Goal: Information Seeking & Learning: Learn about a topic

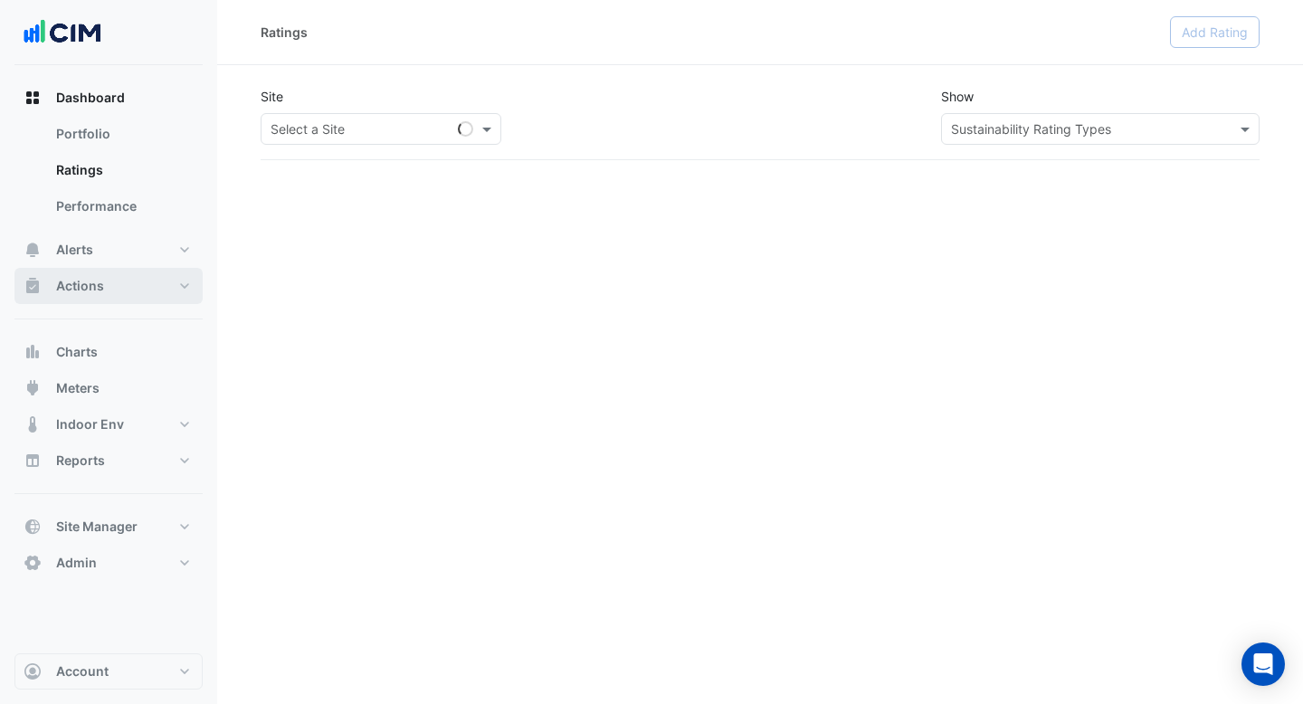
click at [125, 285] on button "Actions" at bounding box center [108, 286] width 188 height 36
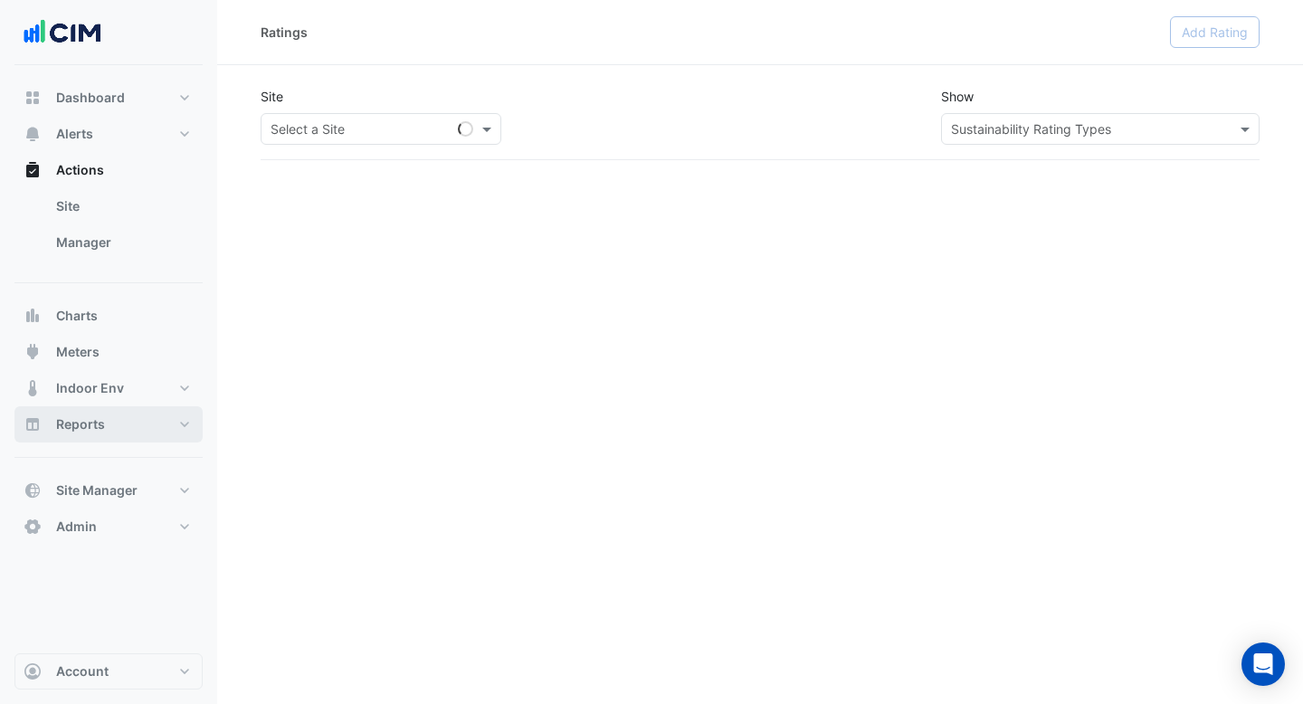
click at [125, 416] on button "Reports" at bounding box center [108, 424] width 188 height 36
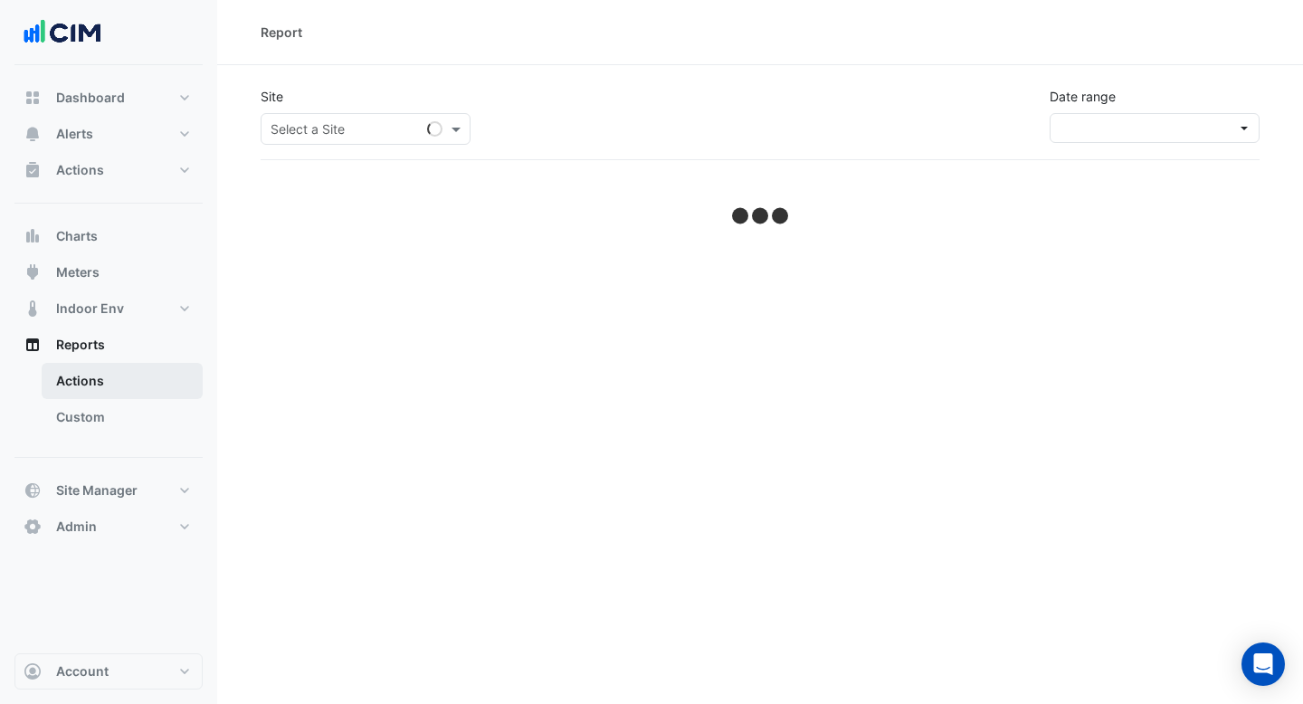
select select "***"
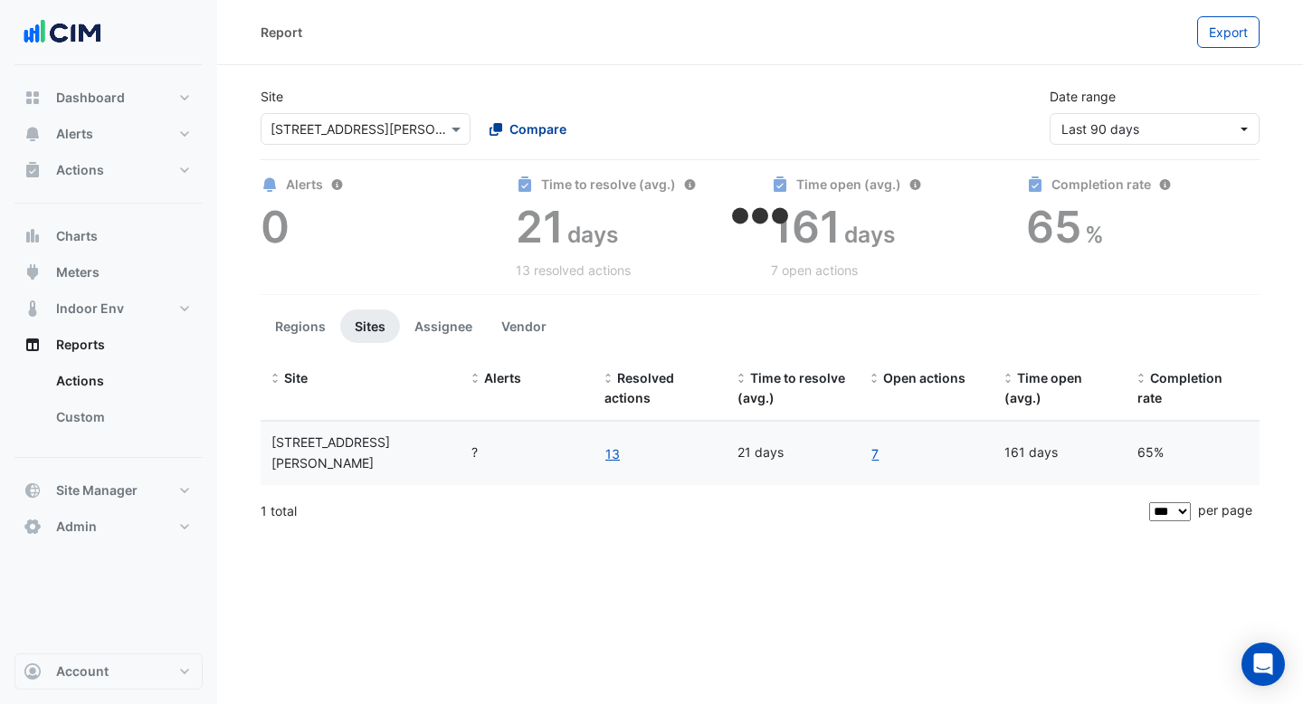
click at [531, 125] on span "Compare" at bounding box center [537, 128] width 57 height 19
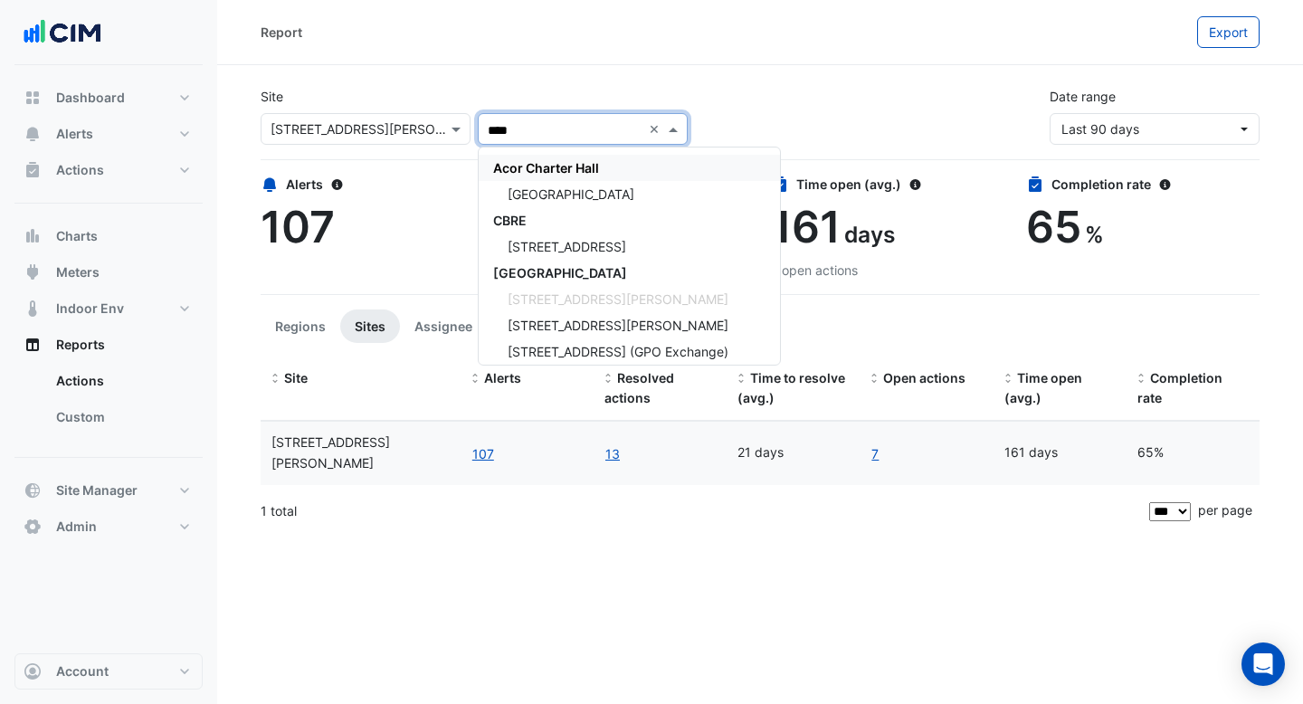
type input "*****"
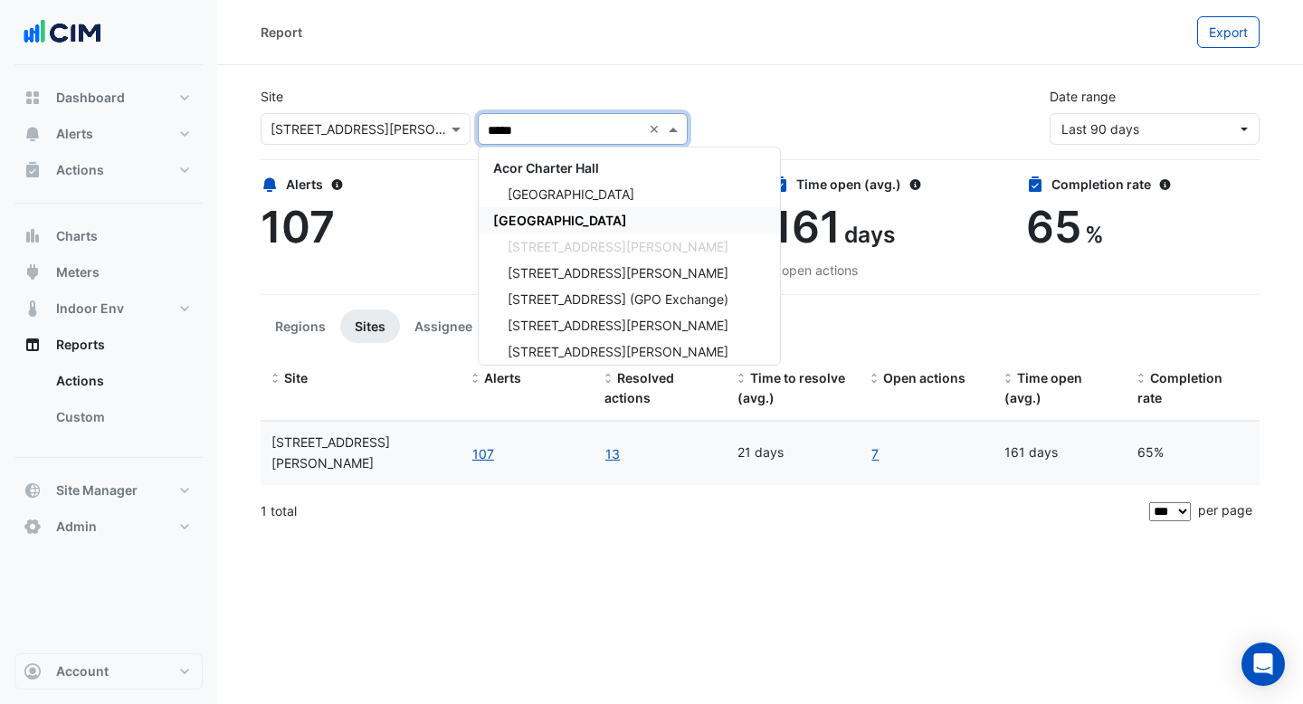
click at [560, 219] on span "[GEOGRAPHIC_DATA]" at bounding box center [560, 220] width 134 height 15
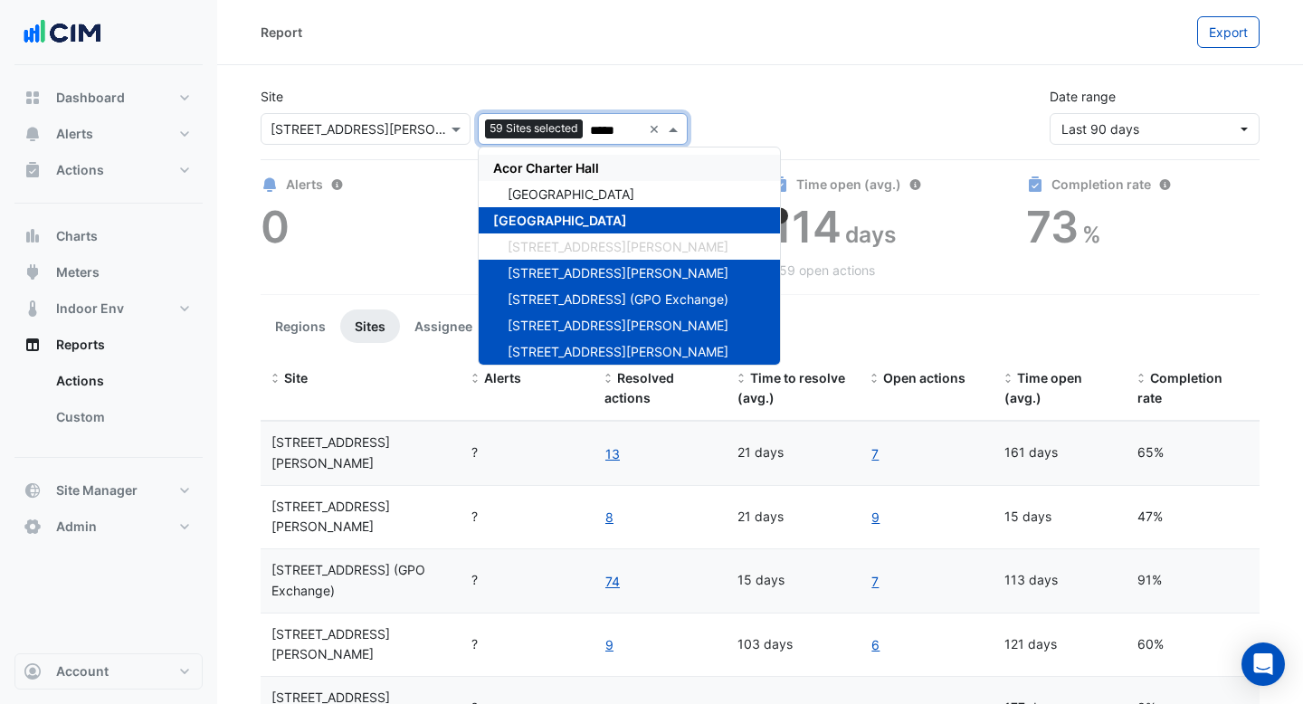
click at [720, 114] on div "Site × 1 Martin Place 59 Sites selected ***** × Acor Charter Hall Chifley Tower…" at bounding box center [760, 108] width 1020 height 72
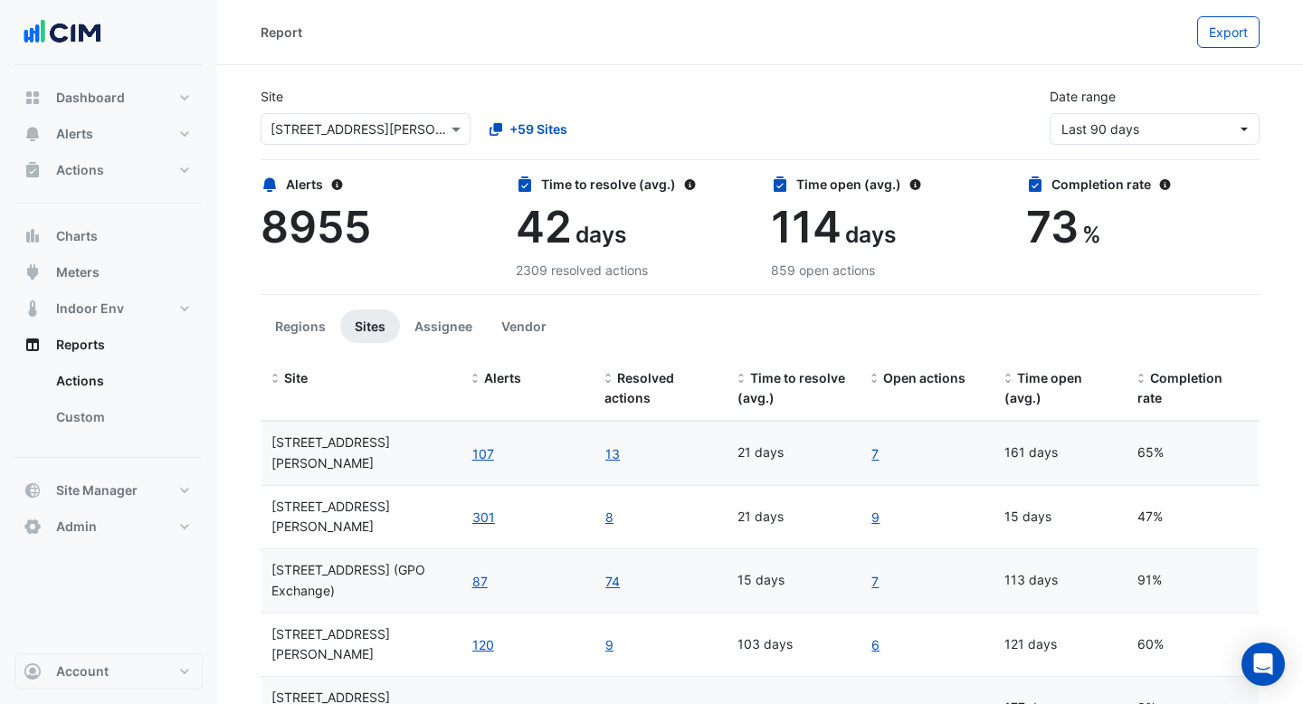
scroll to position [75, 0]
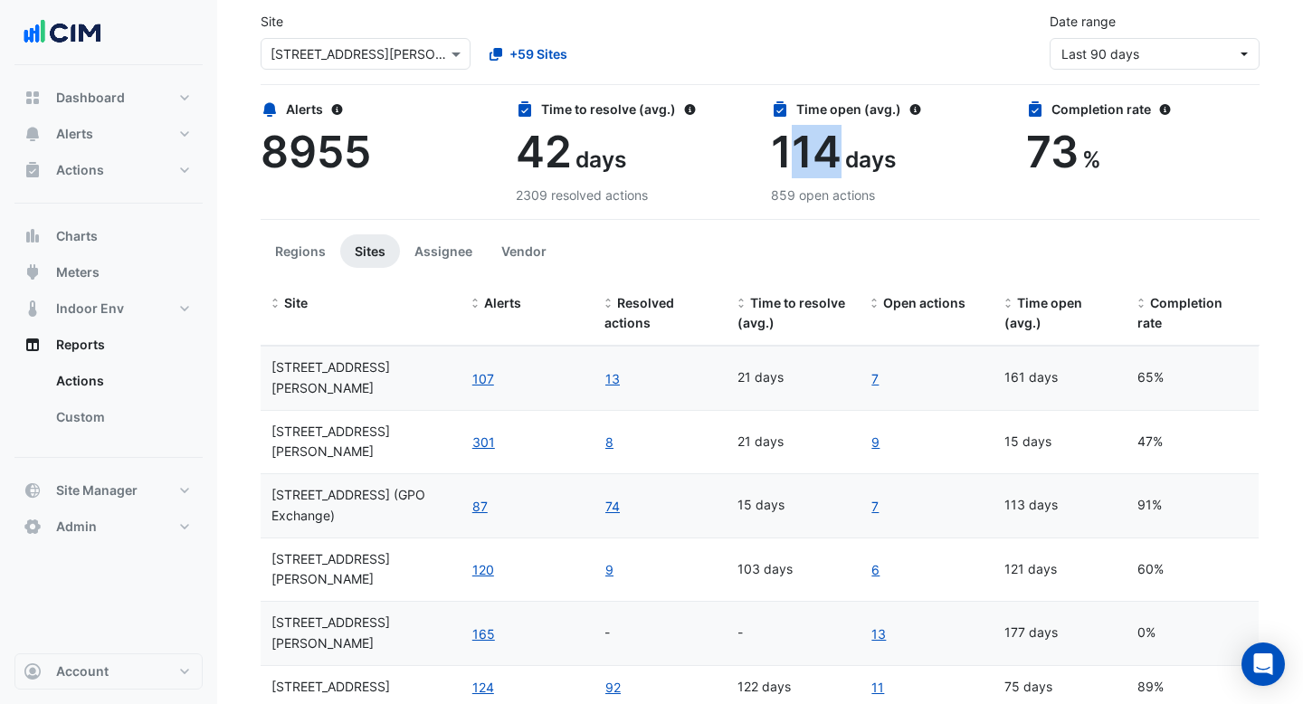
drag, startPoint x: 833, startPoint y: 153, endPoint x: 788, endPoint y: 153, distance: 45.2
click at [788, 153] on span "114" at bounding box center [806, 151] width 71 height 53
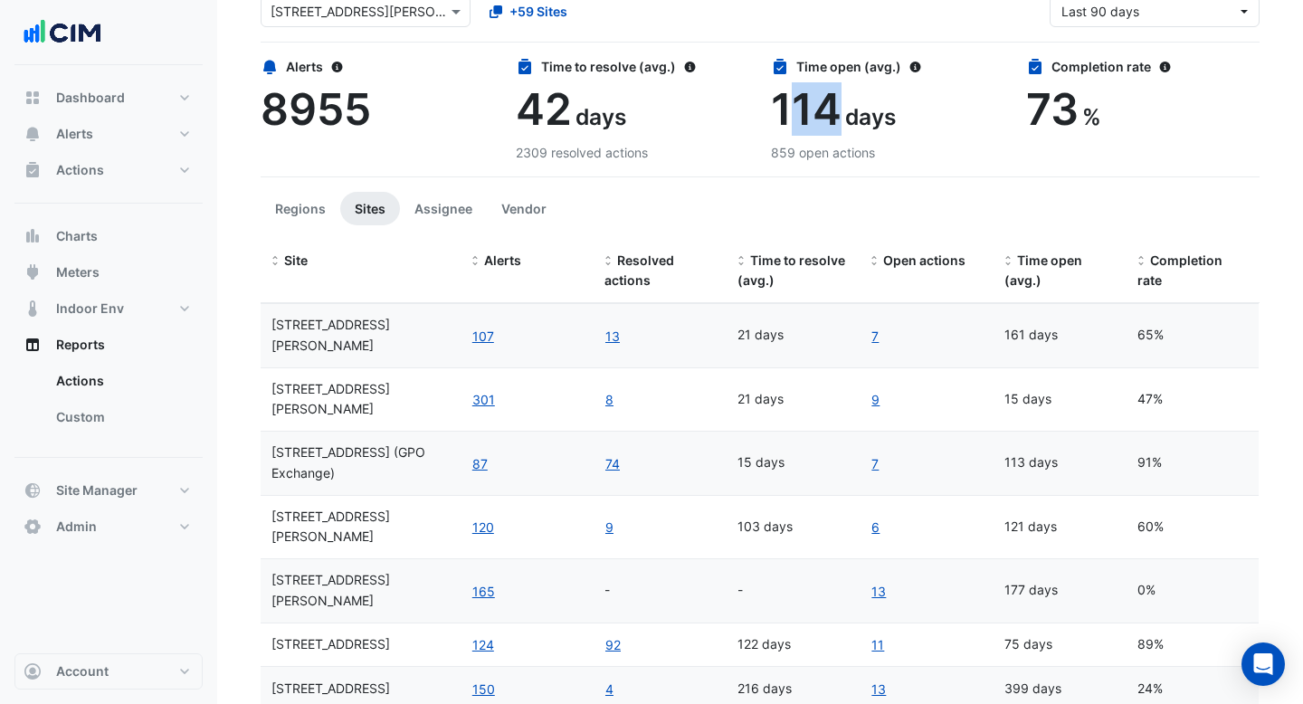
scroll to position [156, 0]
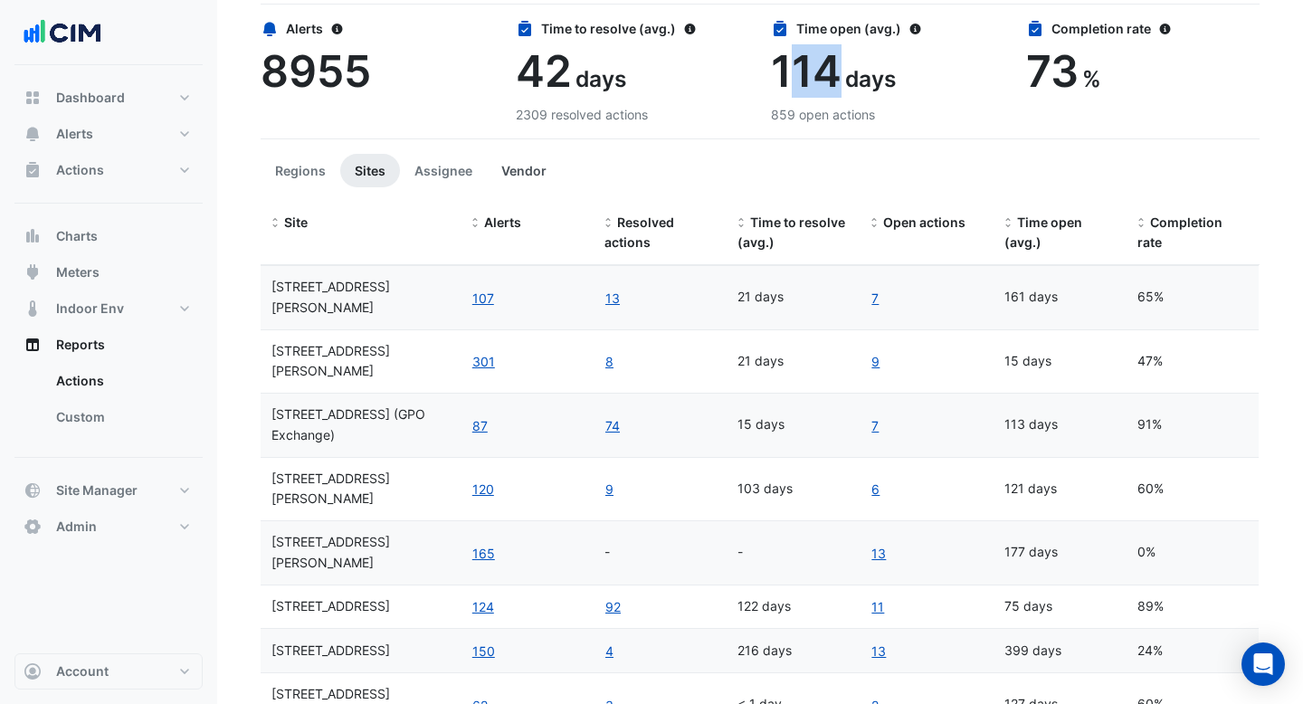
click at [509, 171] on button "Vendor" at bounding box center [524, 170] width 74 height 33
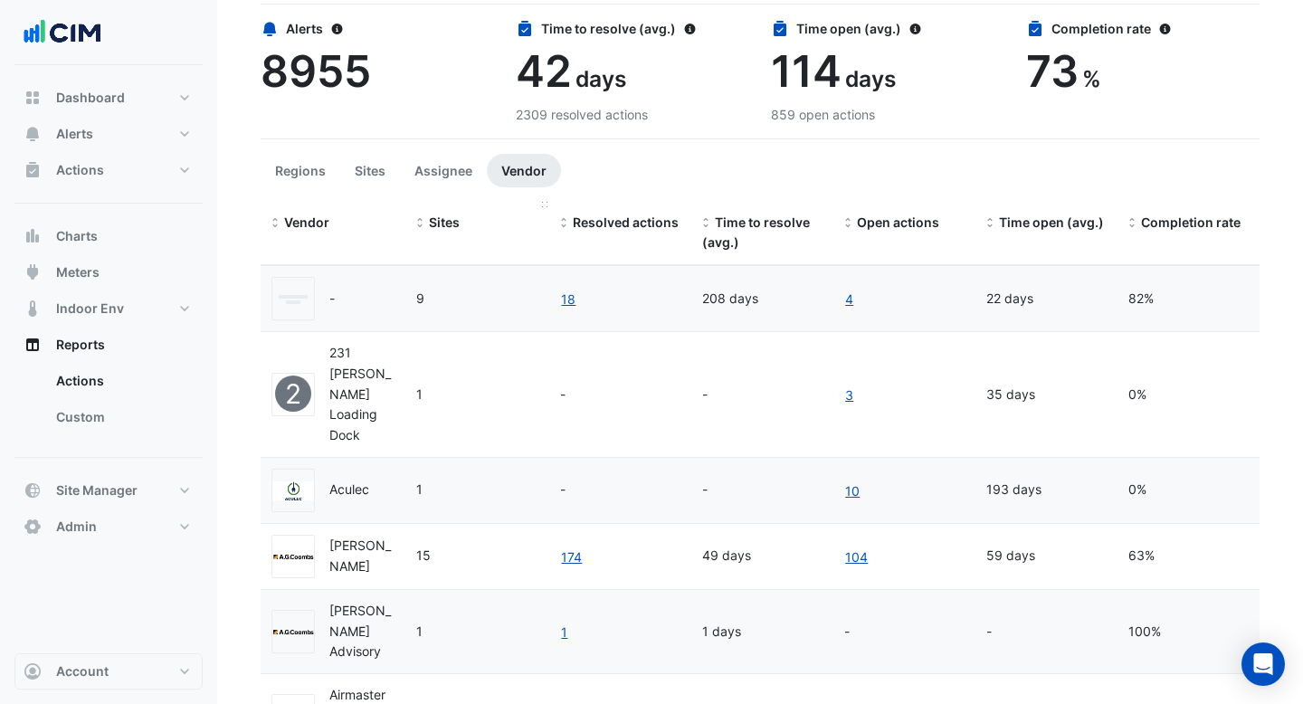
click at [433, 224] on span "Sites" at bounding box center [444, 221] width 31 height 15
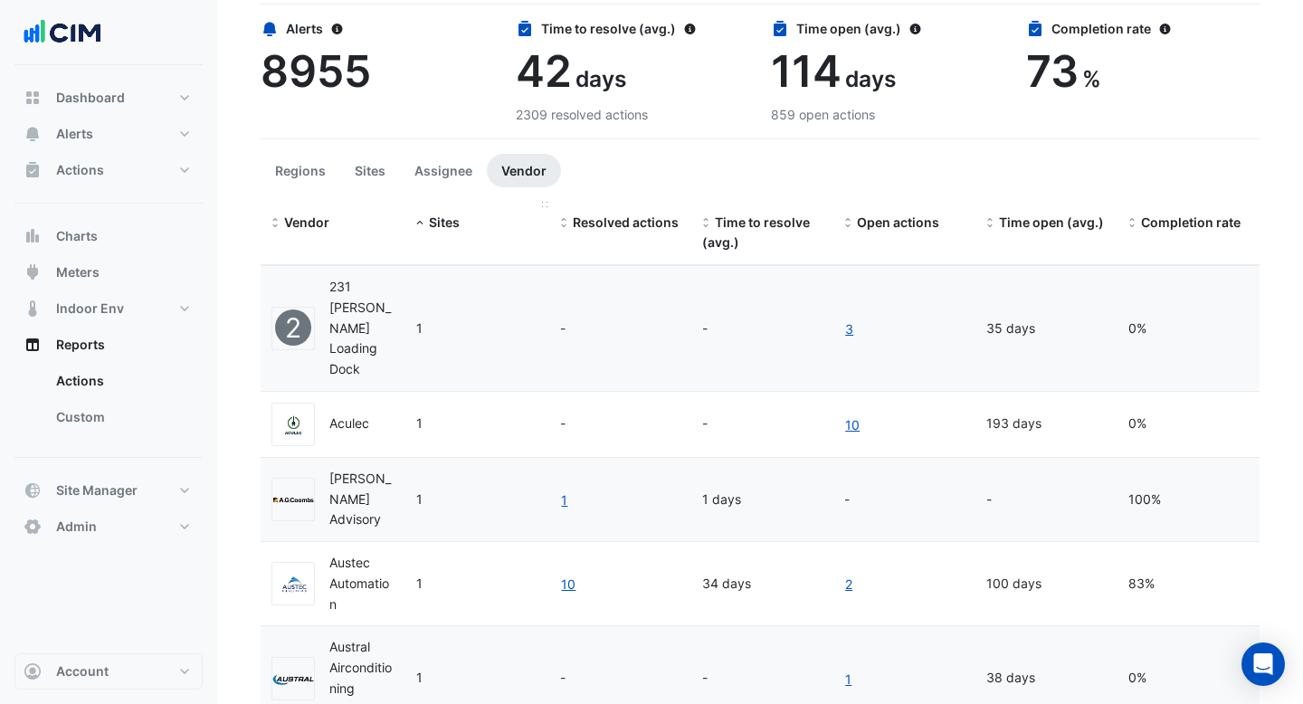
click at [433, 224] on span "Sites" at bounding box center [444, 221] width 31 height 15
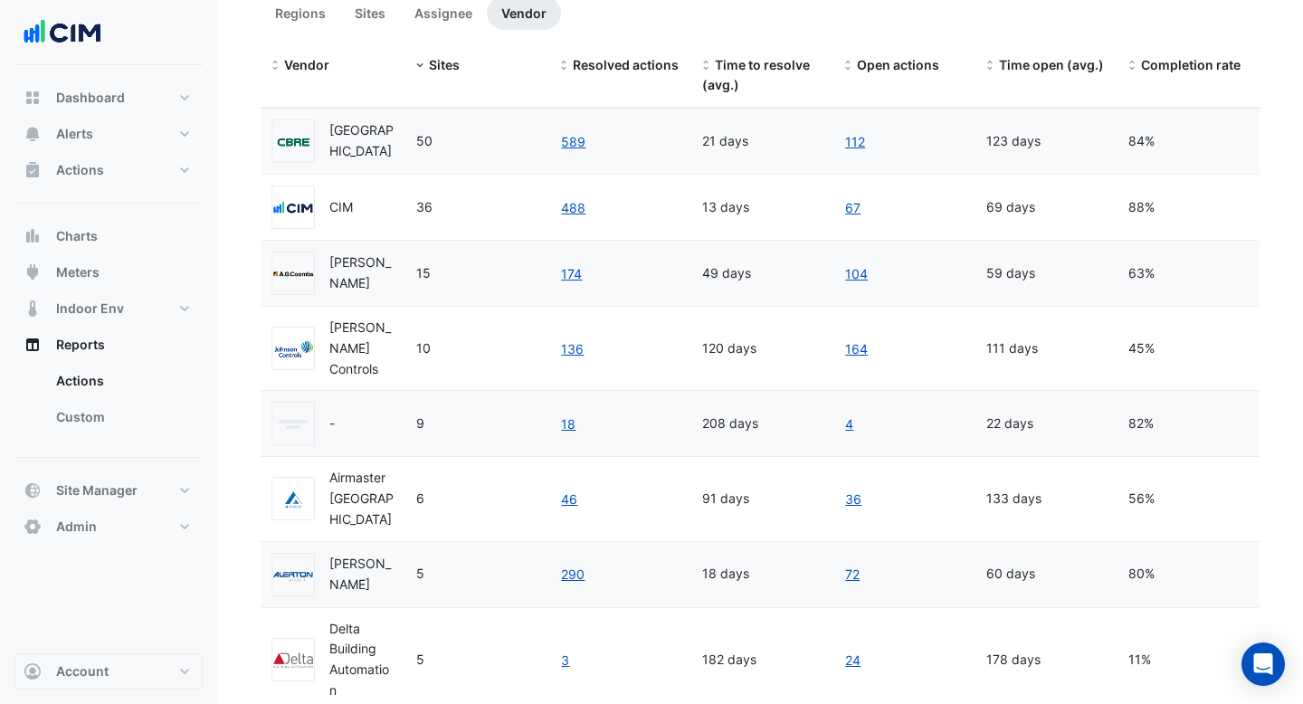
scroll to position [315, 0]
drag, startPoint x: 1034, startPoint y: 355, endPoint x: 982, endPoint y: 353, distance: 51.6
click at [982, 353] on datatable-body-cell "111 days" at bounding box center [1046, 346] width 142 height 83
click at [1019, 357] on div "111 days" at bounding box center [1046, 347] width 120 height 21
click at [574, 357] on link "136" at bounding box center [572, 347] width 24 height 21
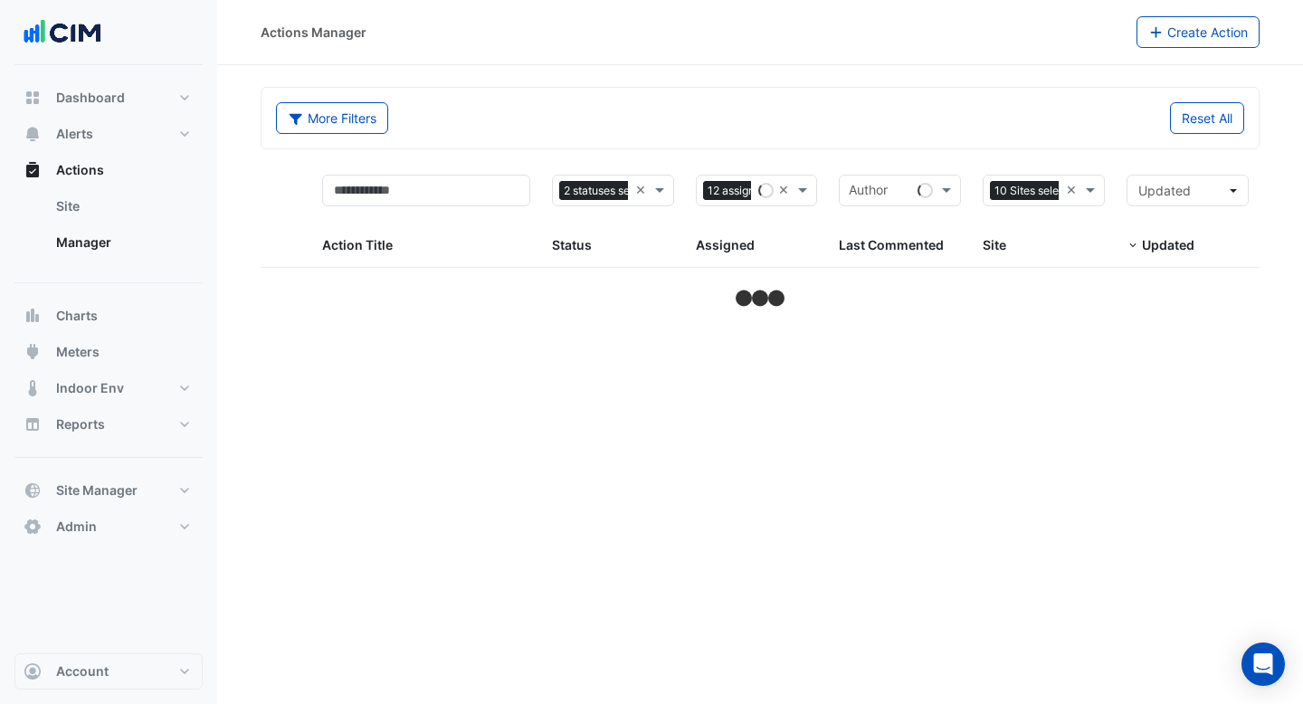
select select "***"
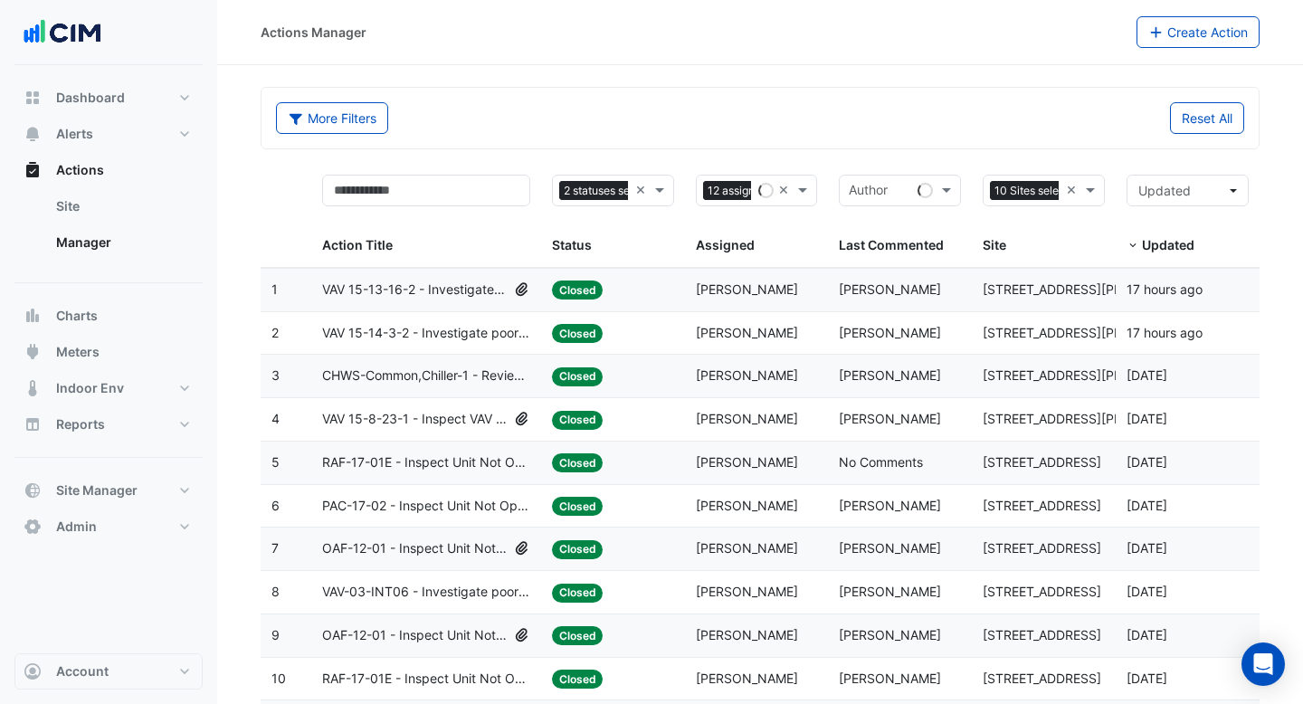
click at [433, 292] on span "VAV 15-13-16-2 - Investigate poor zone temp" at bounding box center [414, 290] width 185 height 21
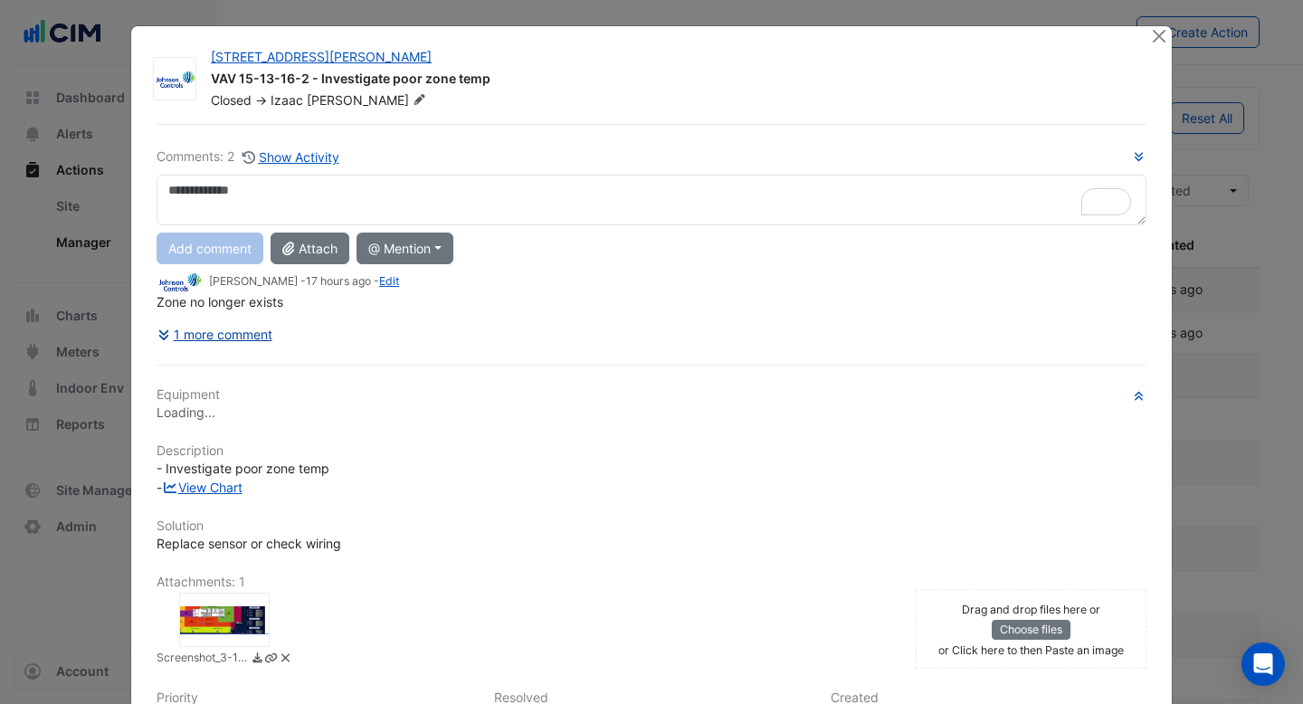
click at [250, 335] on button "1 more comment" at bounding box center [214, 334] width 117 height 32
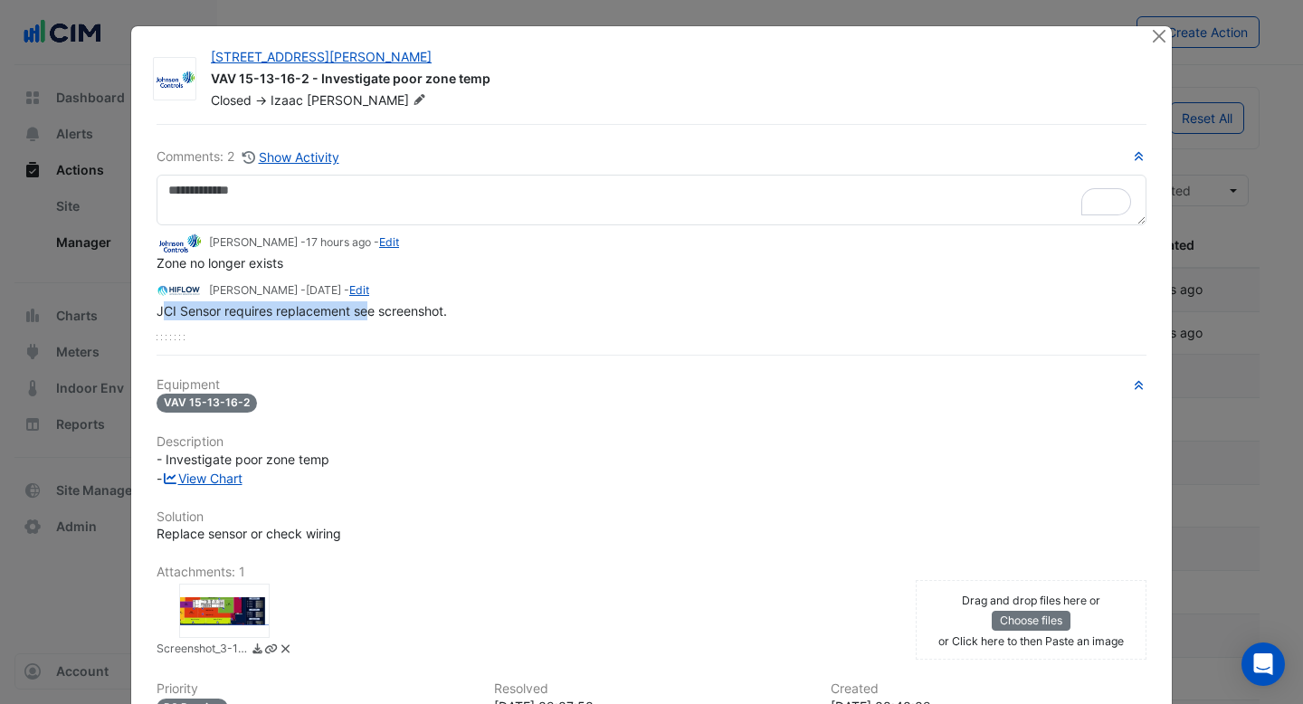
drag, startPoint x: 164, startPoint y: 314, endPoint x: 365, endPoint y: 318, distance: 200.9
click at [365, 318] on div "JCI Sensor requires replacement see screenshot." at bounding box center [651, 310] width 990 height 19
click at [449, 323] on div "Izaac Lee - 17 hours ago - Edit Zone no longer exists Brent Kessell - 9 months …" at bounding box center [651, 282] width 990 height 115
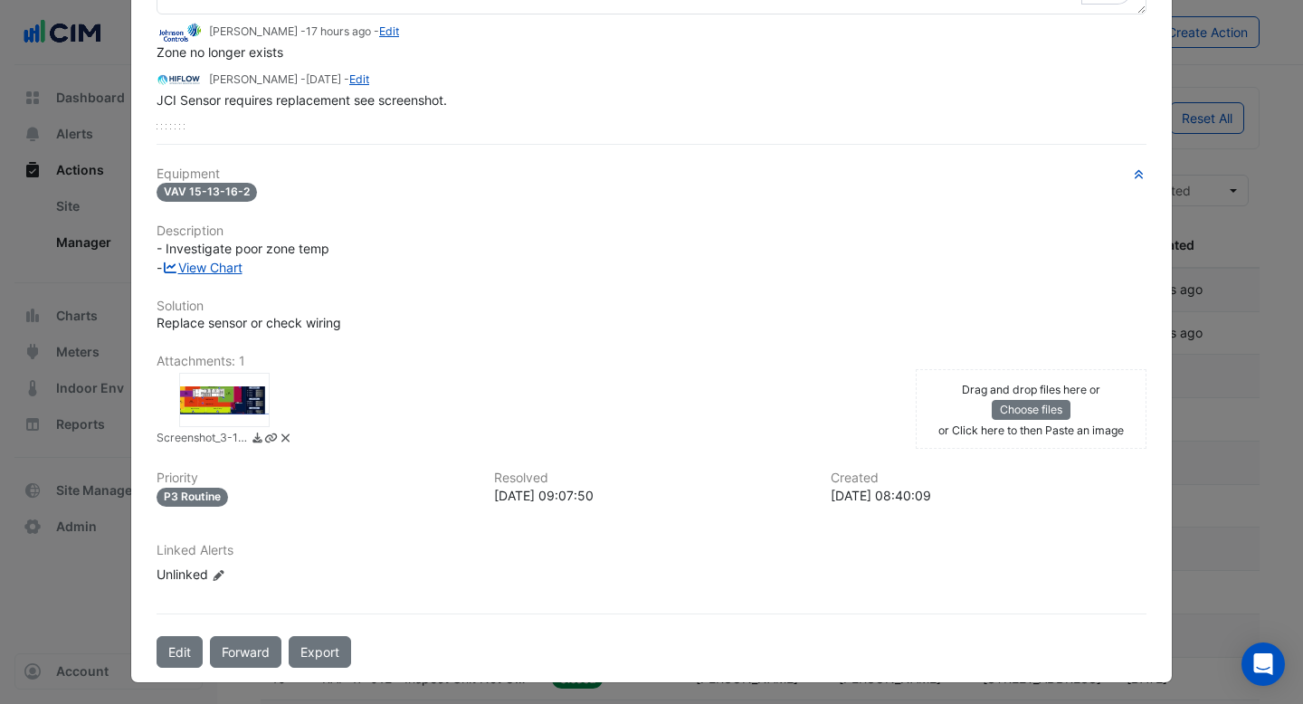
scroll to position [212, 0]
click at [235, 397] on div at bounding box center [224, 399] width 90 height 54
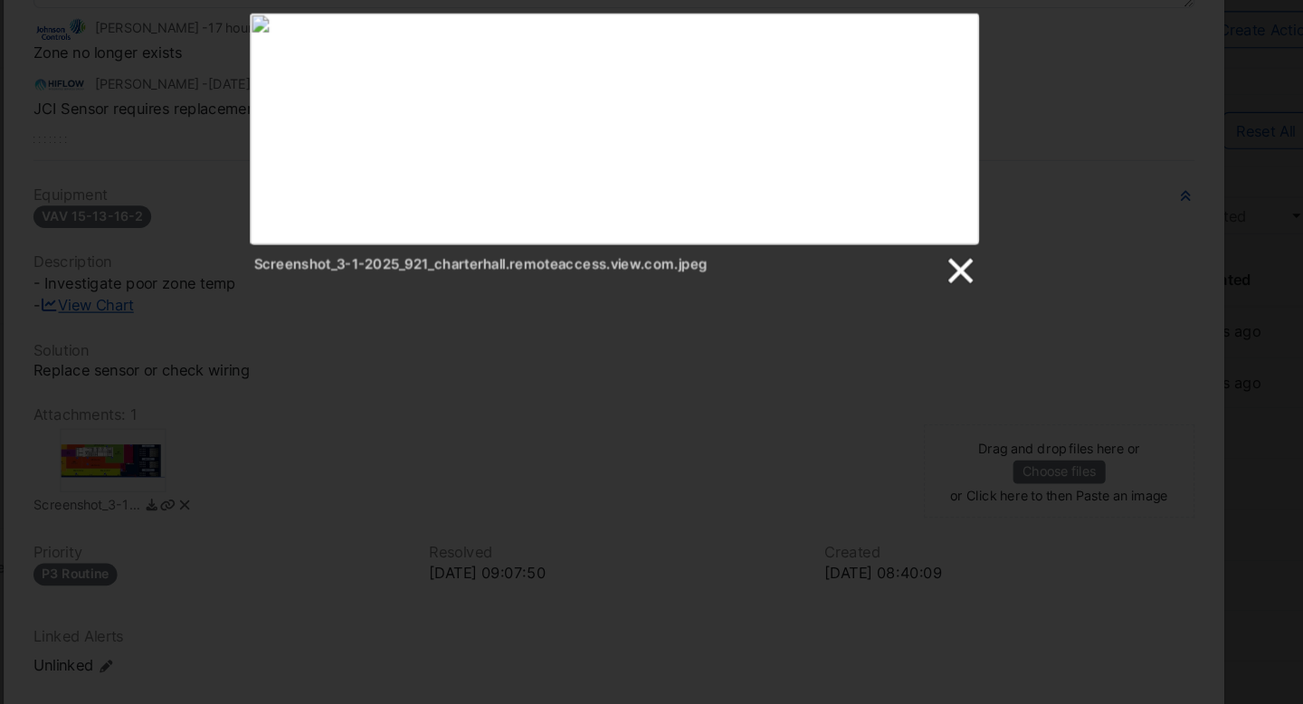
click at [947, 241] on link at bounding box center [945, 237] width 27 height 27
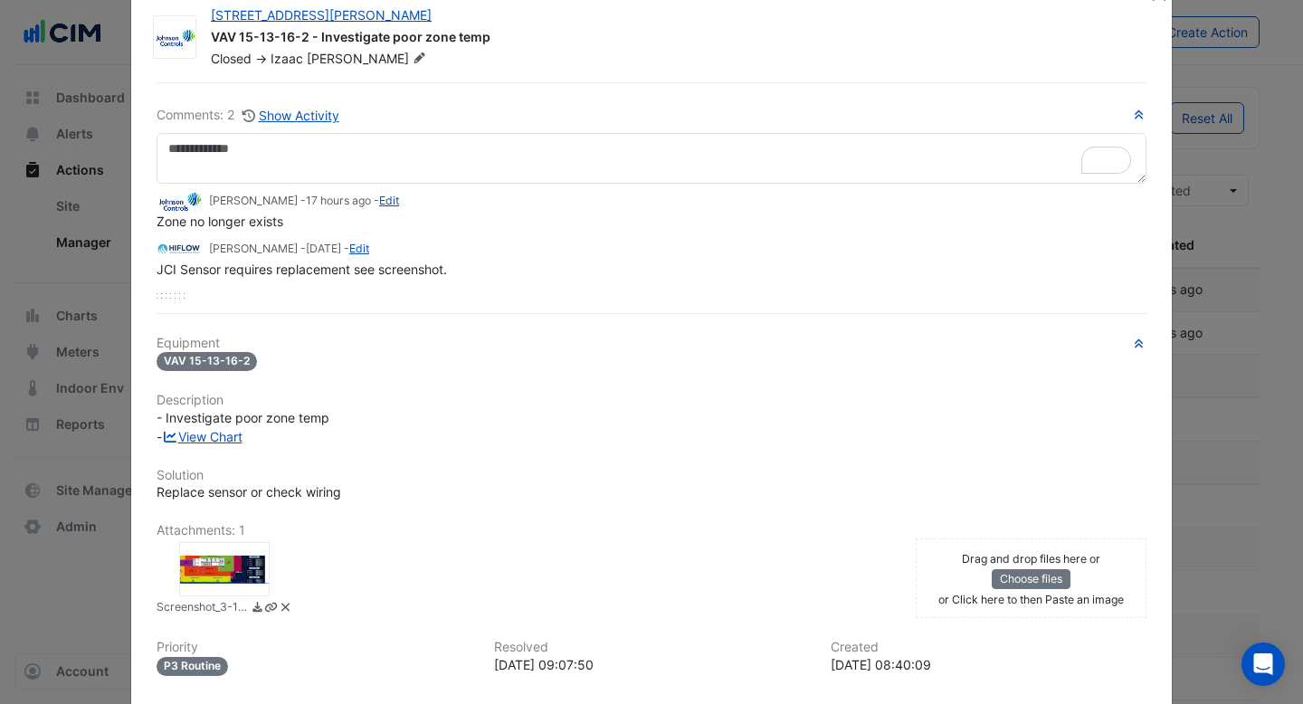
scroll to position [0, 0]
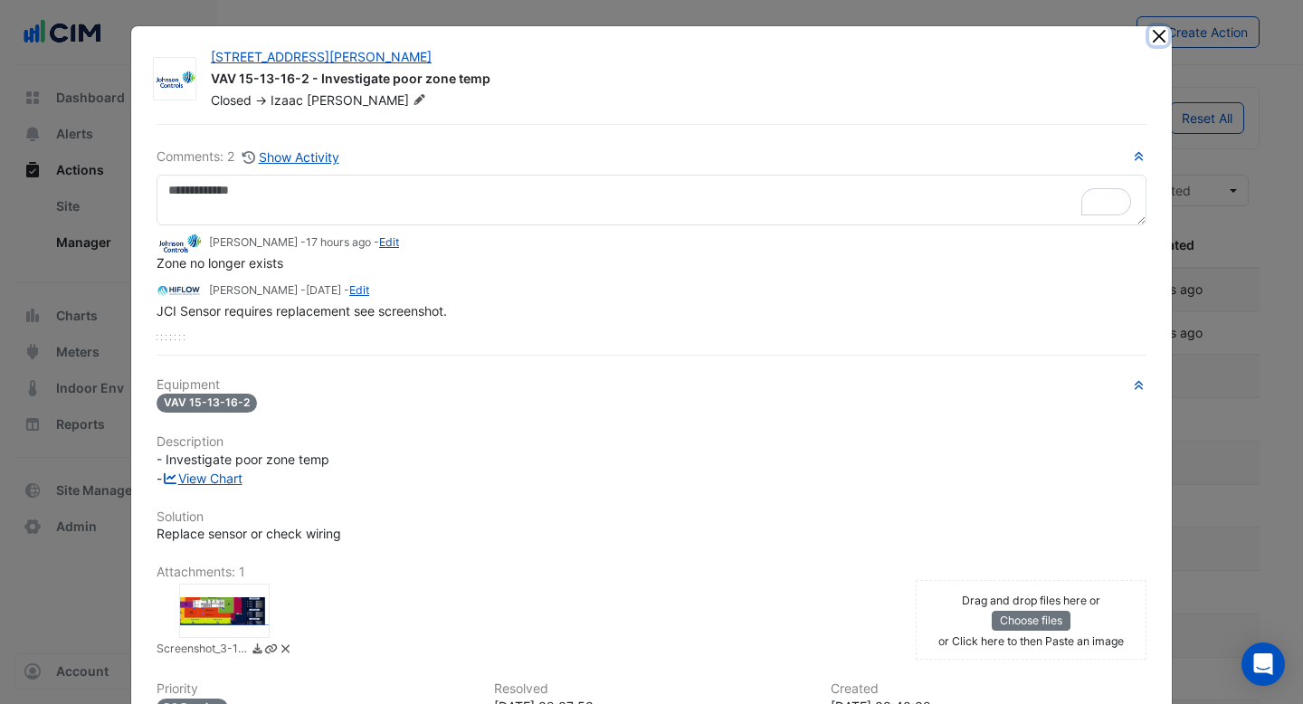
click at [1159, 31] on button "Close" at bounding box center [1158, 35] width 19 height 19
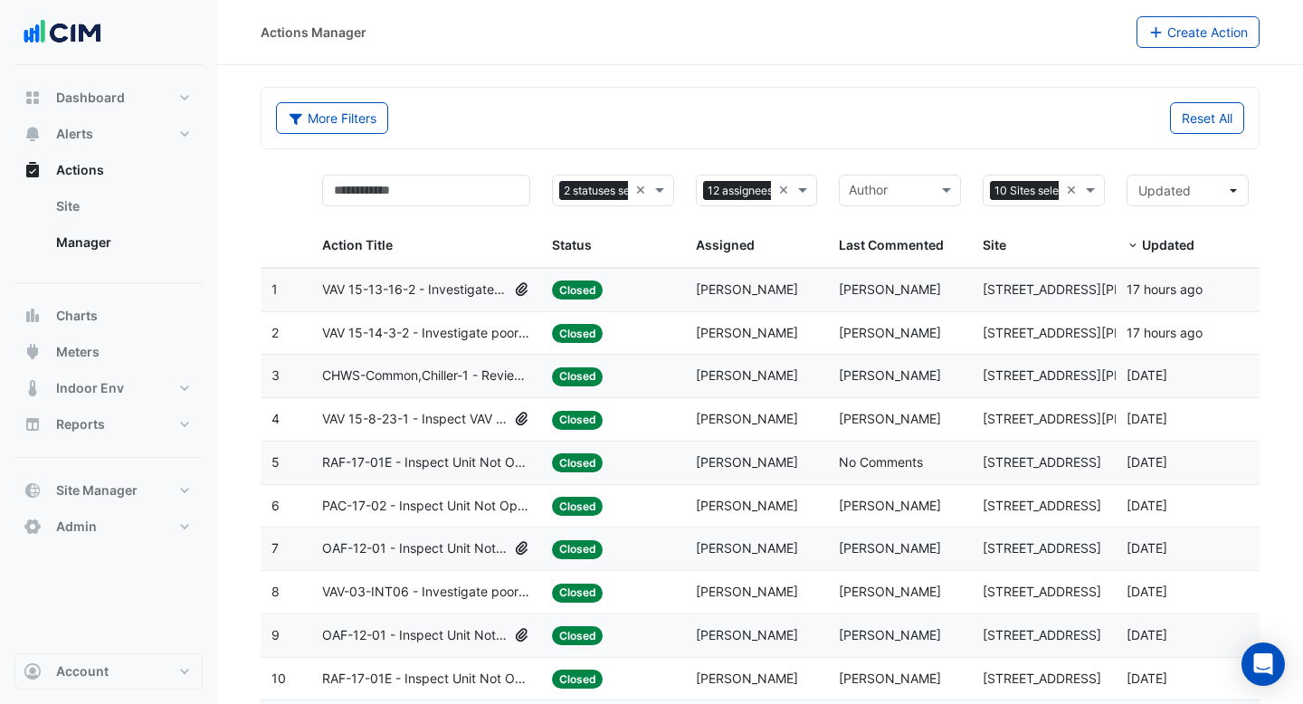
click at [458, 428] on span "VAV 15-8-23-1 - Inspect VAV Airflow Block" at bounding box center [414, 419] width 185 height 21
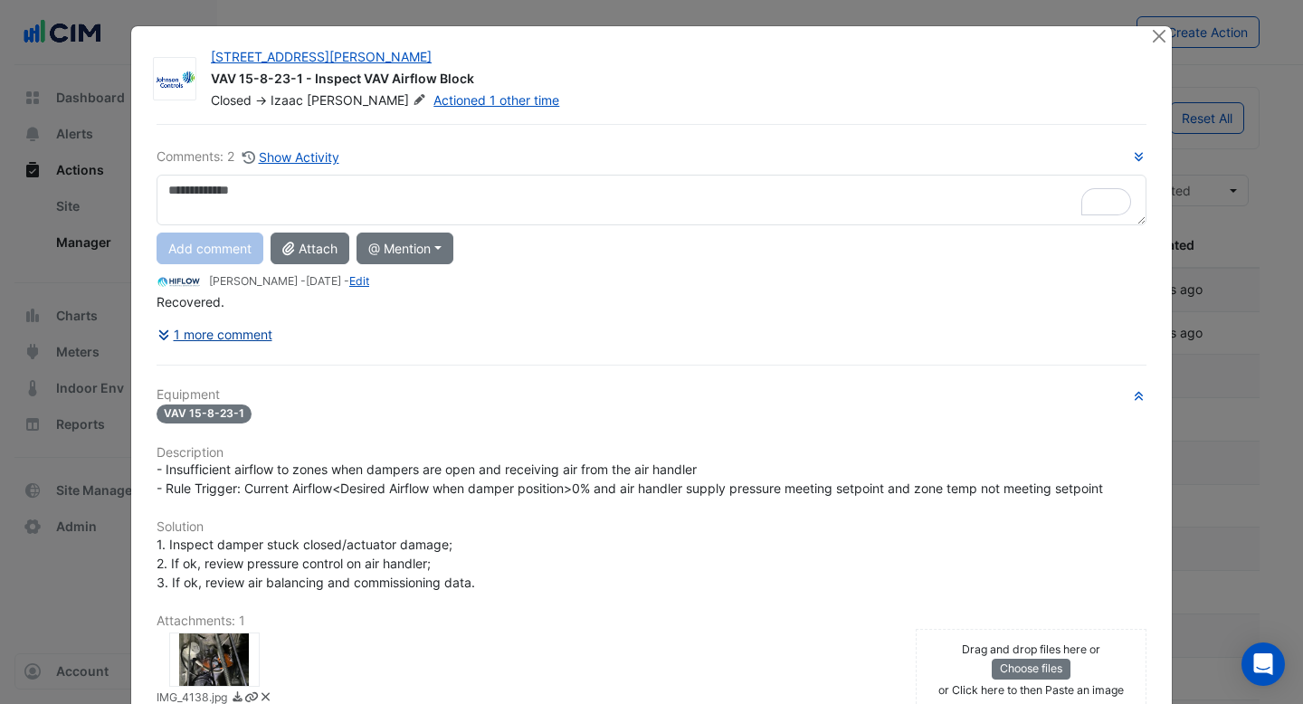
click at [264, 337] on button "1 more comment" at bounding box center [214, 334] width 117 height 32
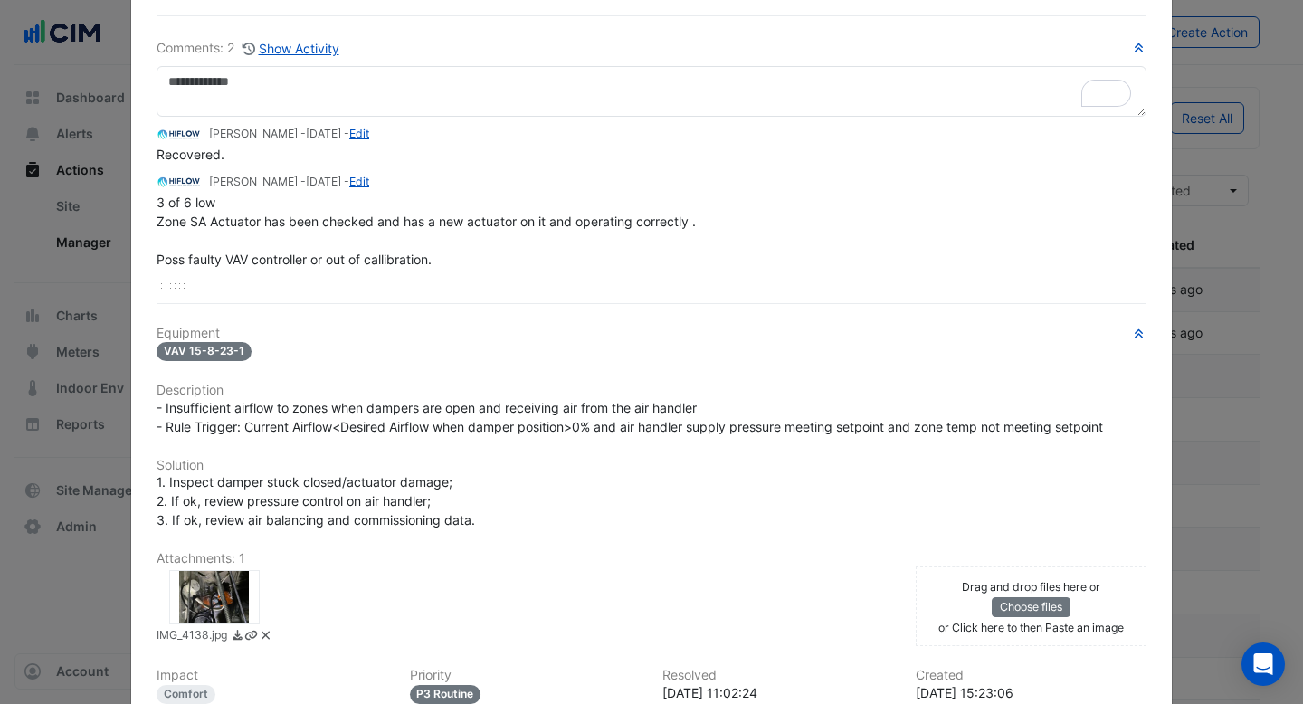
scroll to position [159, 0]
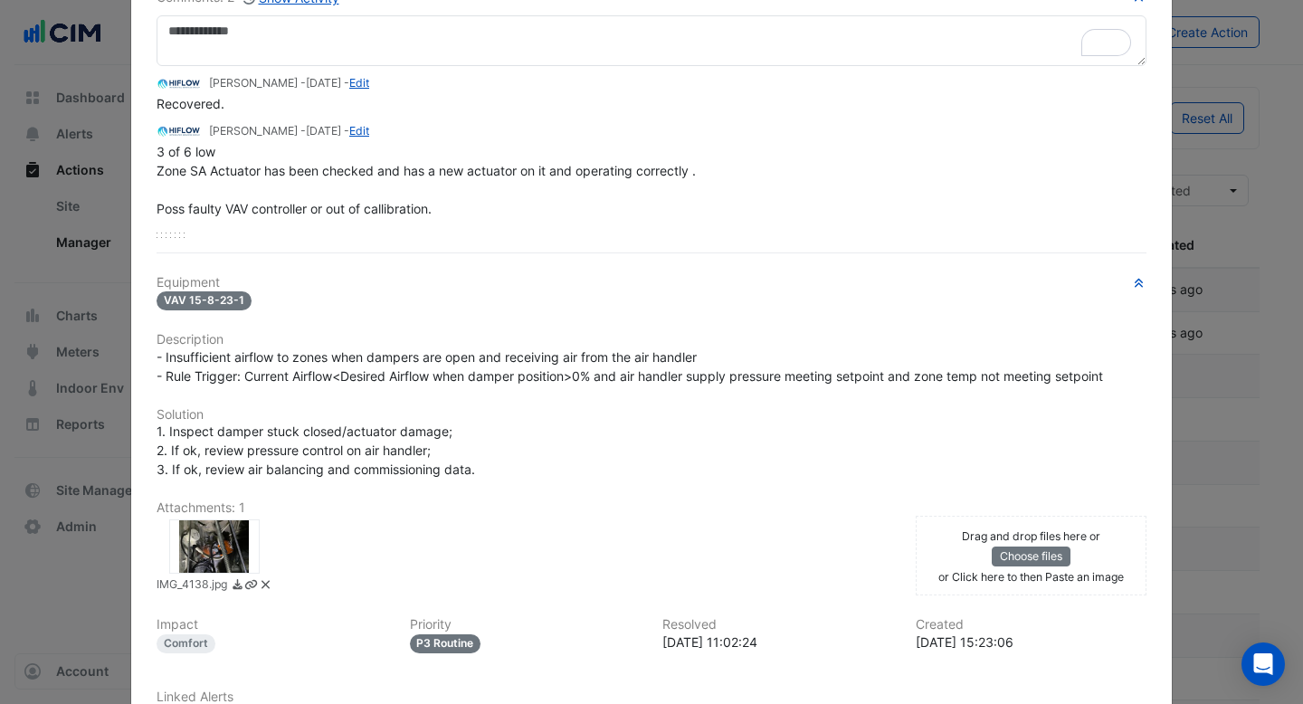
click at [211, 547] on div at bounding box center [214, 546] width 90 height 54
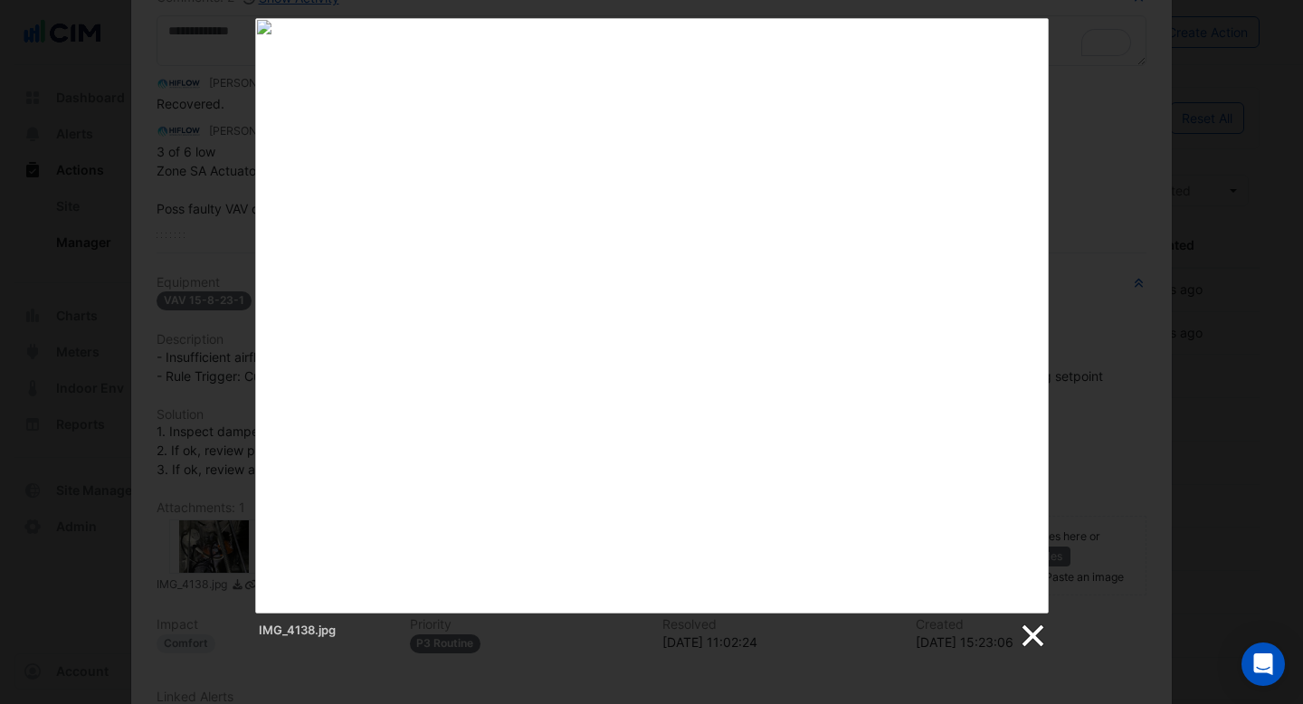
click at [1035, 632] on link at bounding box center [1031, 635] width 27 height 27
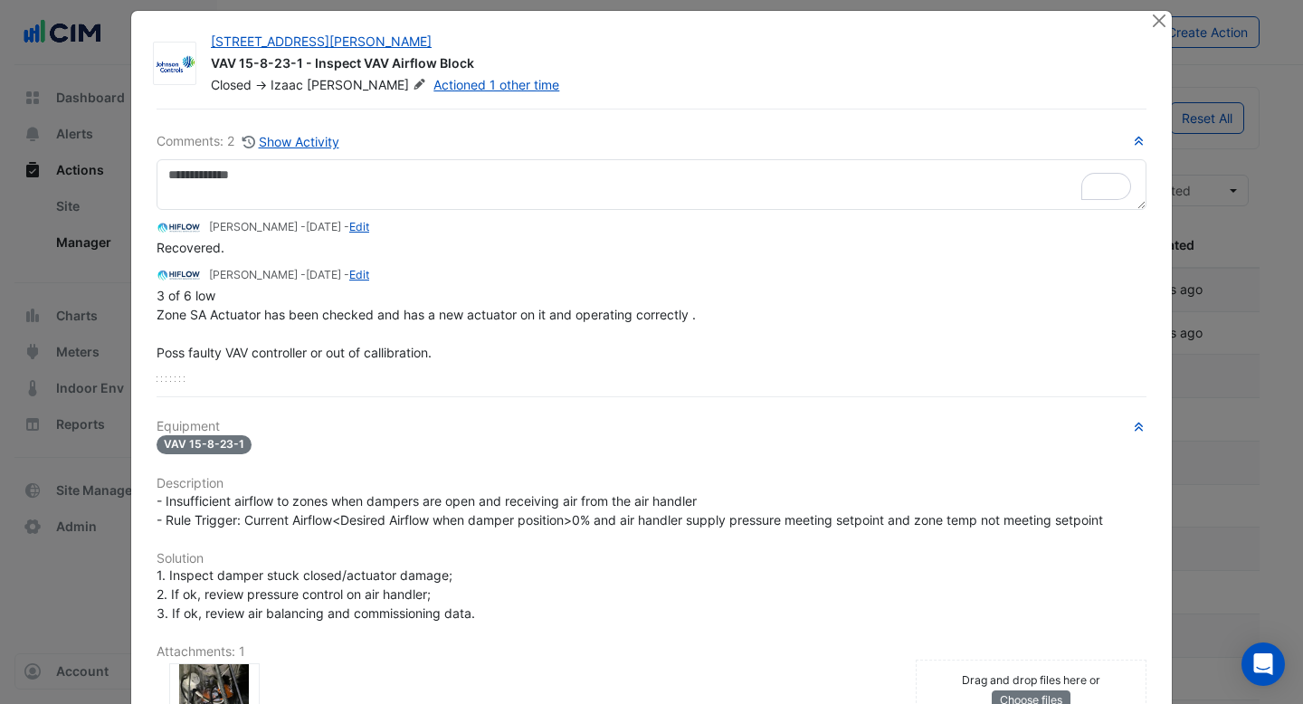
scroll to position [13, 0]
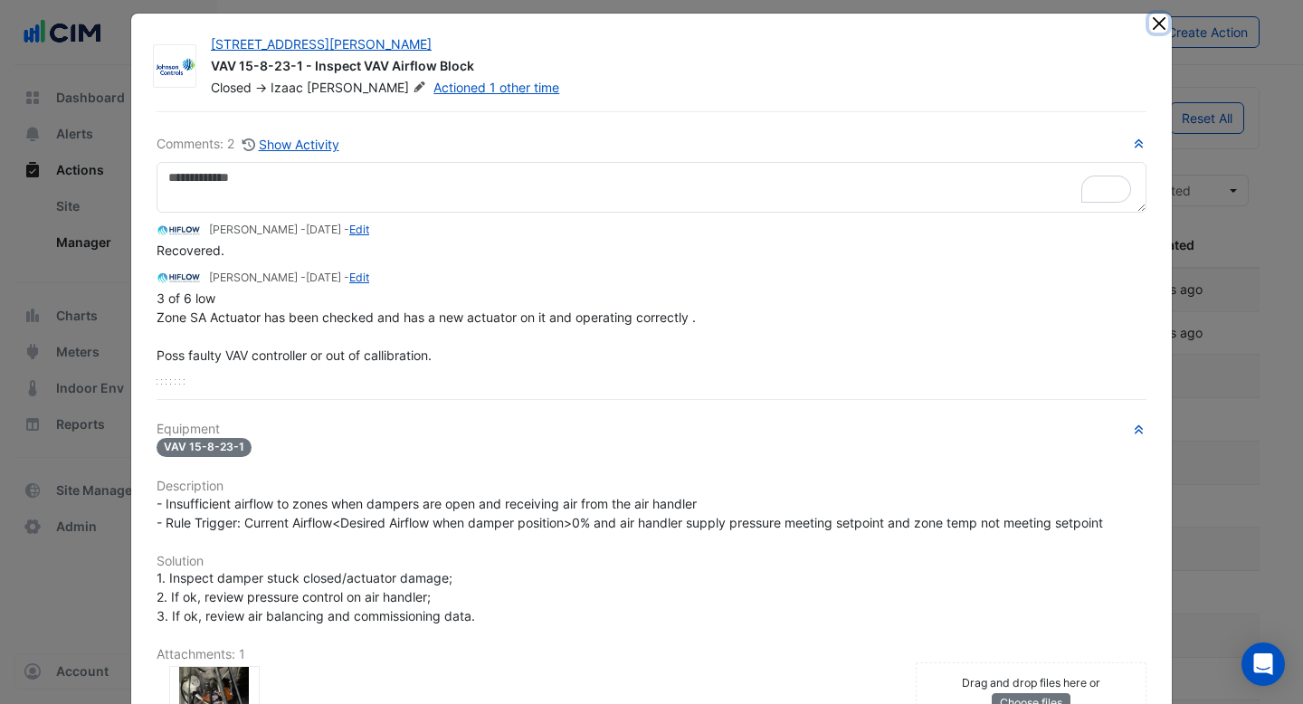
click at [1163, 28] on button "Close" at bounding box center [1158, 23] width 19 height 19
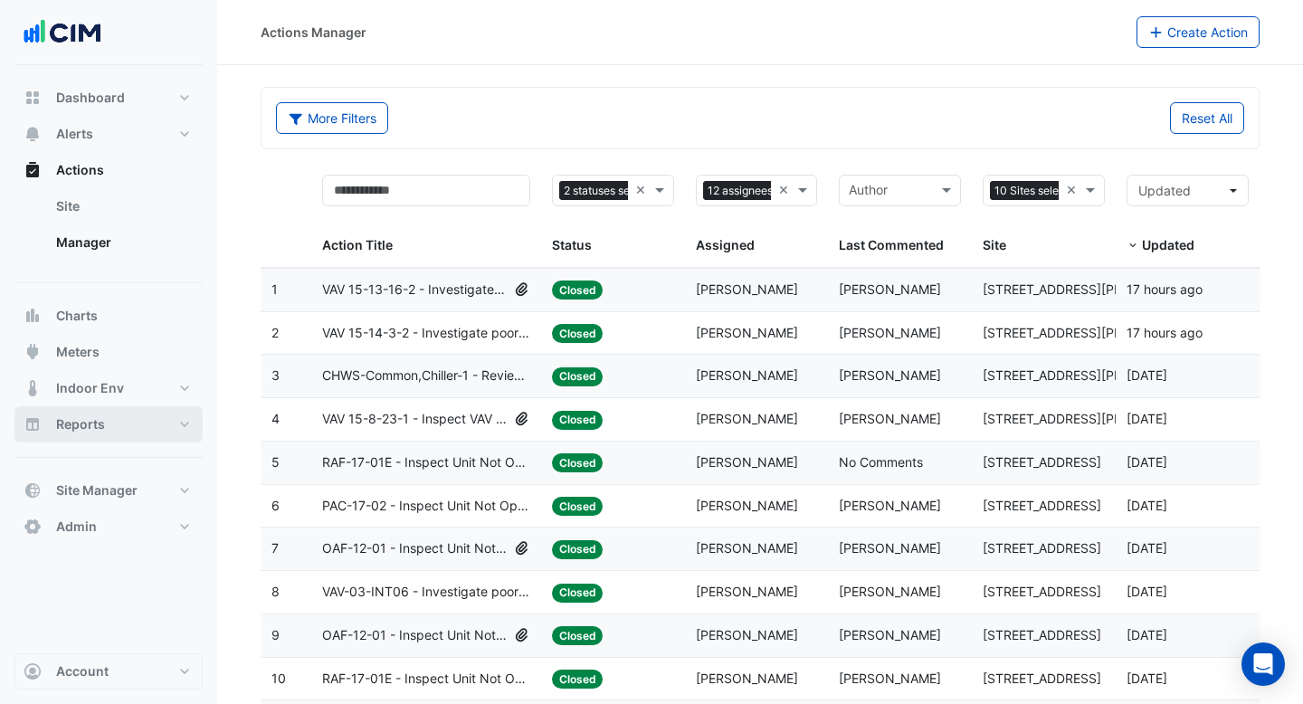
click at [115, 411] on button "Reports" at bounding box center [108, 424] width 188 height 36
select select "***"
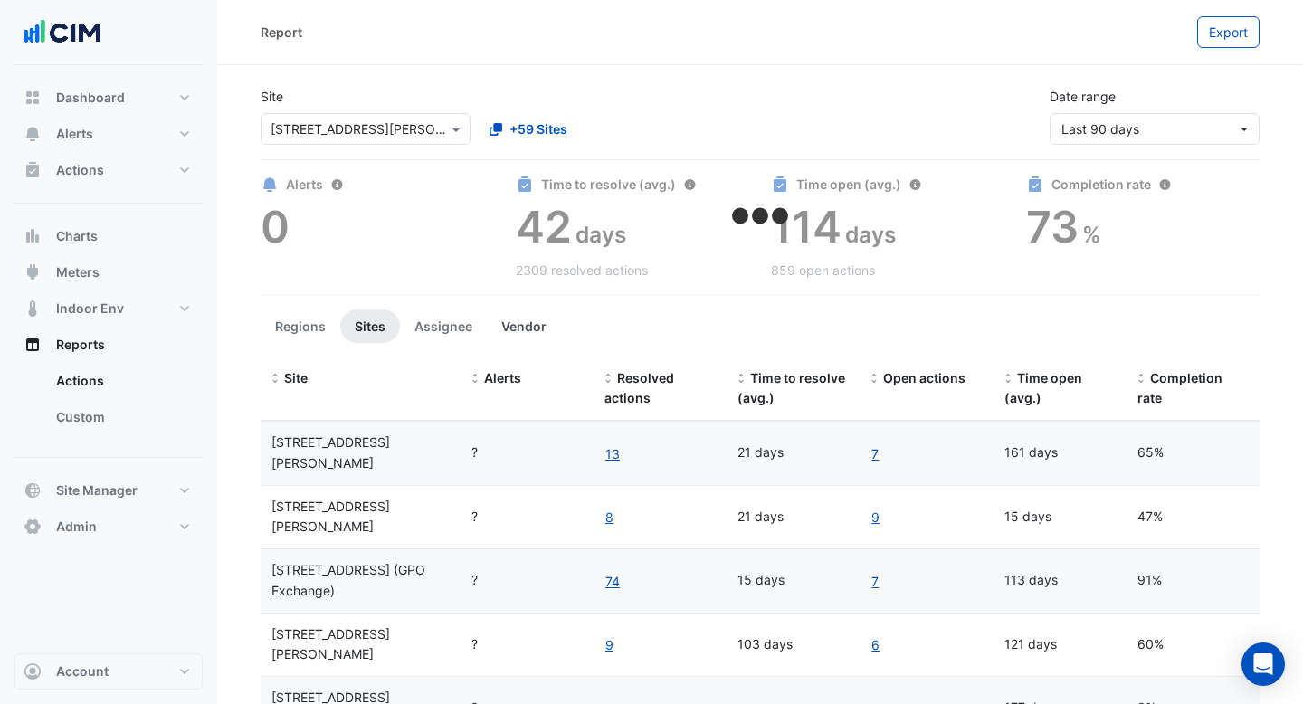
click at [517, 333] on button "Vendor" at bounding box center [524, 325] width 74 height 33
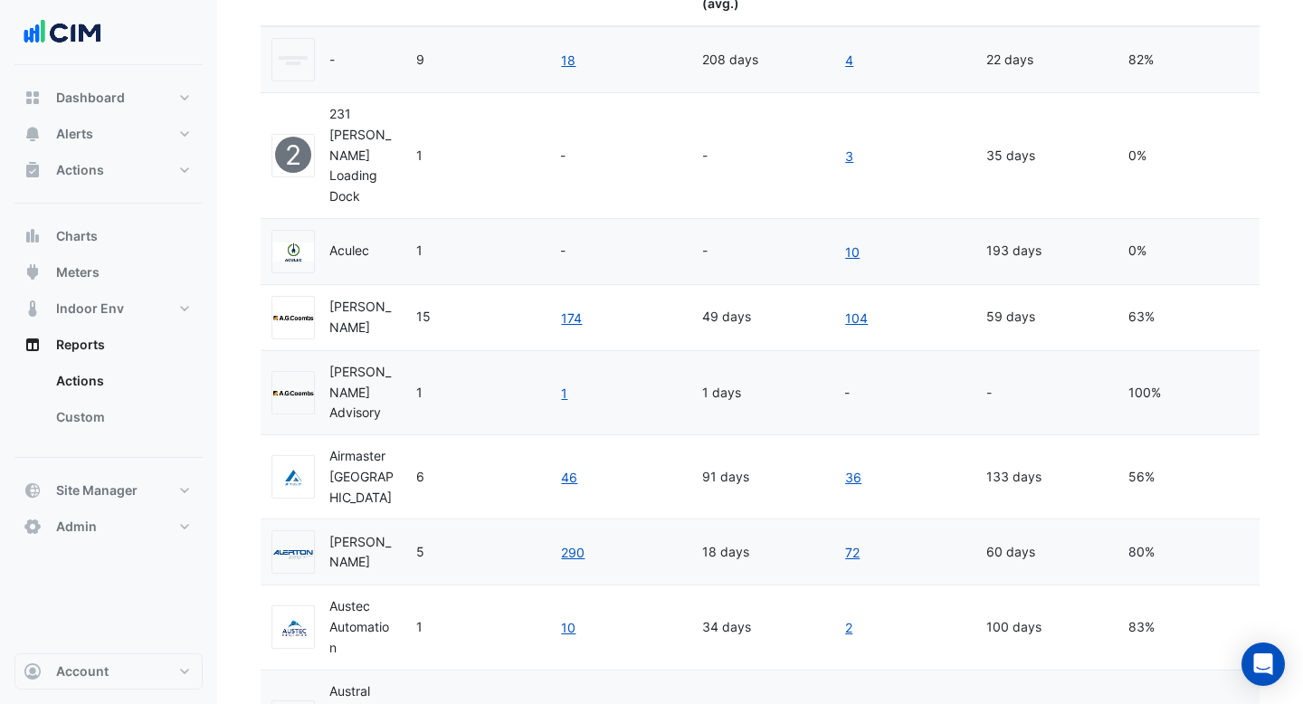
scroll to position [195, 0]
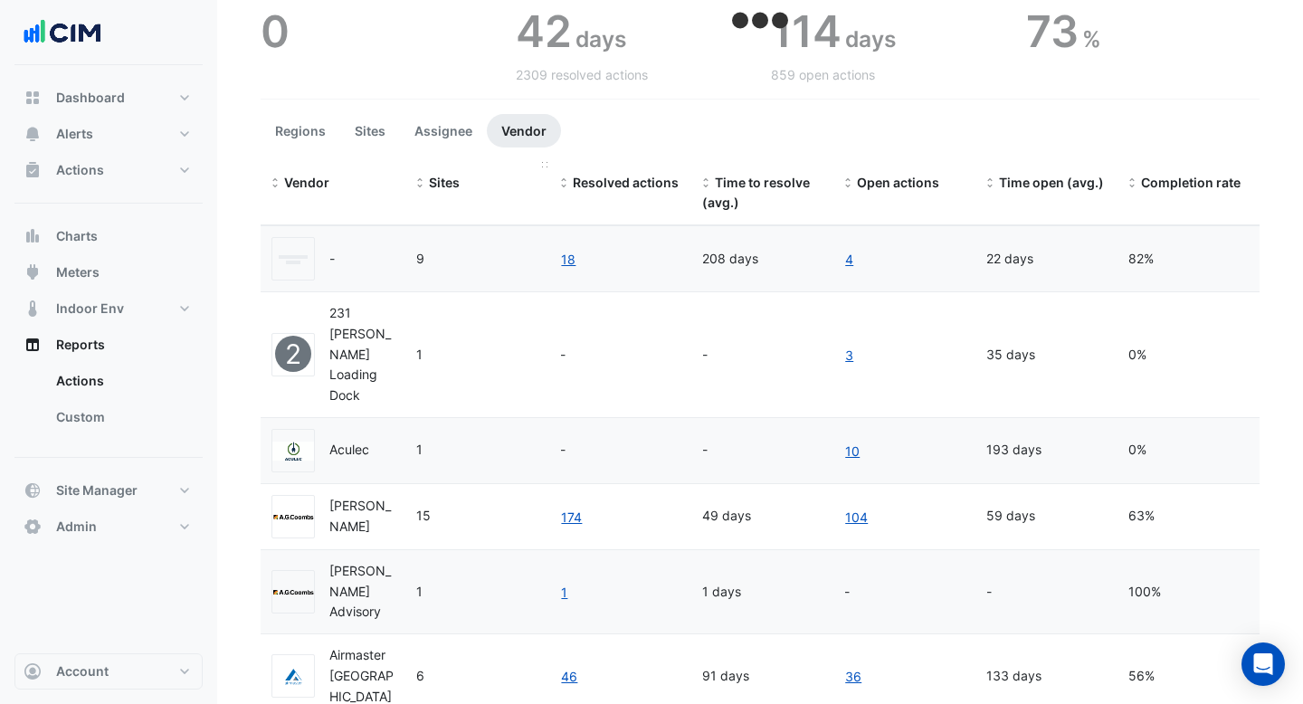
click at [442, 177] on span "Sites" at bounding box center [444, 182] width 31 height 15
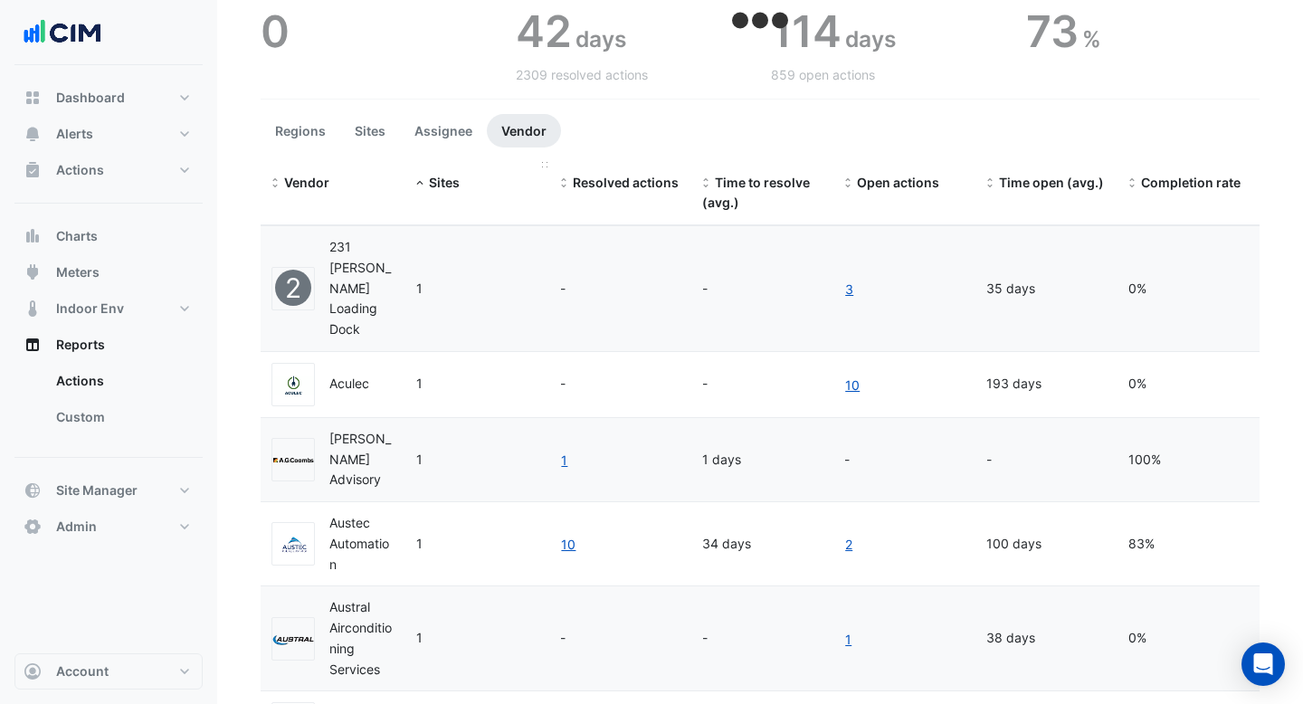
click at [442, 177] on span "Sites" at bounding box center [444, 182] width 31 height 15
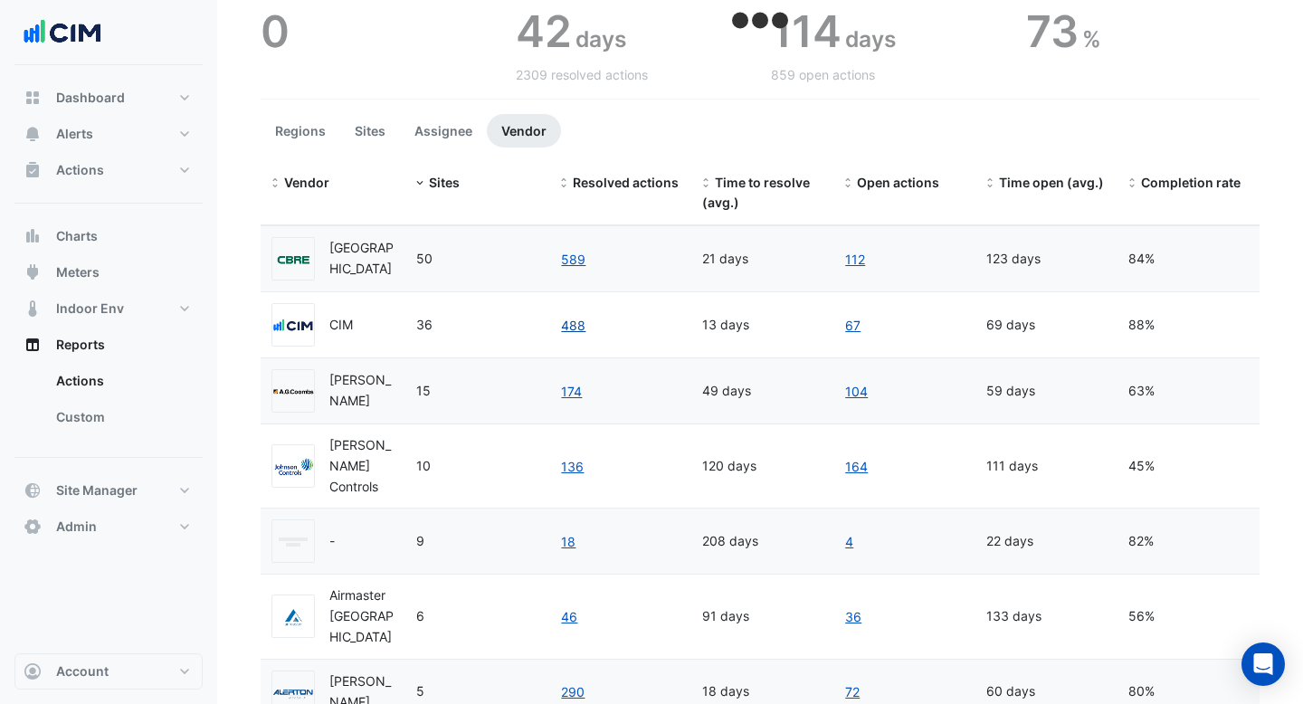
click at [574, 336] on link "488" at bounding box center [573, 325] width 26 height 21
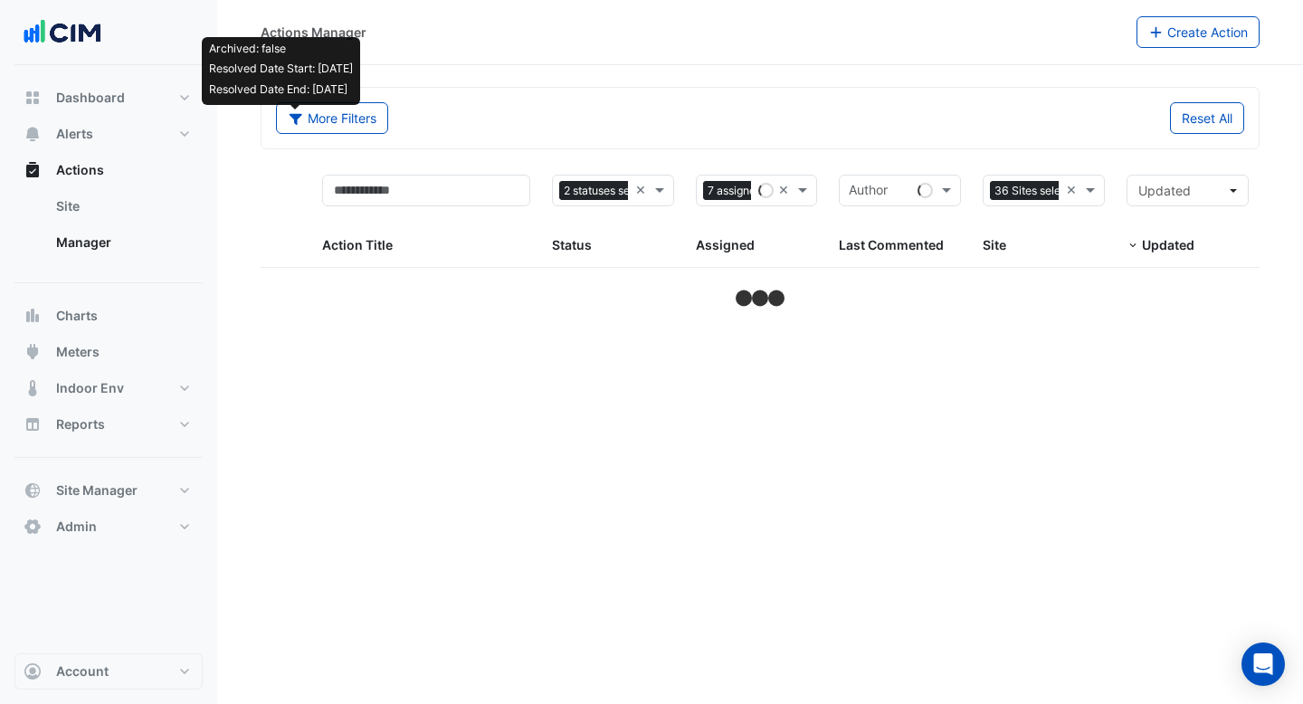
select select "***"
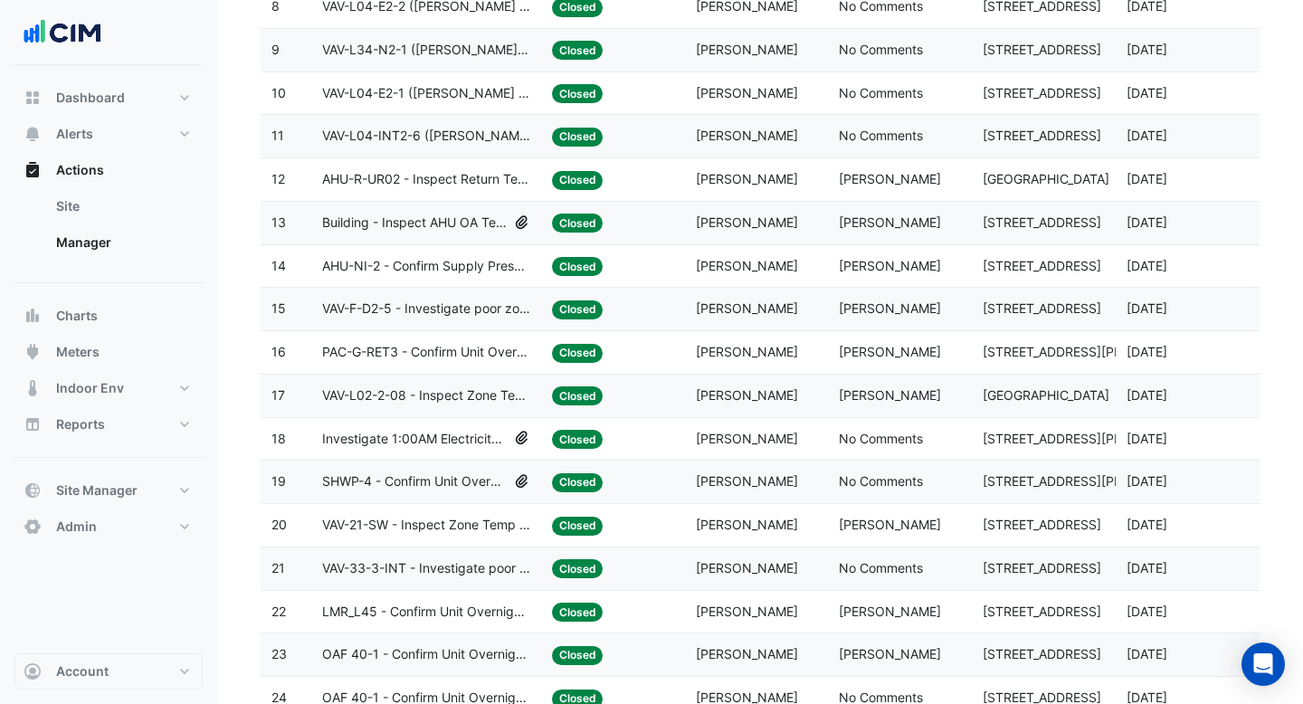
scroll to position [639, 0]
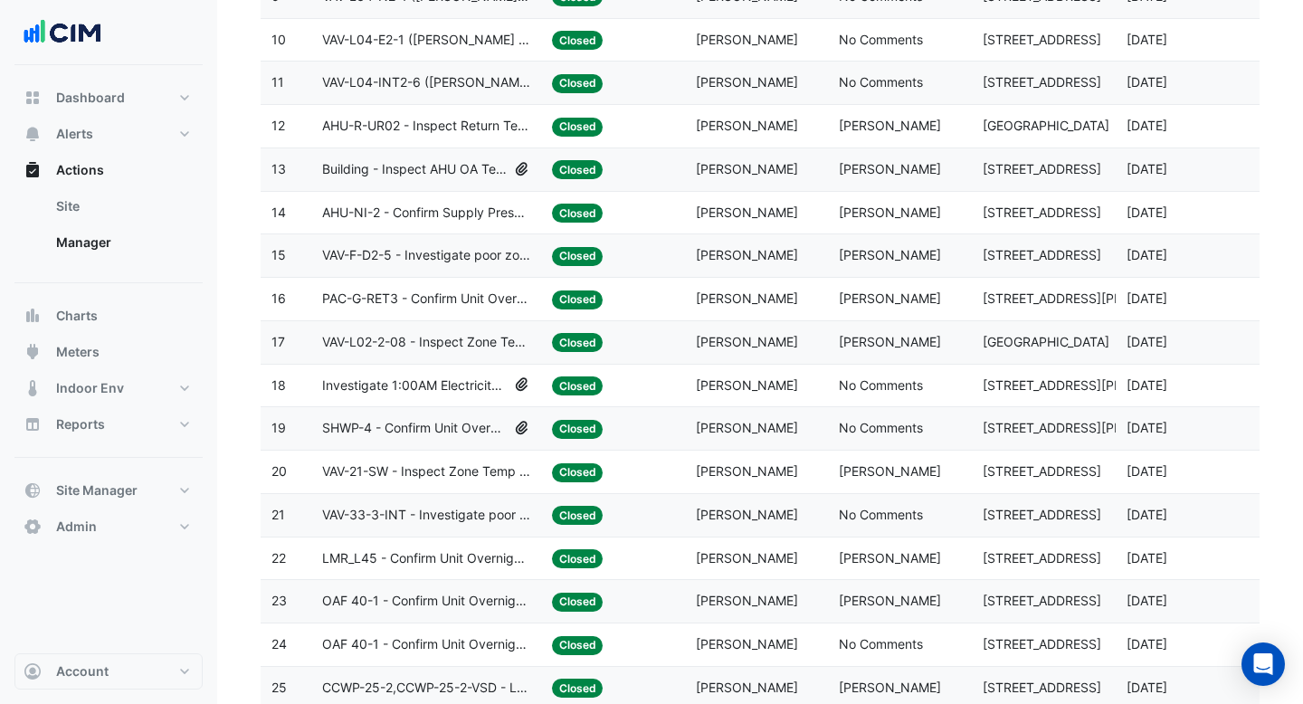
click at [426, 180] on datatable-body-cell "Action Title: Building - Inspect AHU OA Temp Broken Sensor" at bounding box center [426, 169] width 230 height 43
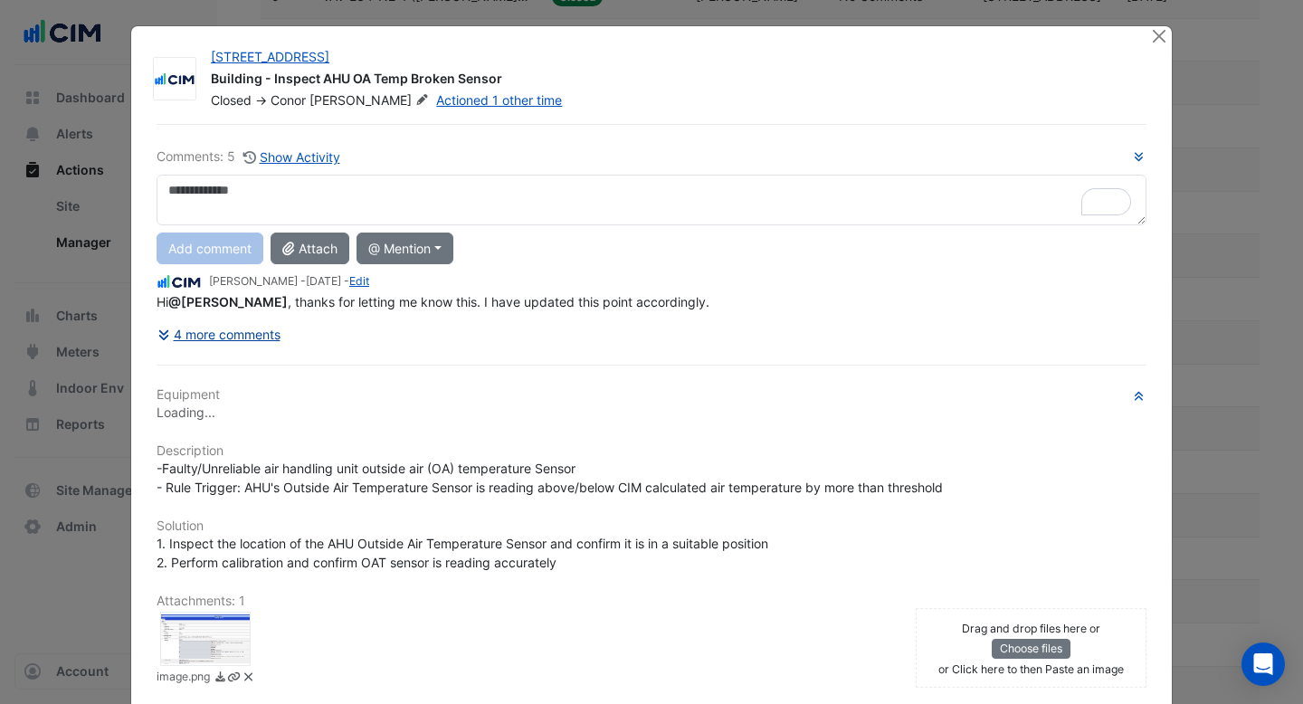
click at [209, 330] on button "4 more comments" at bounding box center [218, 334] width 125 height 32
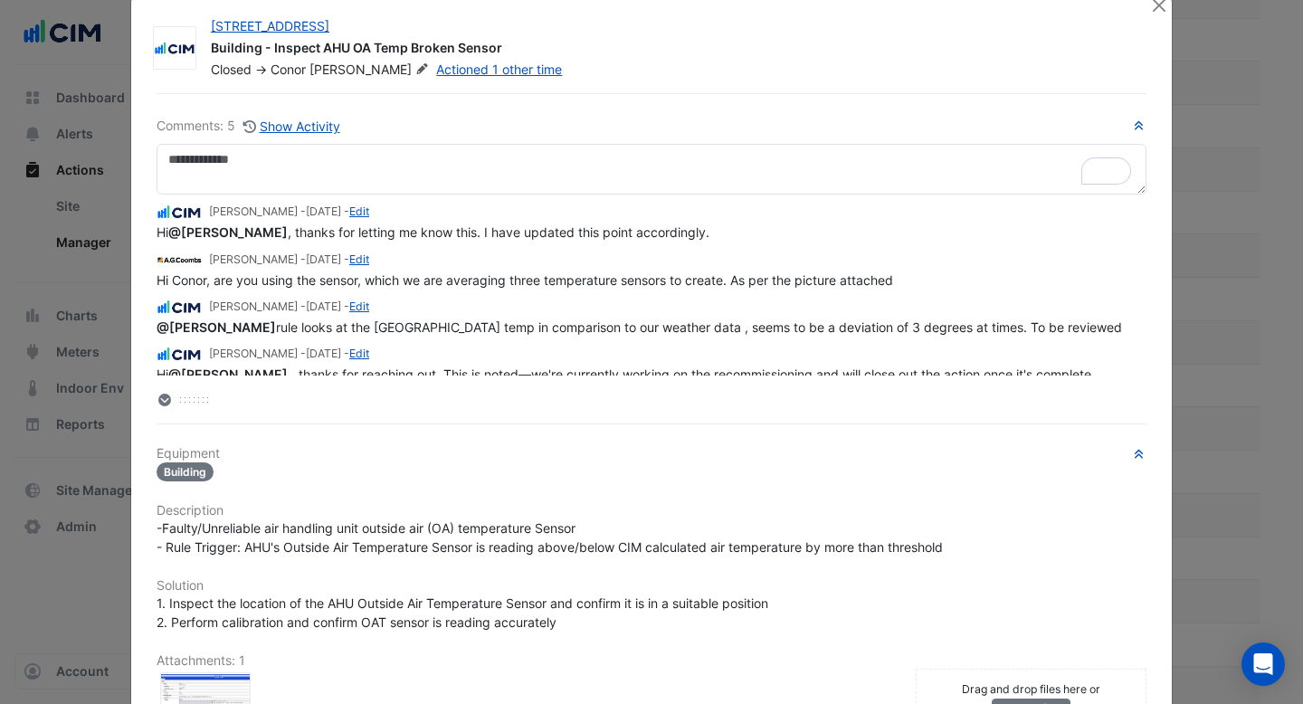
scroll to position [0, 0]
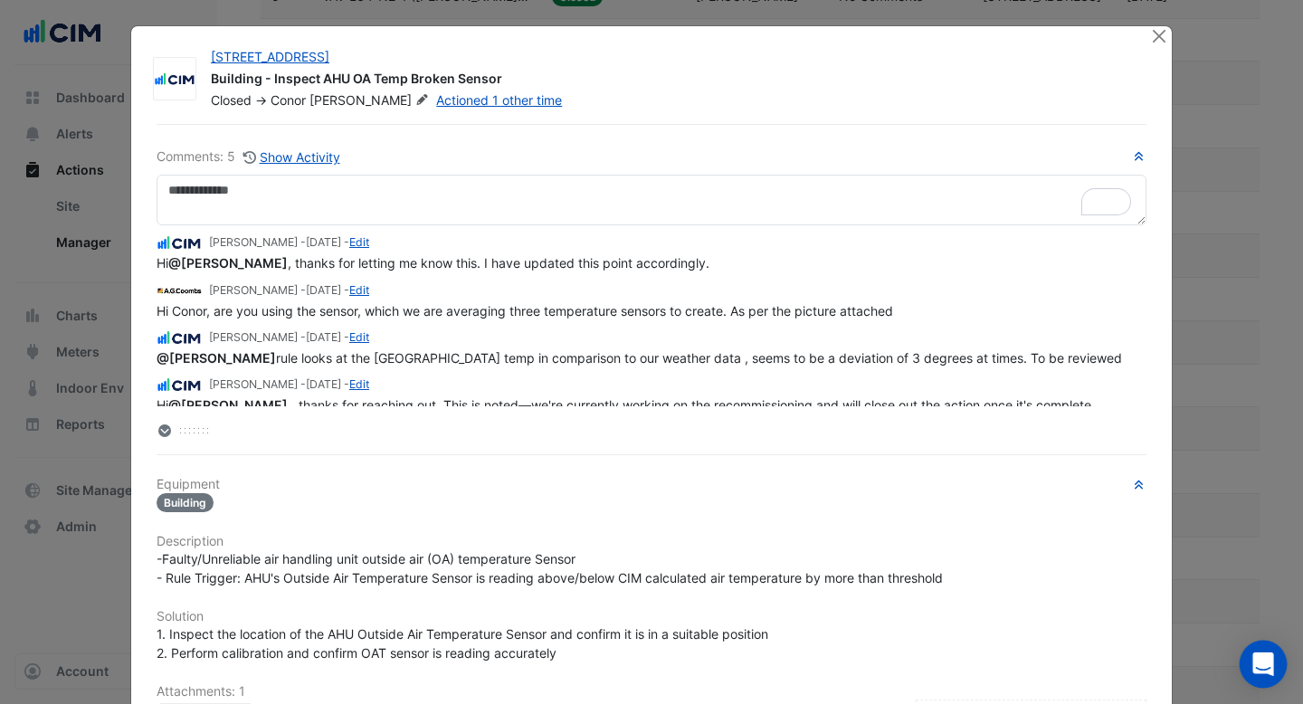
click at [1277, 659] on div "Open Intercom Messenger" at bounding box center [1263, 664] width 48 height 48
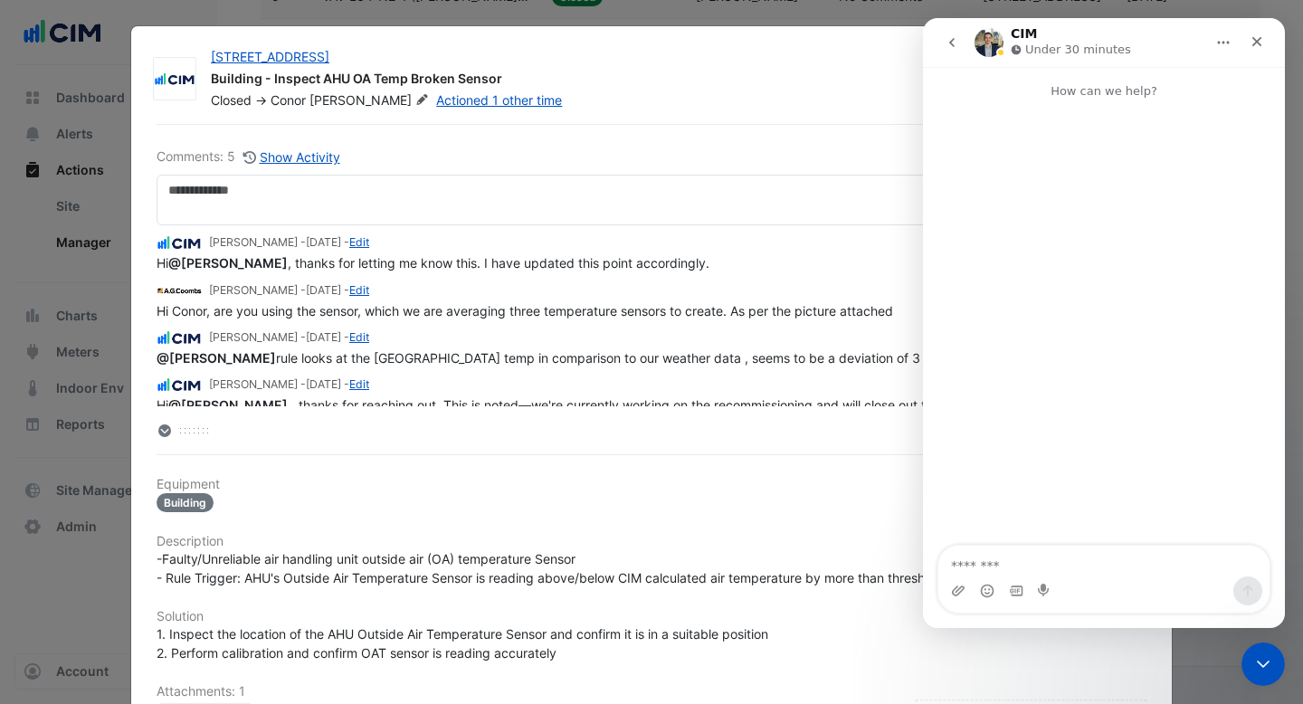
click at [972, 558] on textarea "Message…" at bounding box center [1103, 560] width 331 height 31
click at [1255, 36] on icon "Close" at bounding box center [1256, 41] width 14 height 14
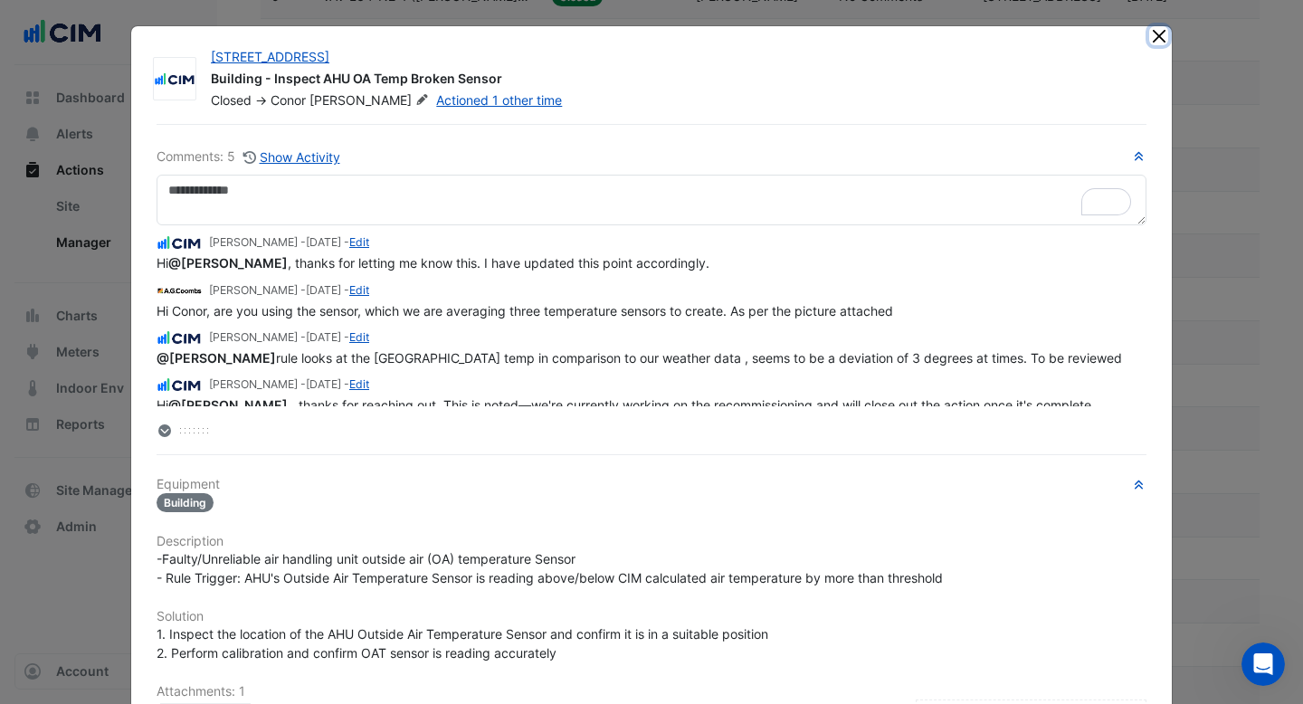
click at [1157, 31] on button "Close" at bounding box center [1158, 35] width 19 height 19
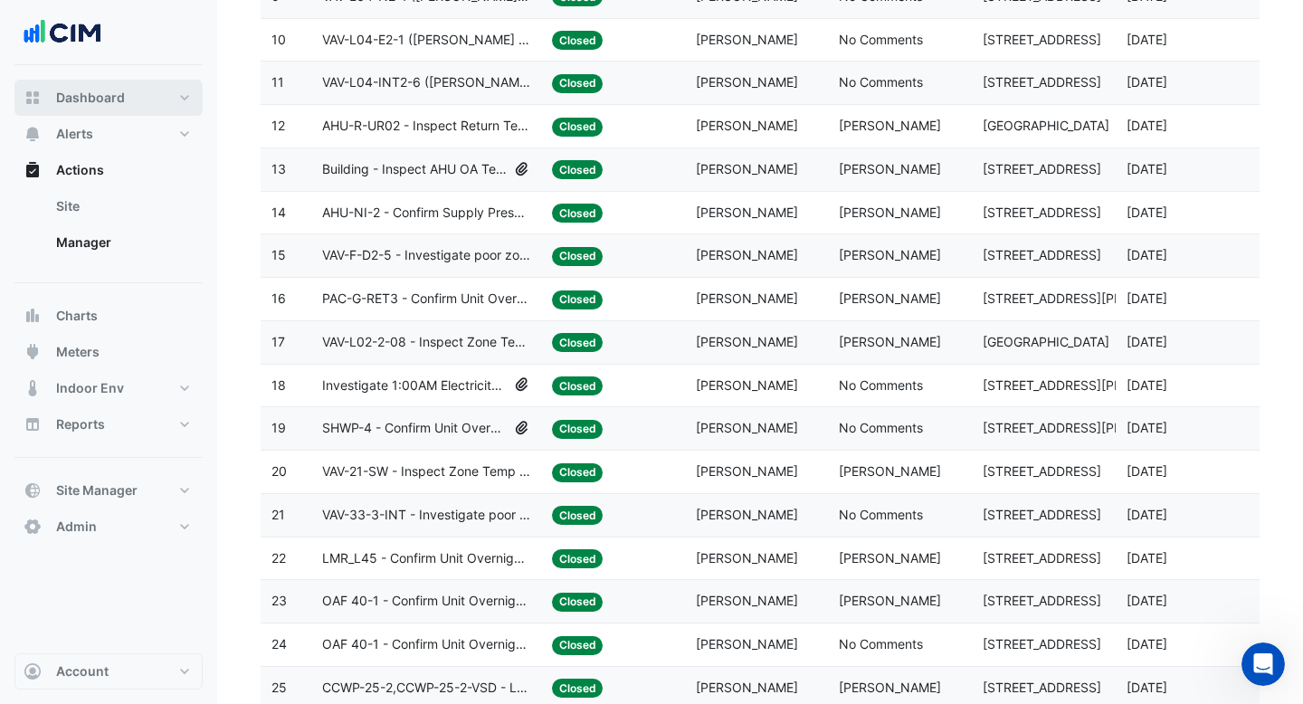
click at [72, 96] on span "Dashboard" at bounding box center [90, 98] width 69 height 18
select select "***"
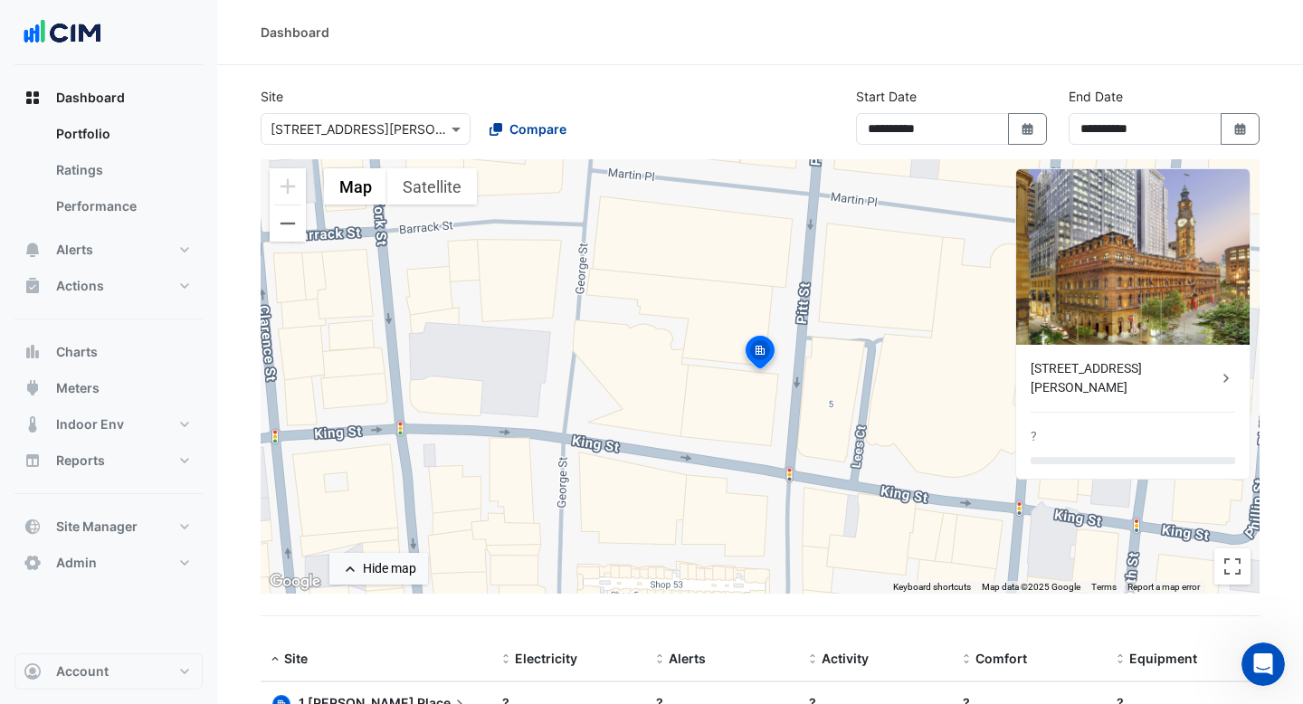
click at [526, 130] on span "Compare" at bounding box center [537, 128] width 57 height 19
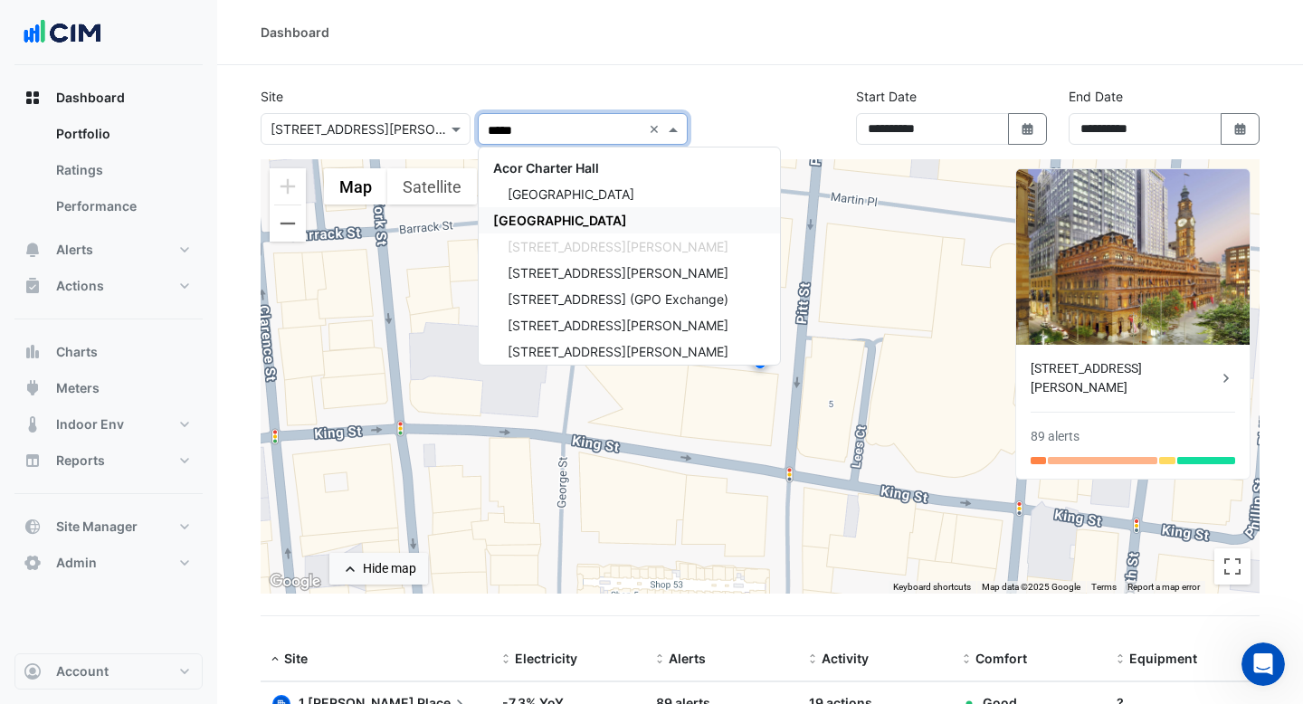
click at [504, 229] on div "[GEOGRAPHIC_DATA]" at bounding box center [629, 220] width 301 height 26
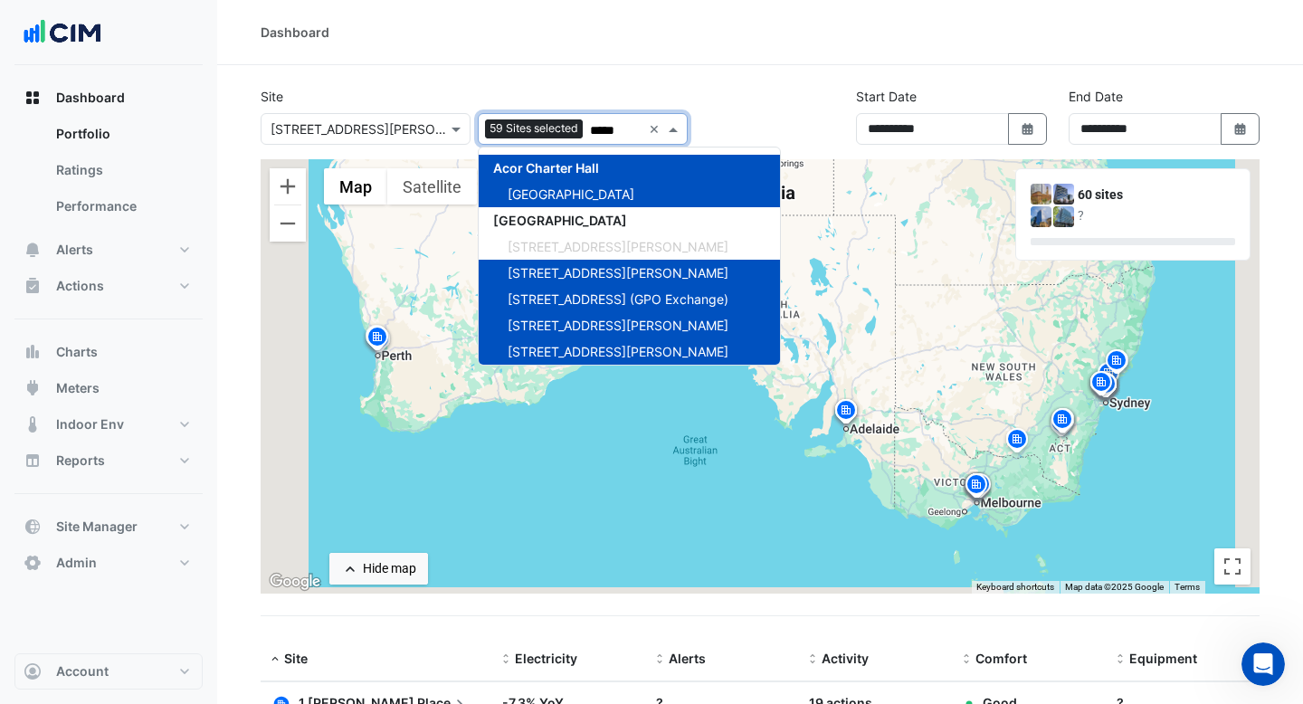
type input "*****"
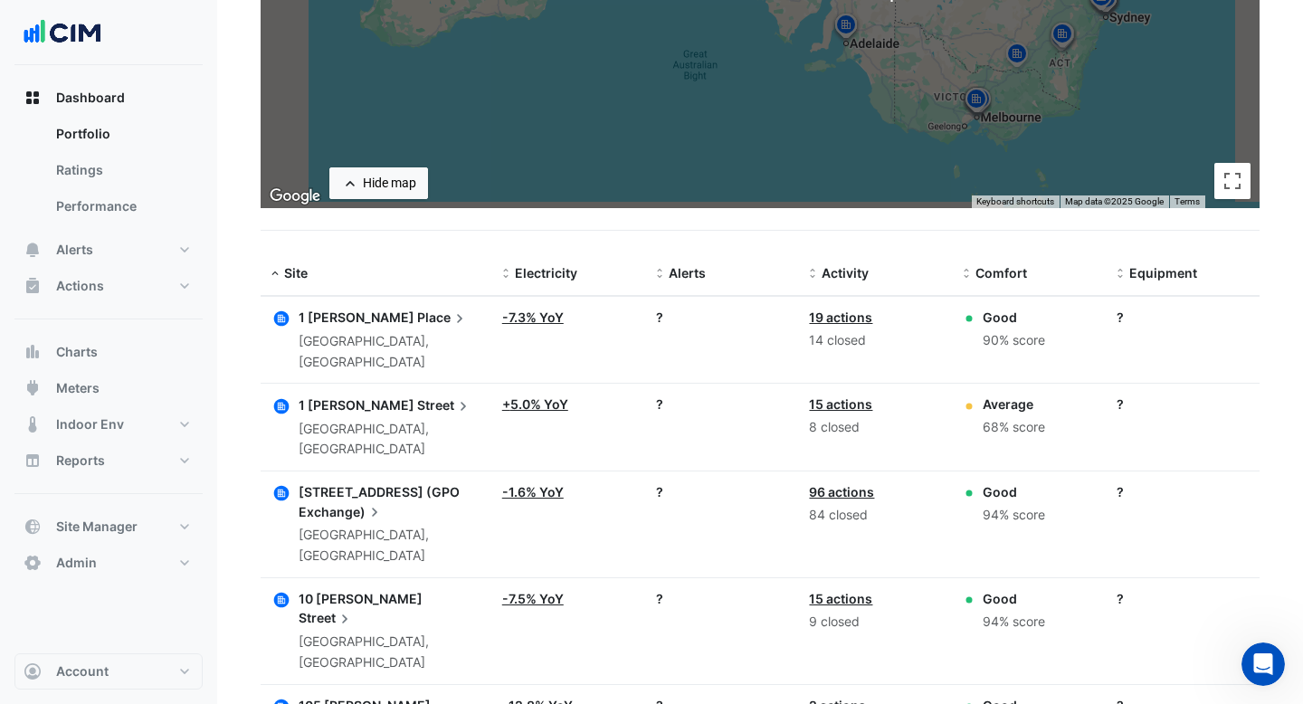
scroll to position [390, 0]
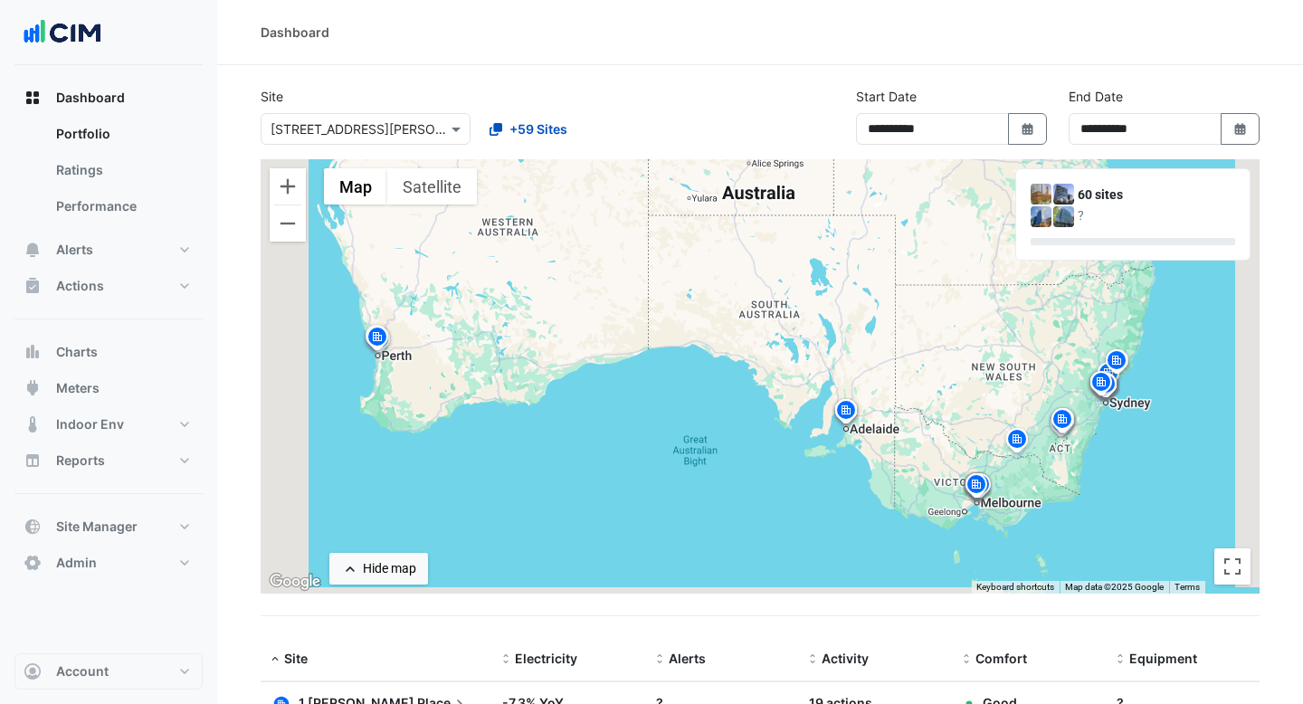
select select "***"
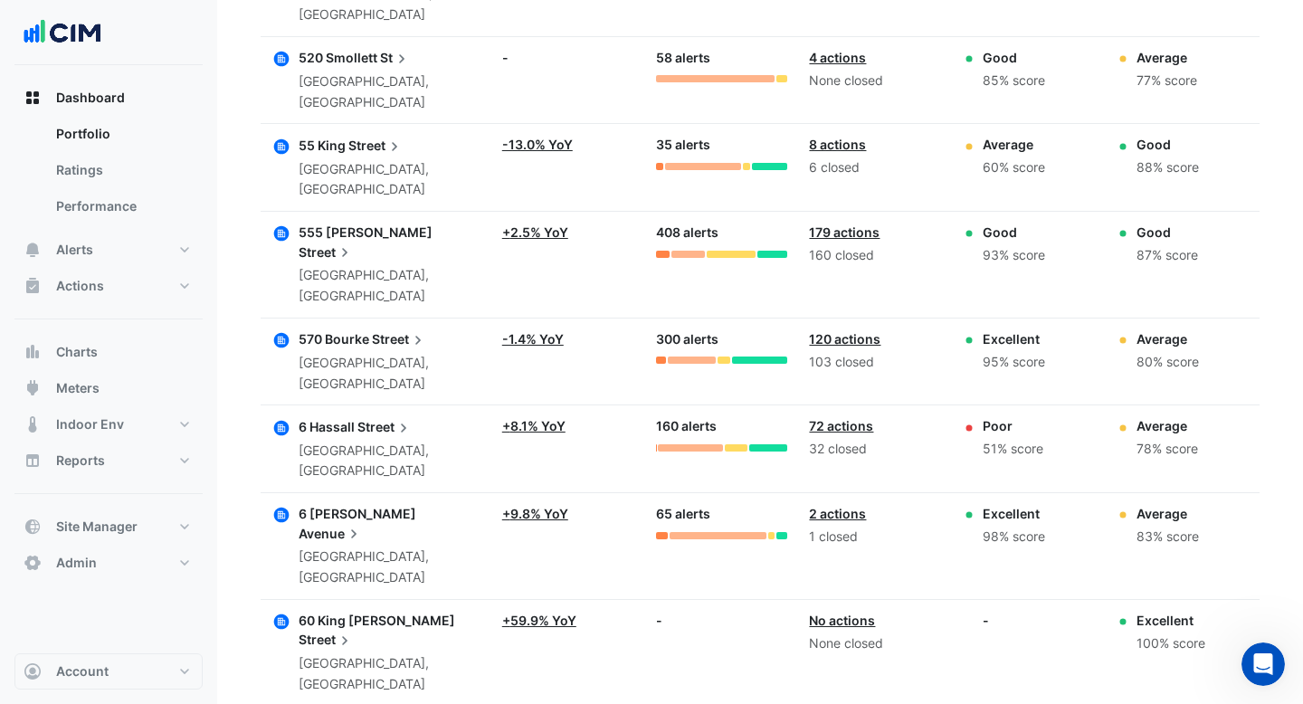
scroll to position [4252, 0]
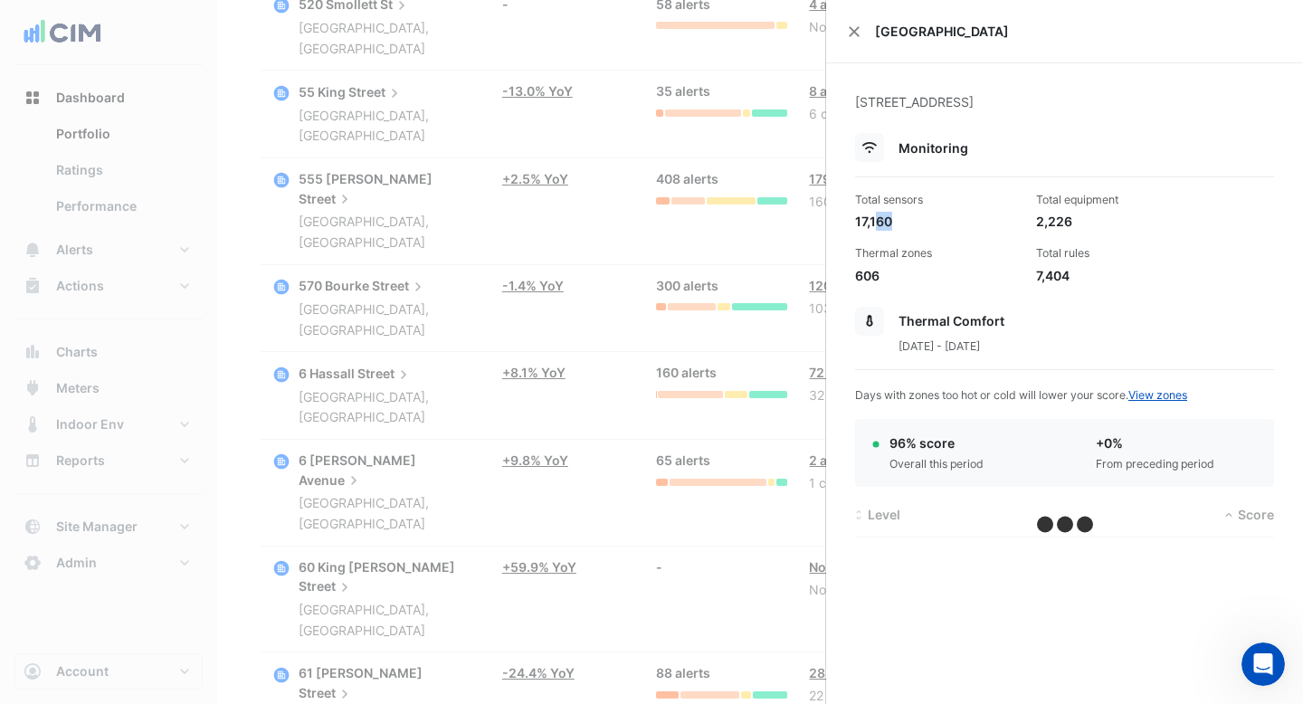
drag, startPoint x: 895, startPoint y: 219, endPoint x: 873, endPoint y: 219, distance: 21.7
click at [872, 219] on div "17,160" at bounding box center [938, 221] width 166 height 19
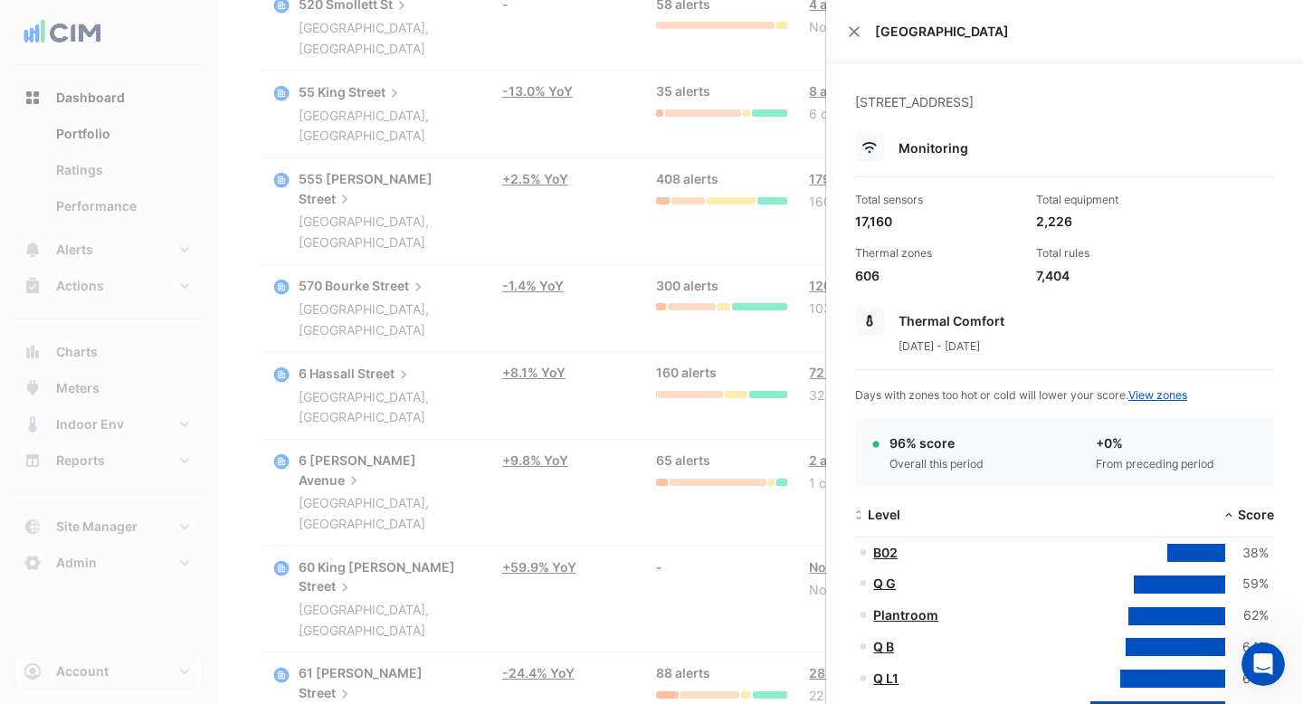
click at [1046, 227] on div "2,226" at bounding box center [1119, 221] width 166 height 19
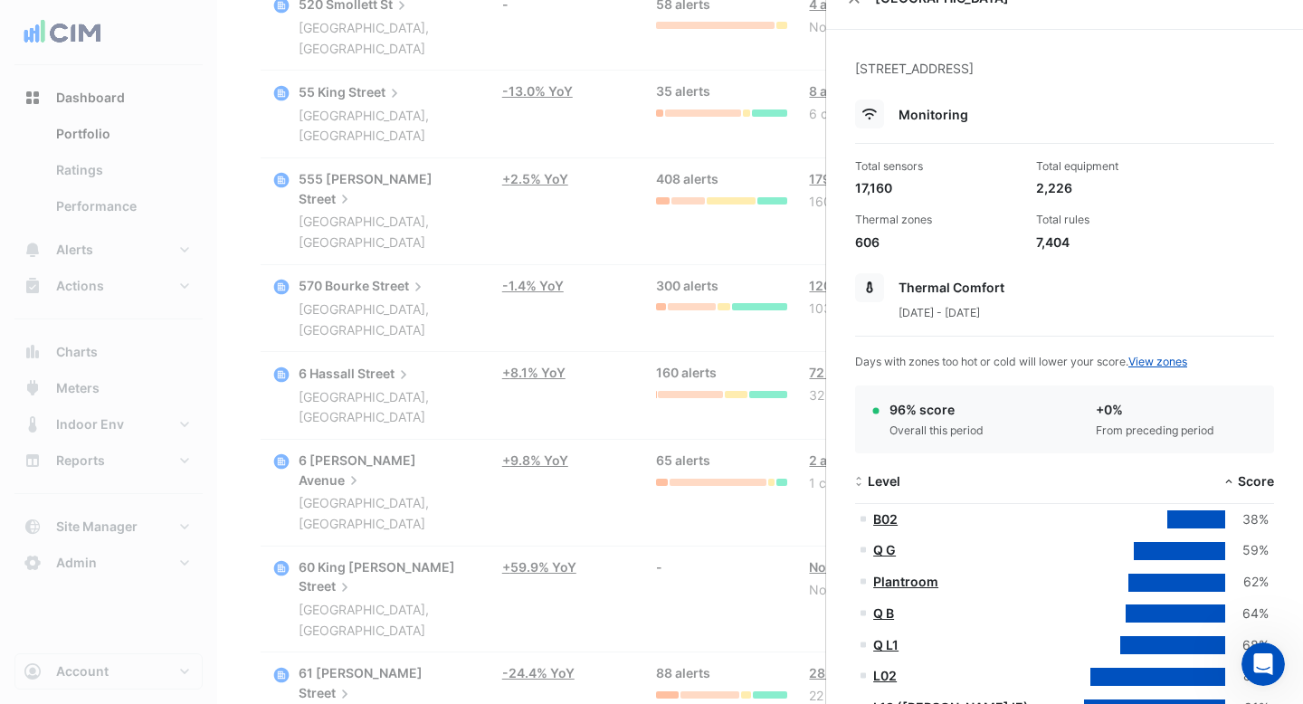
scroll to position [65, 0]
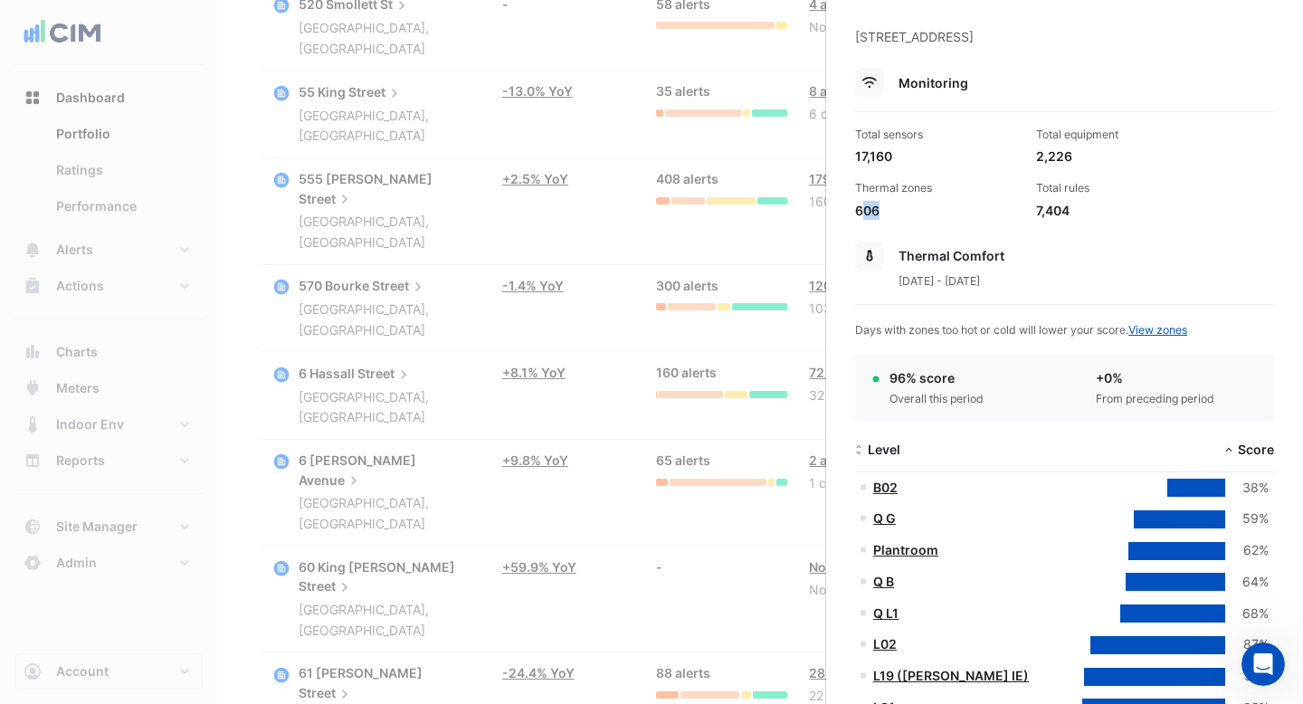
drag, startPoint x: 878, startPoint y: 209, endPoint x: 859, endPoint y: 208, distance: 19.0
click at [859, 208] on div "606" at bounding box center [938, 210] width 166 height 19
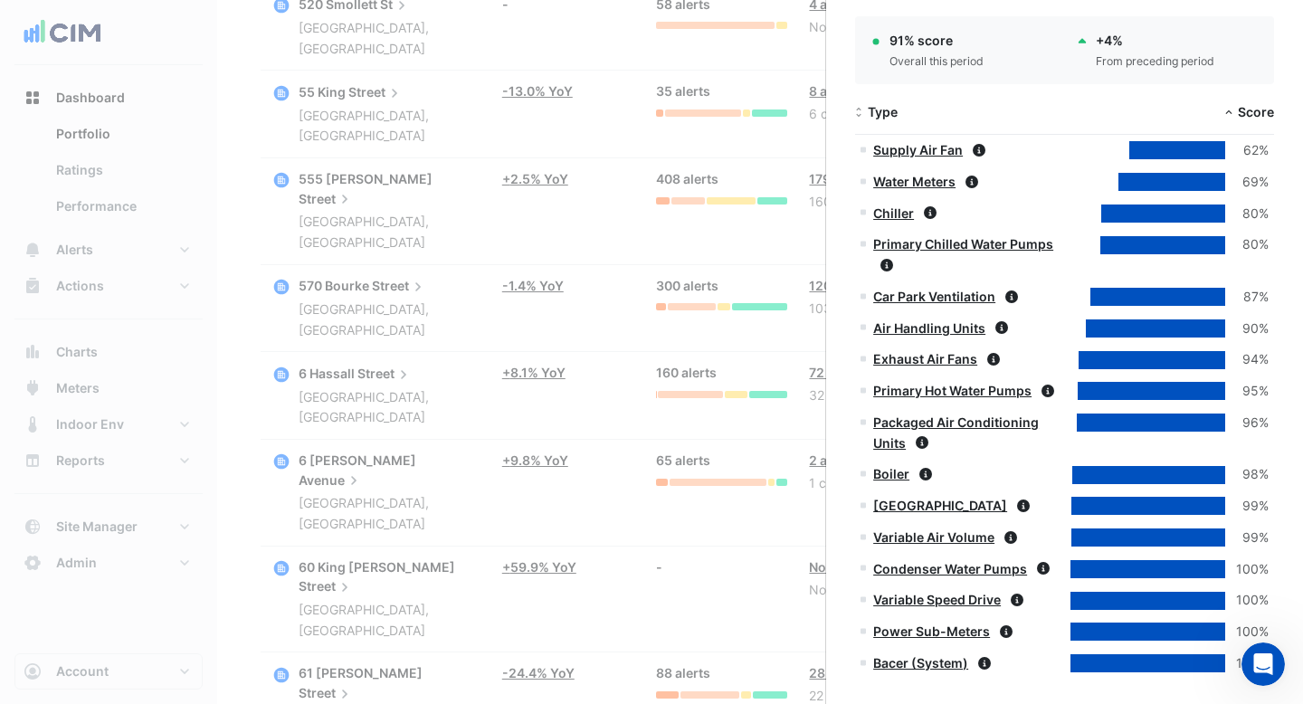
scroll to position [1373, 0]
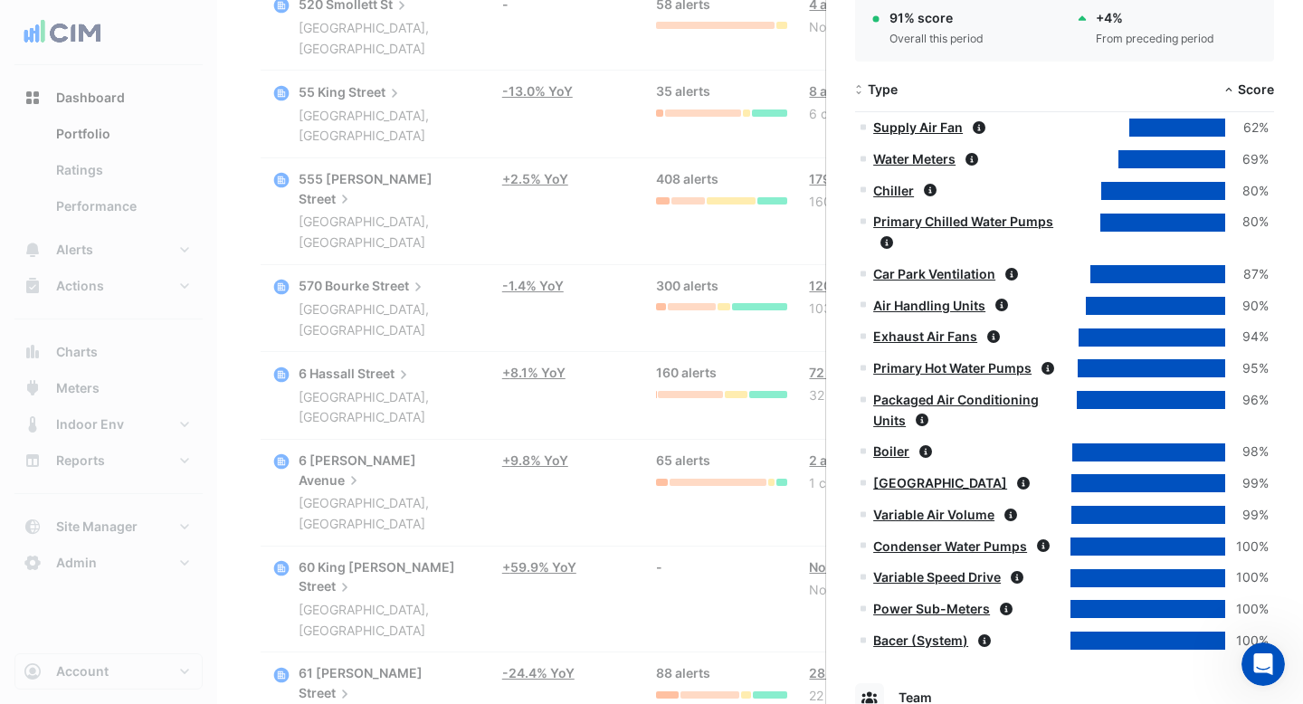
click at [915, 128] on link "Supply Air Fan" at bounding box center [918, 126] width 90 height 15
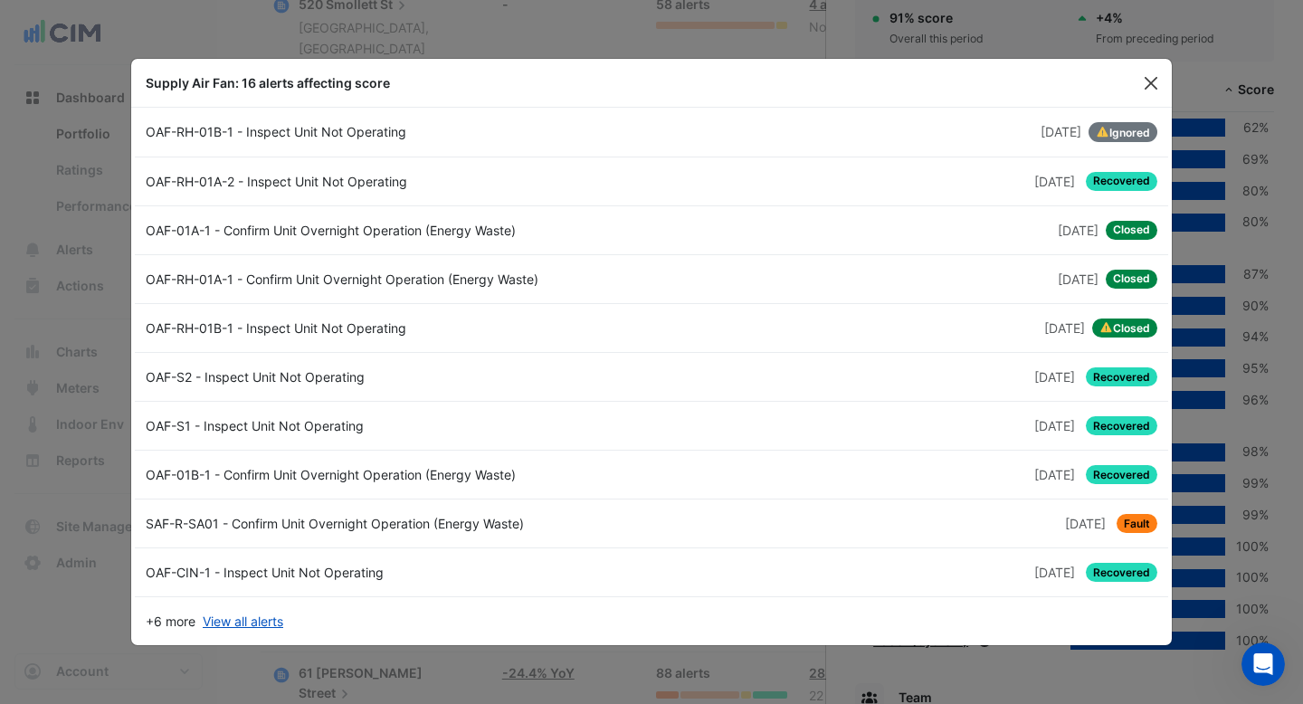
click at [1153, 78] on button "Close" at bounding box center [1150, 83] width 27 height 27
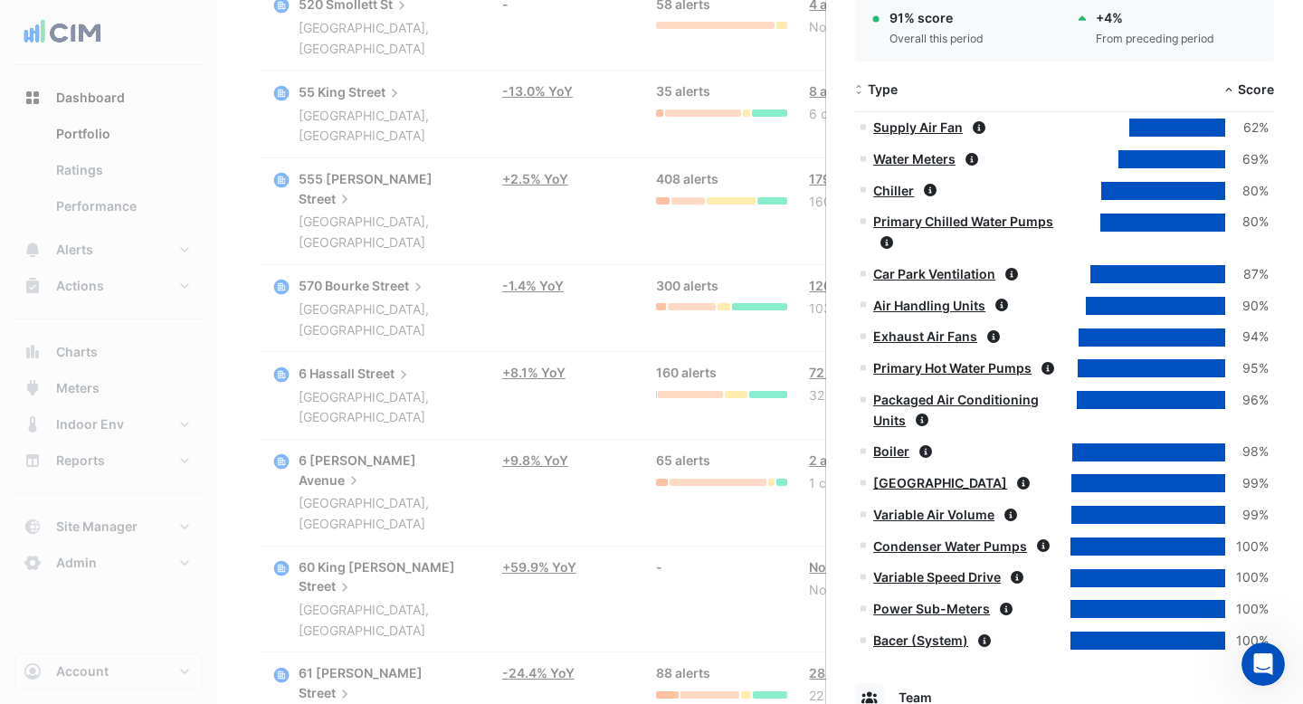
click at [935, 365] on link "Primary Hot Water Pumps" at bounding box center [952, 367] width 158 height 15
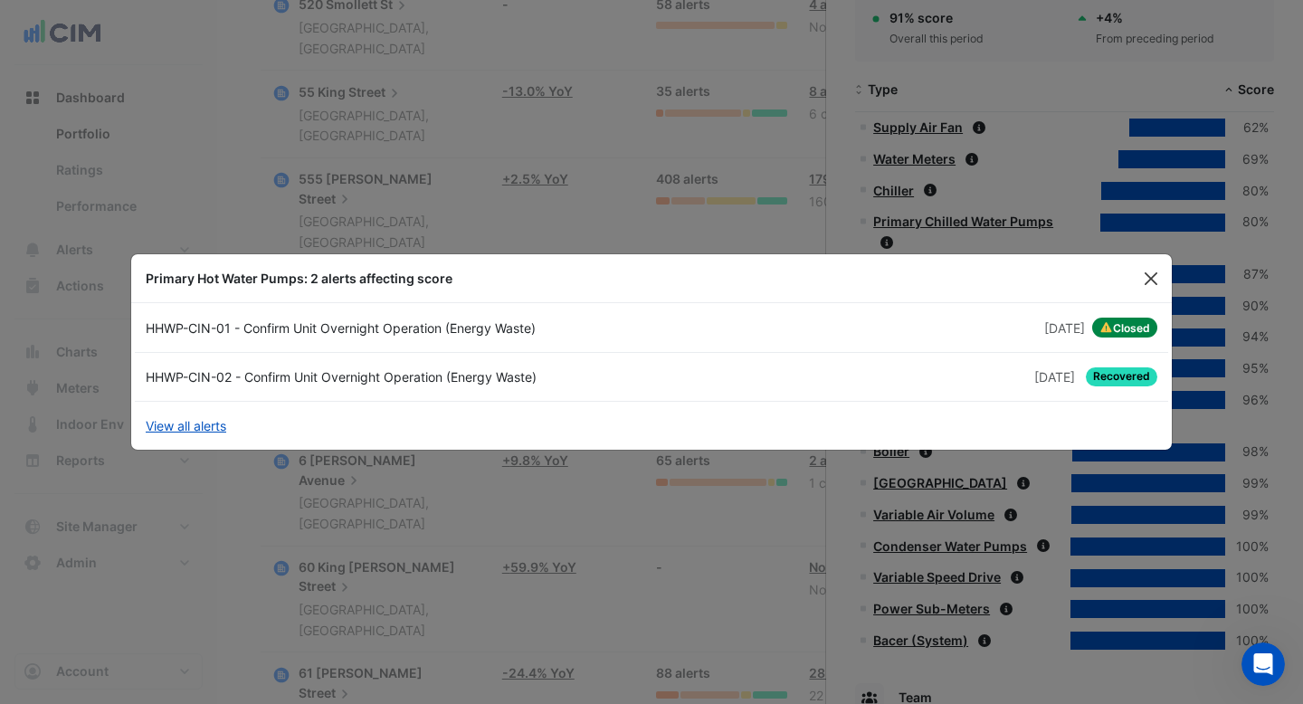
click at [1139, 280] on button "Close" at bounding box center [1150, 278] width 27 height 27
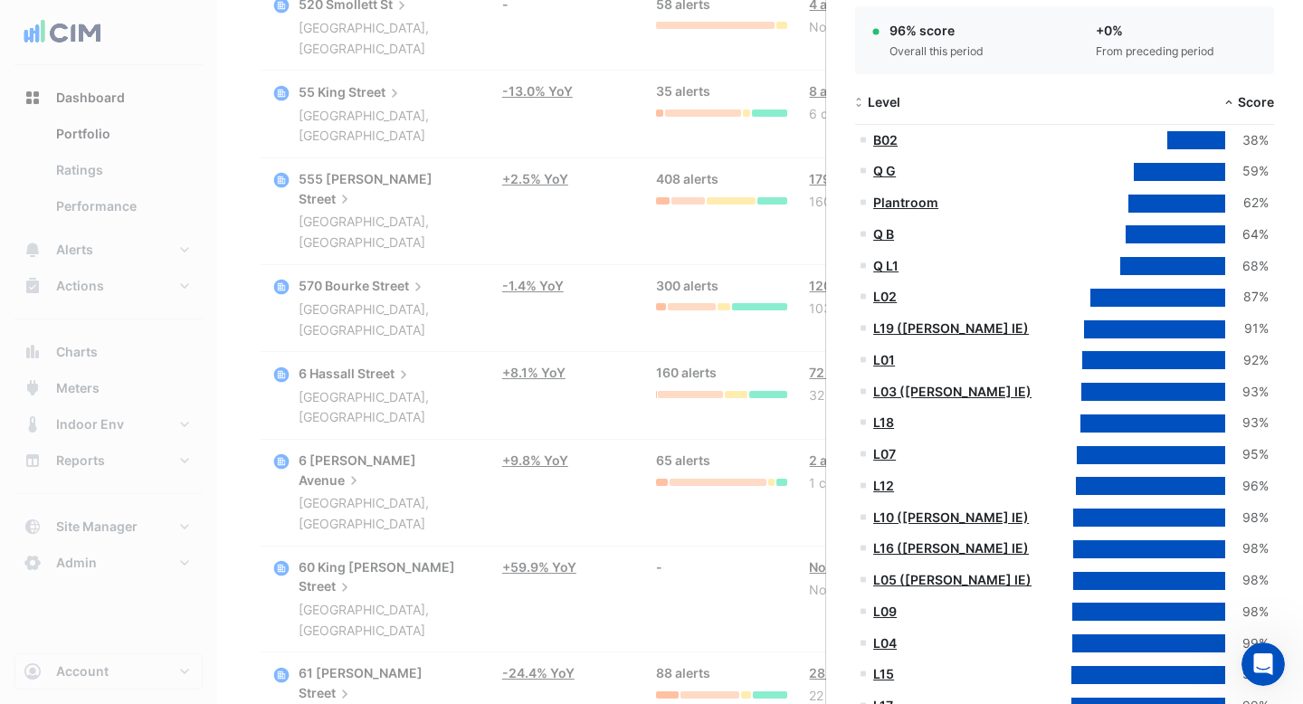
scroll to position [0, 0]
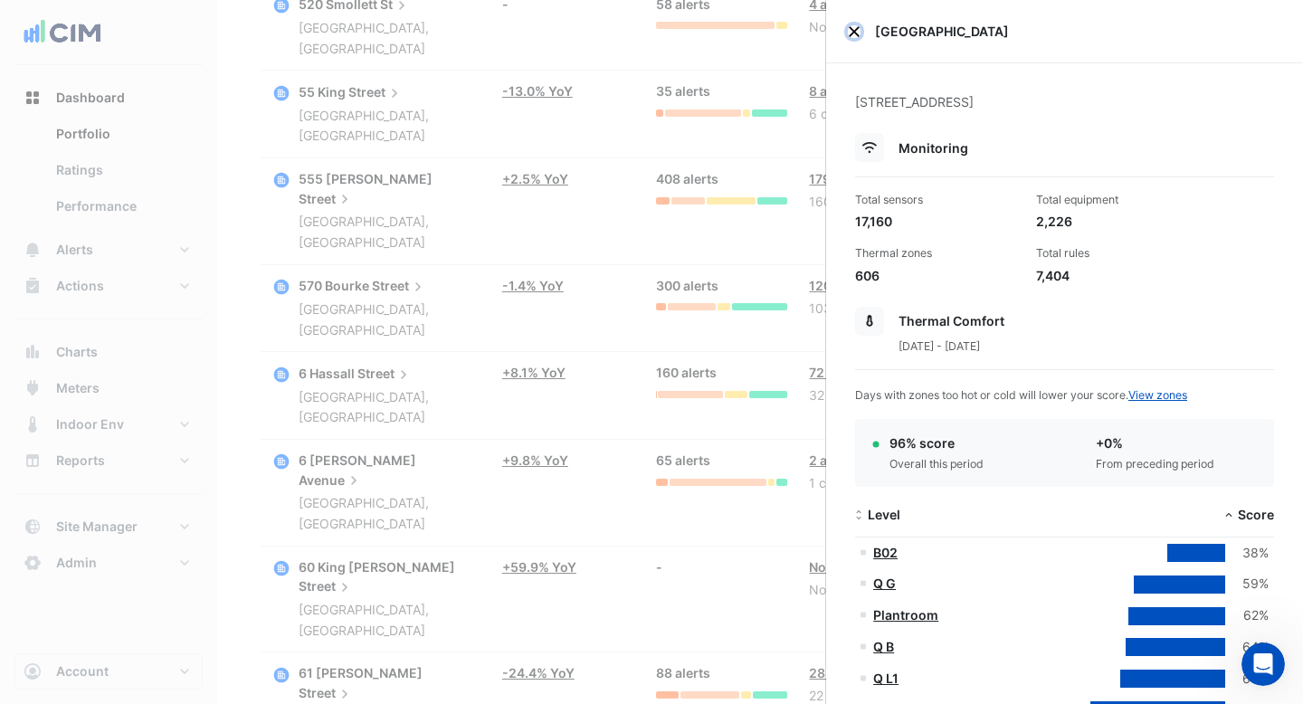
click at [848, 34] on button "Close" at bounding box center [854, 31] width 13 height 13
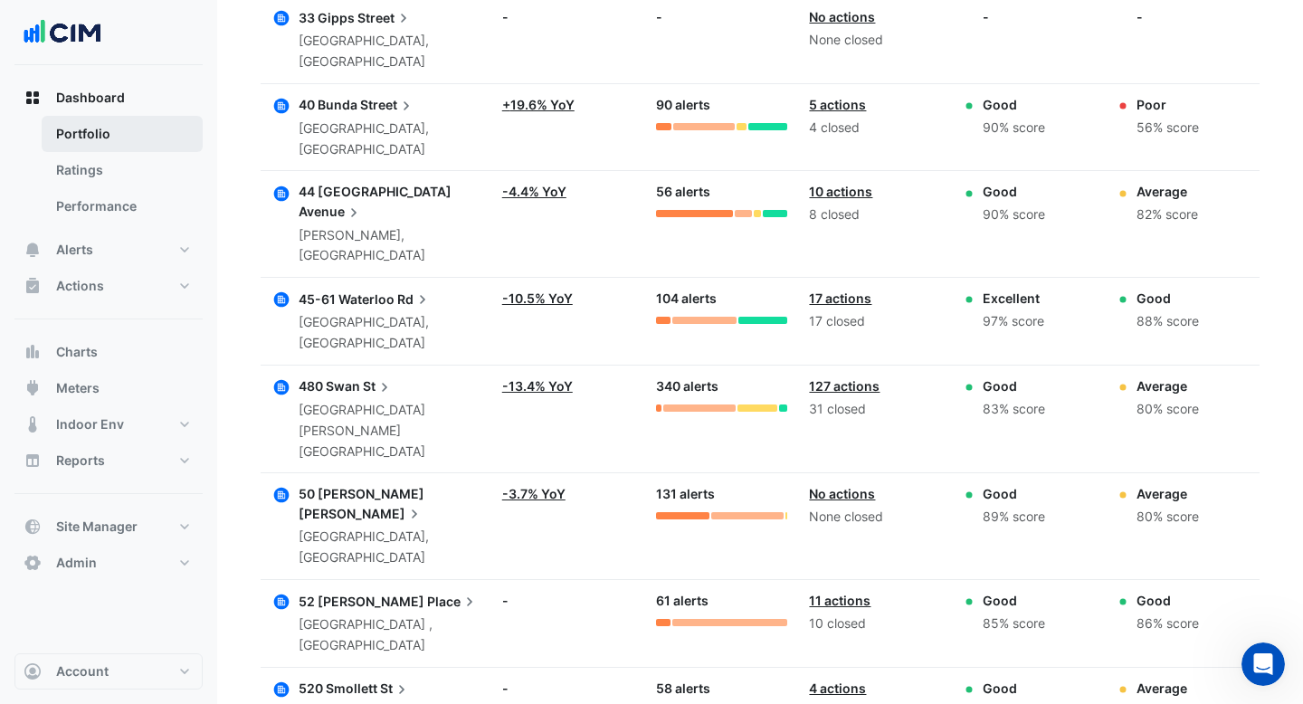
scroll to position [3330, 0]
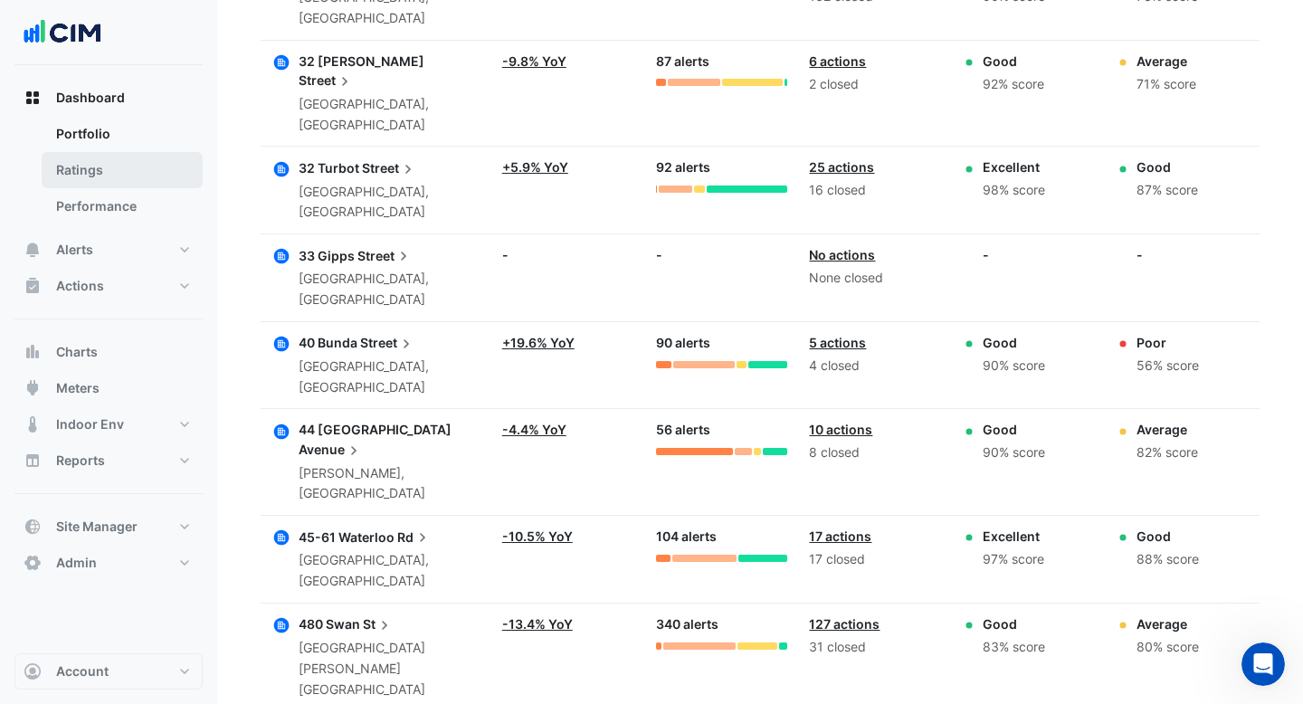
click at [93, 174] on link "Ratings" at bounding box center [122, 170] width 161 height 36
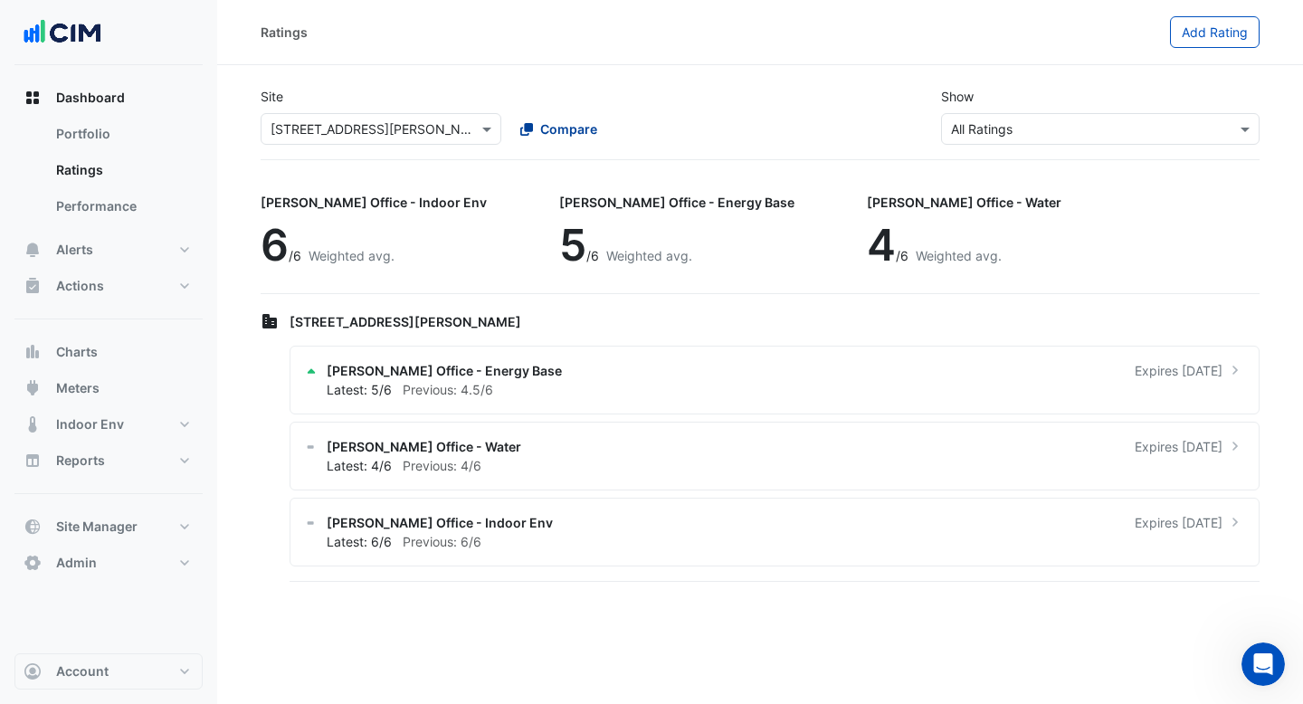
click at [549, 130] on span "Compare" at bounding box center [568, 128] width 57 height 19
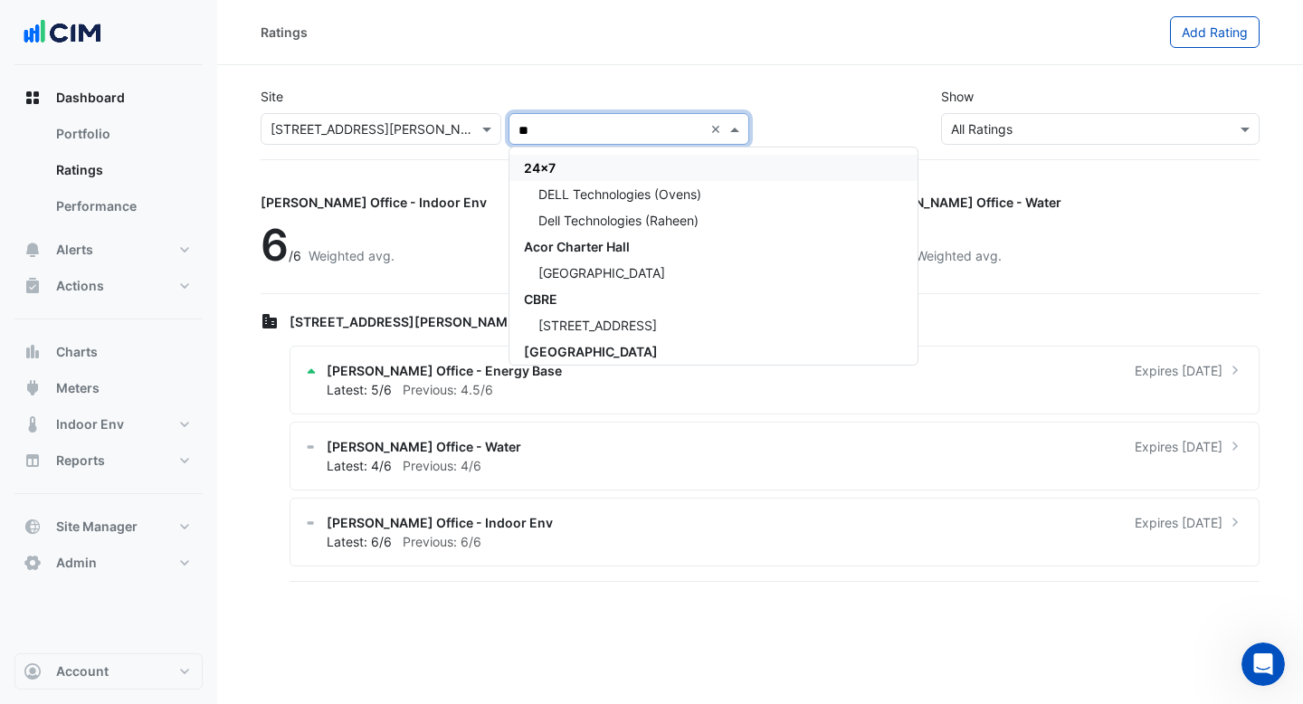
type input "***"
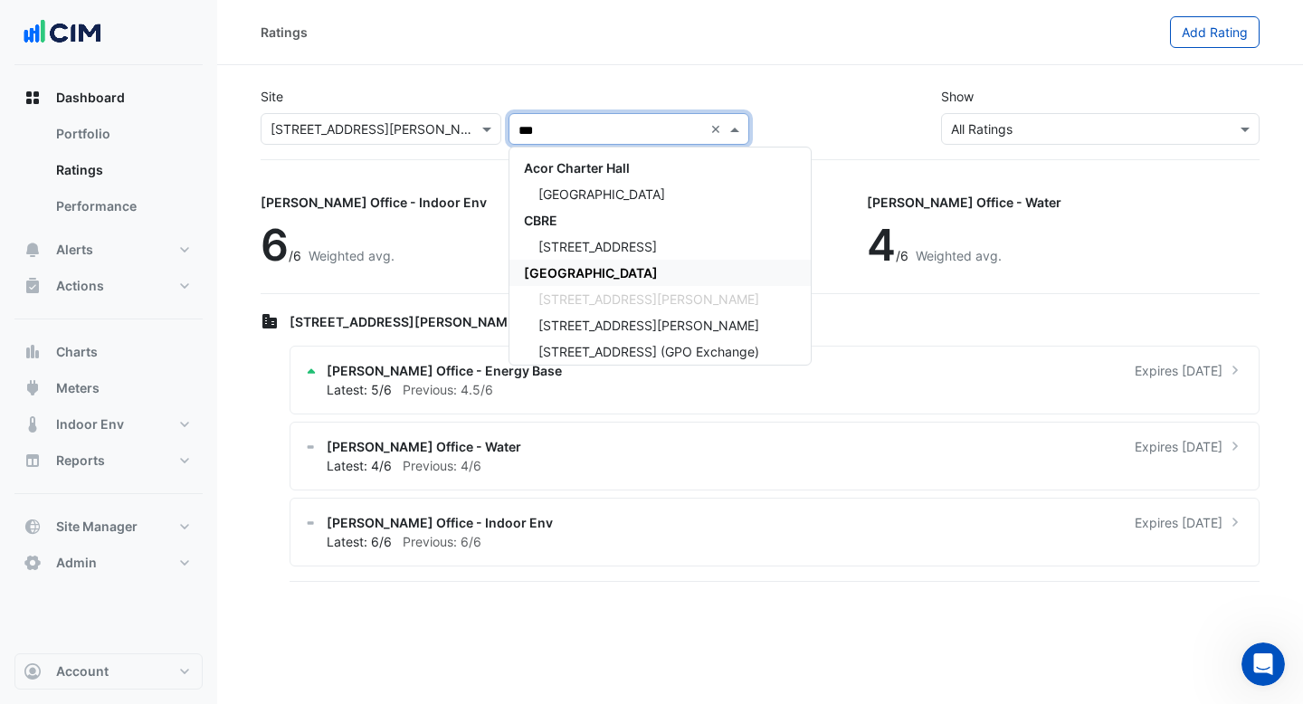
click at [591, 279] on span "[GEOGRAPHIC_DATA]" at bounding box center [591, 272] width 134 height 15
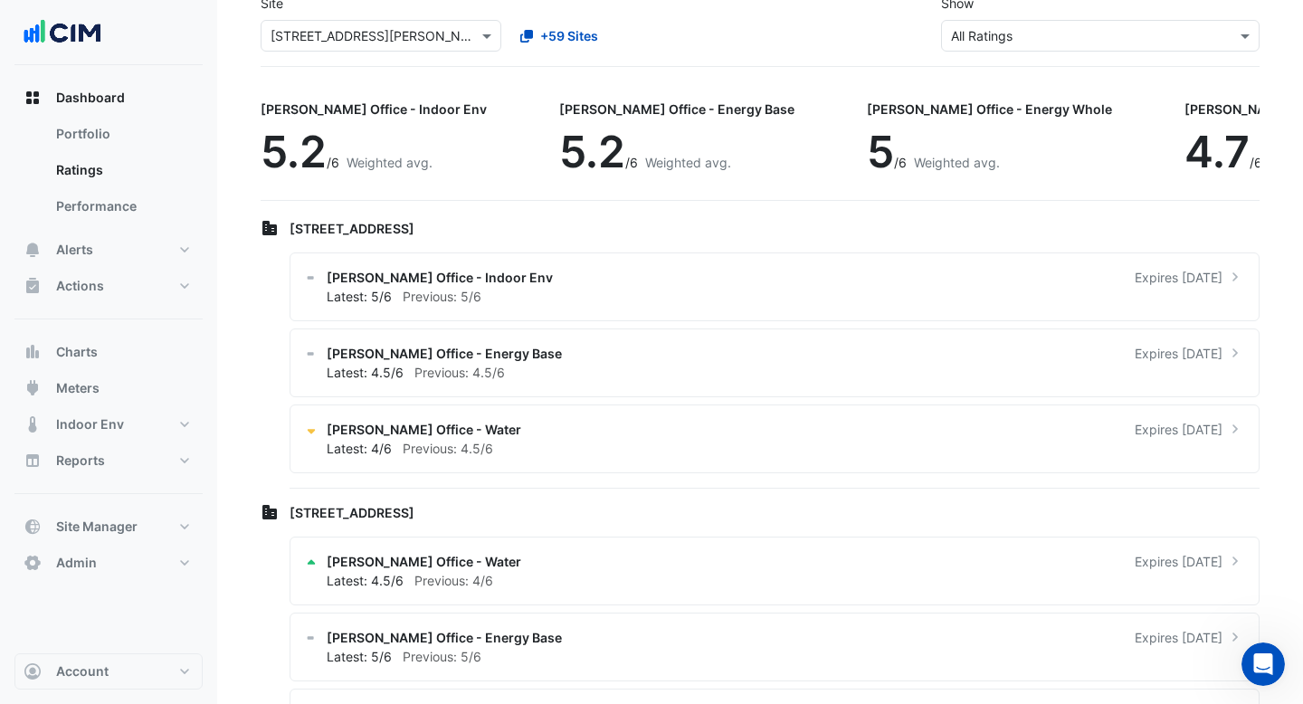
scroll to position [197, 0]
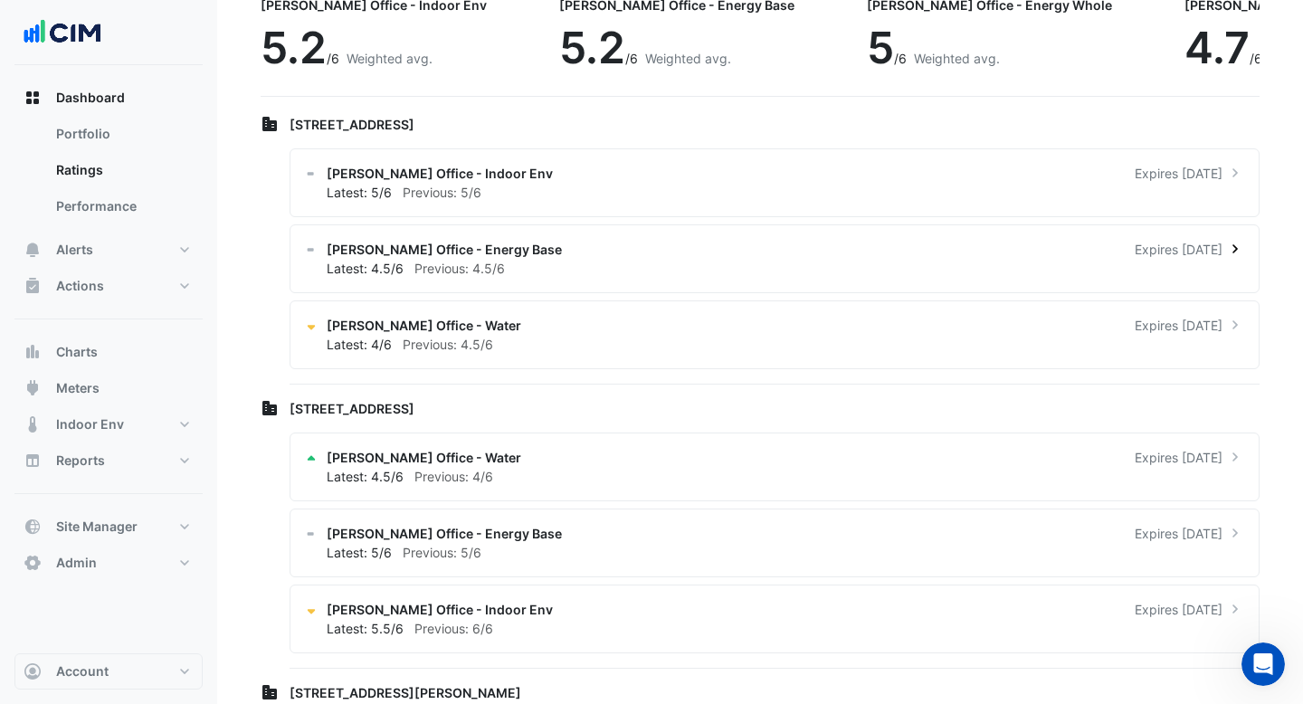
click at [516, 237] on div "[PERSON_NAME] Office - Energy Base Expires [DATE] Latest: 4.5/6 Previous: 4.5/6" at bounding box center [774, 258] width 970 height 69
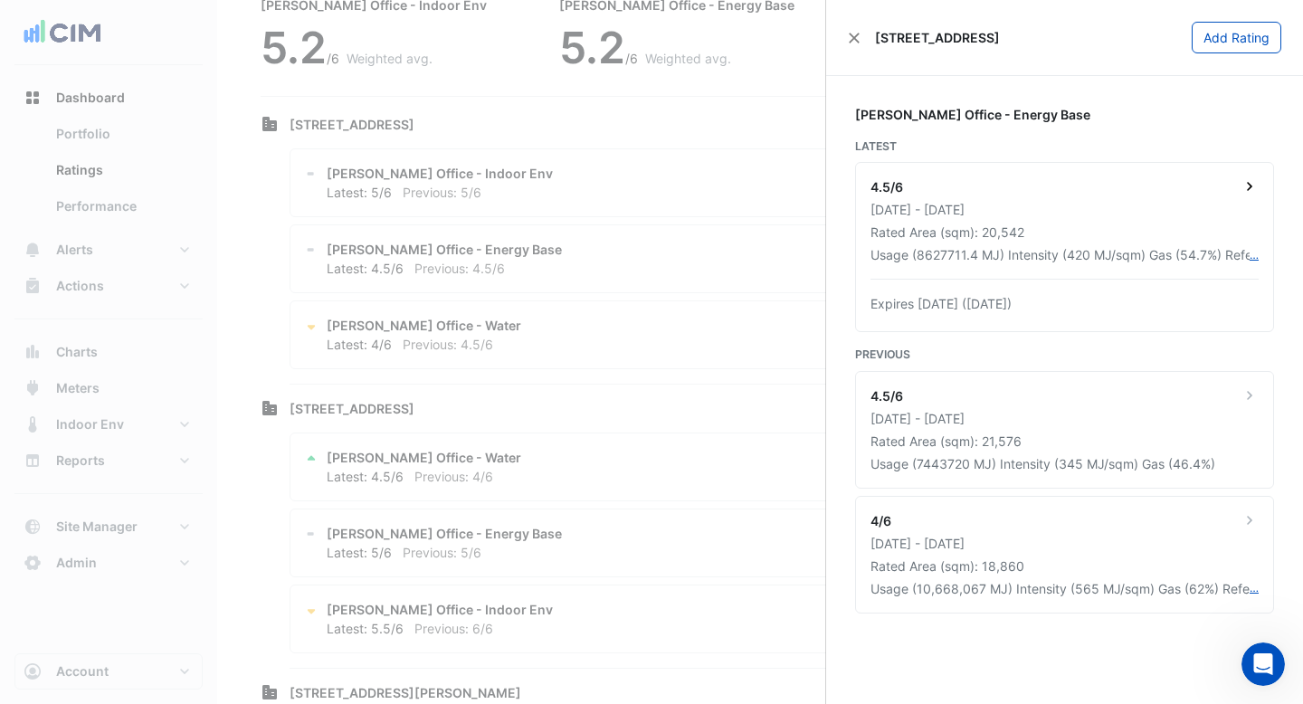
click at [987, 233] on div "Rated Area (sqm): 20,542" at bounding box center [1064, 232] width 388 height 19
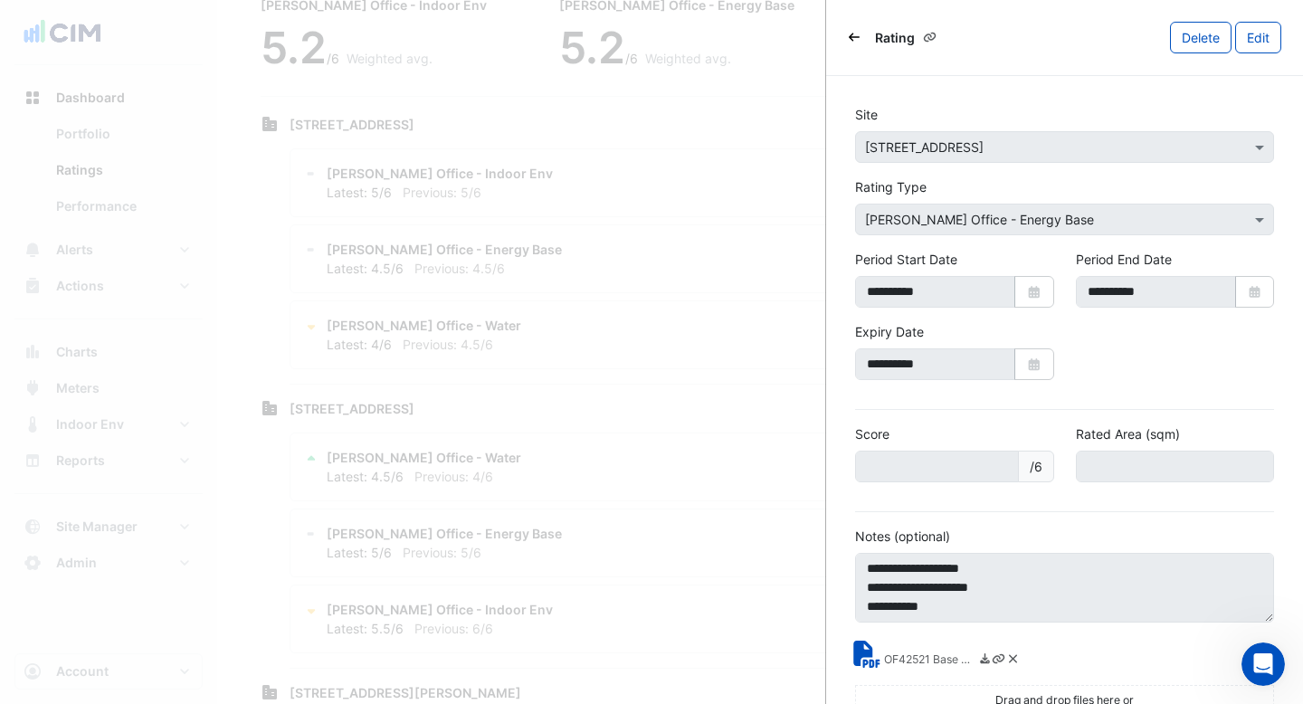
click at [856, 33] on icon "Back" at bounding box center [853, 37] width 11 height 11
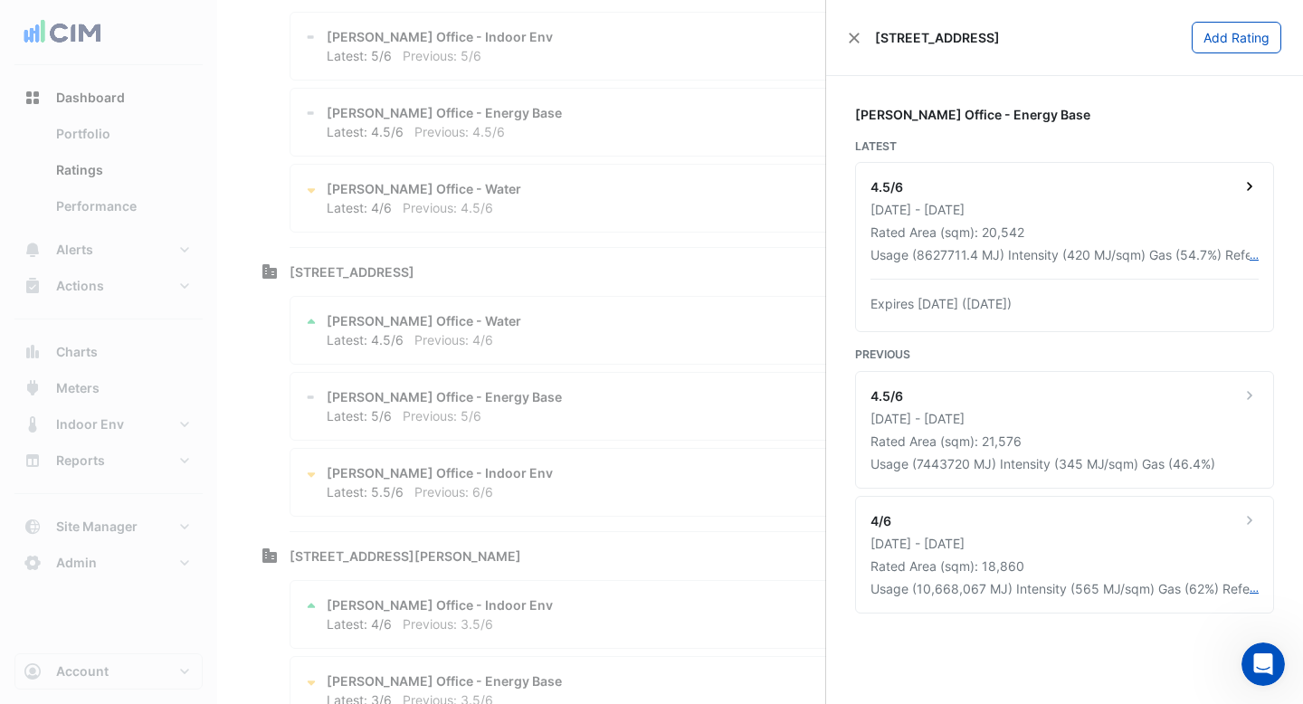
scroll to position [373, 0]
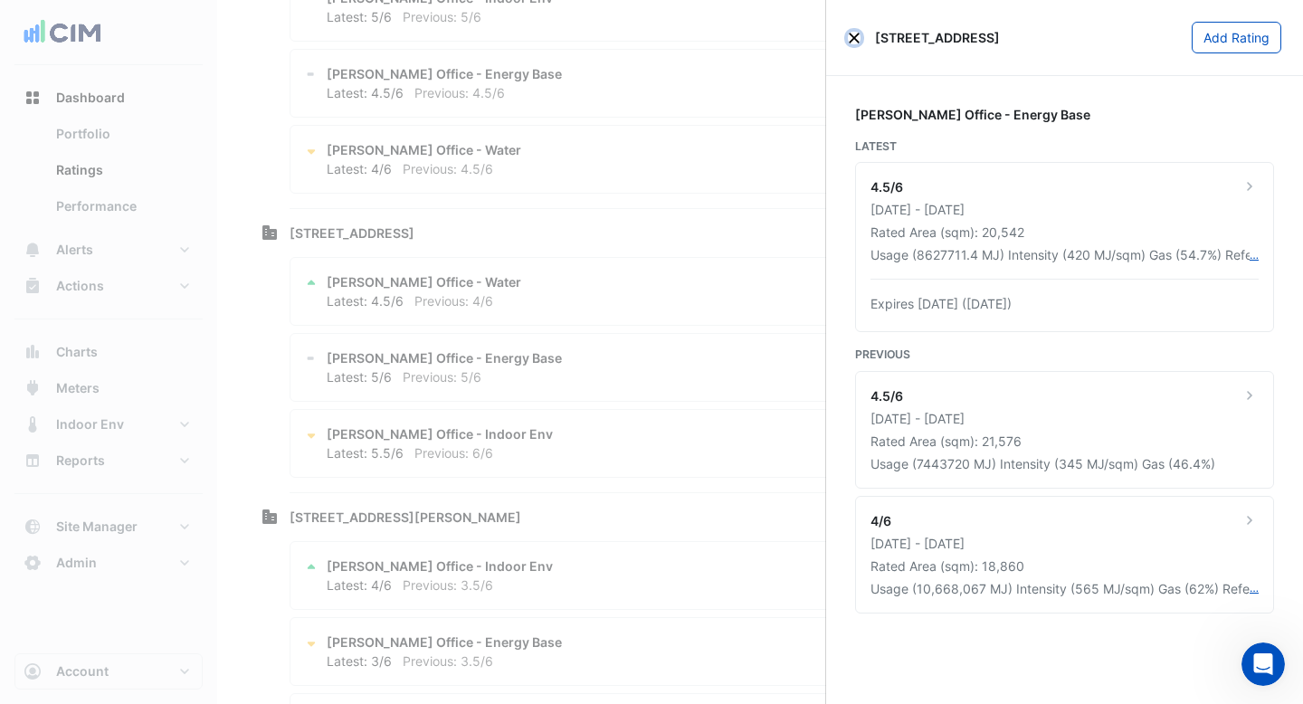
click at [856, 41] on button "Close" at bounding box center [854, 38] width 13 height 13
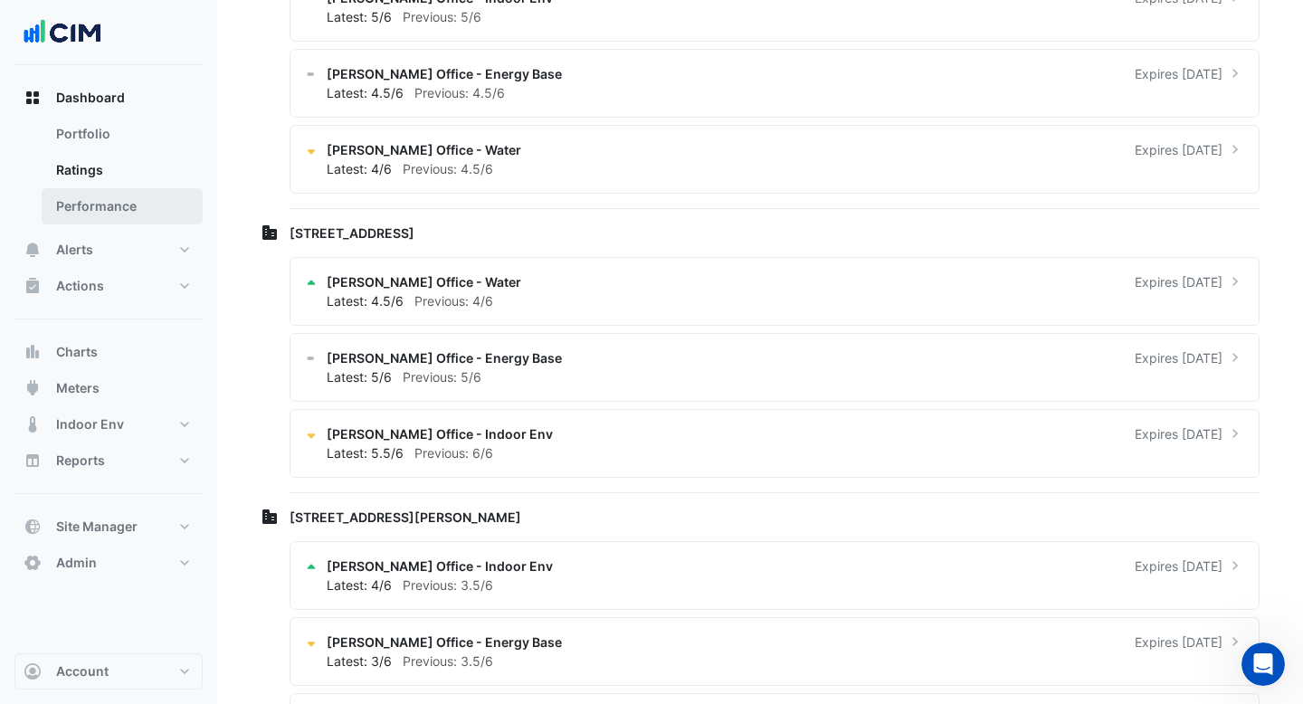
click at [93, 208] on link "Performance" at bounding box center [122, 206] width 161 height 36
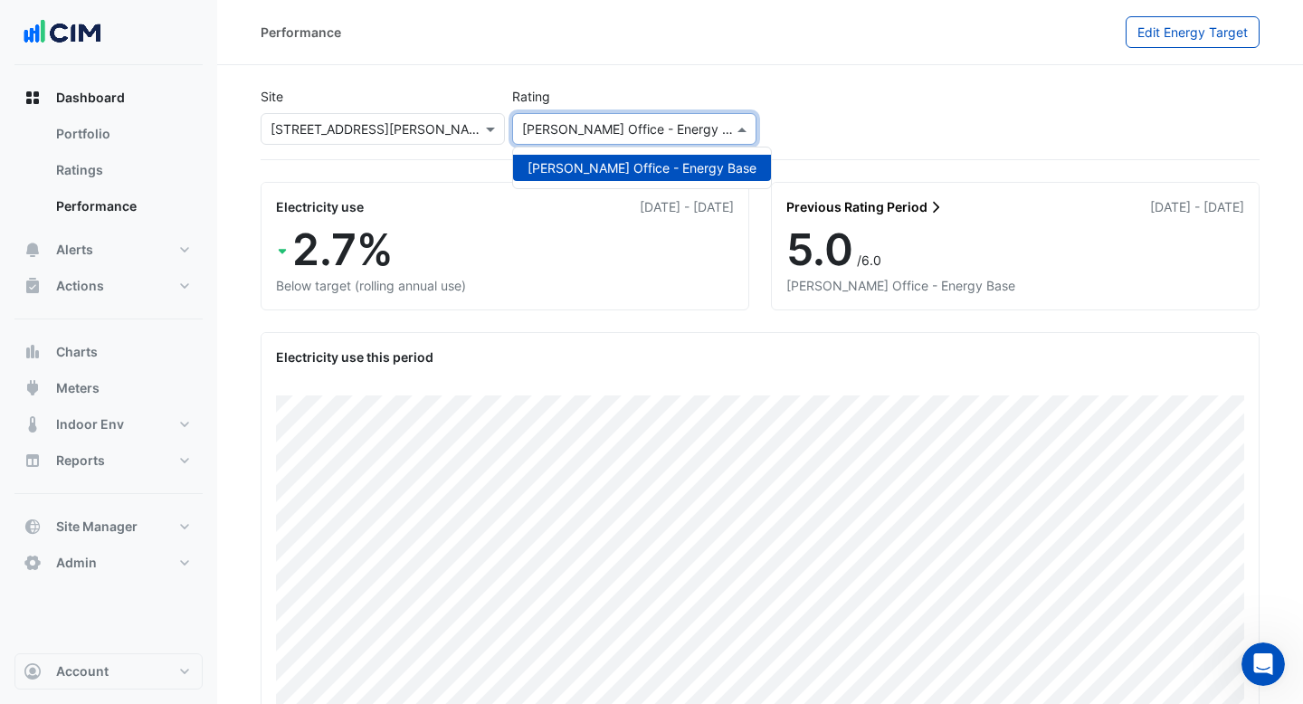
click at [716, 136] on div at bounding box center [634, 128] width 242 height 21
click at [707, 71] on section "Site × [STREET_ADDRESS][PERSON_NAME] Rating [PERSON_NAME] Office - Energy Base …" at bounding box center [759, 573] width 1085 height 1017
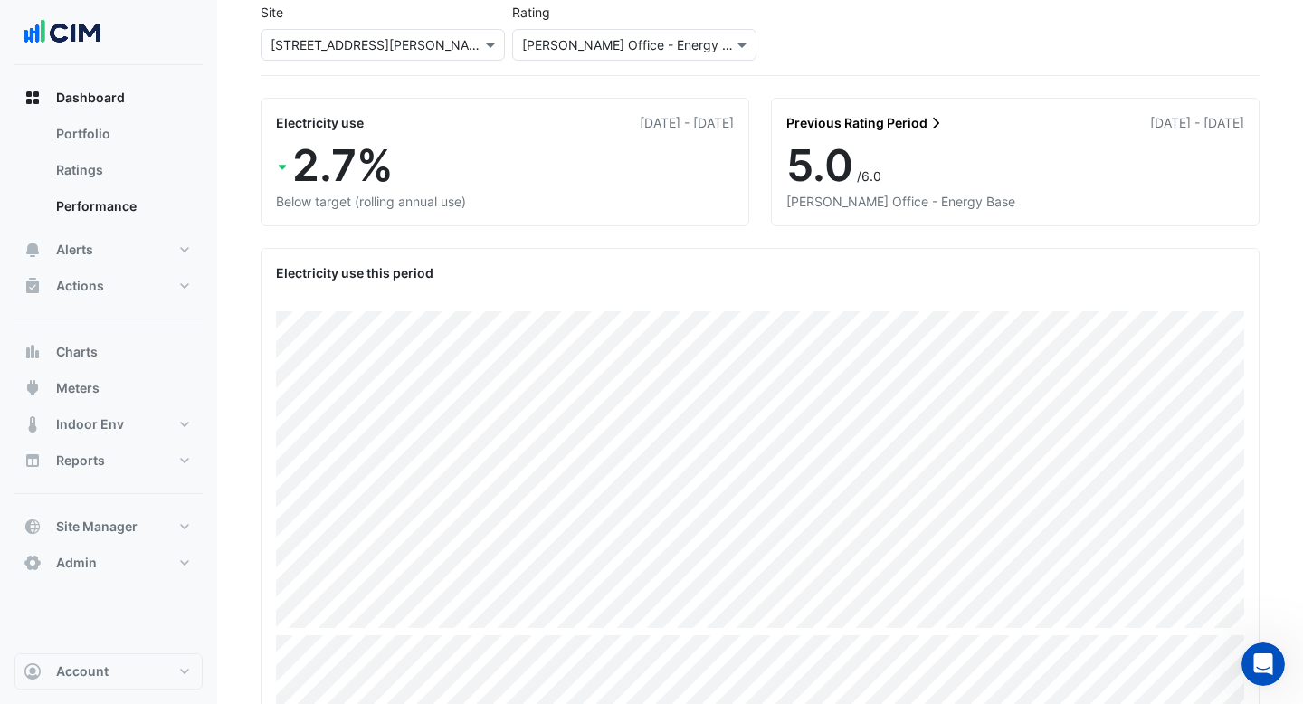
scroll to position [33, 0]
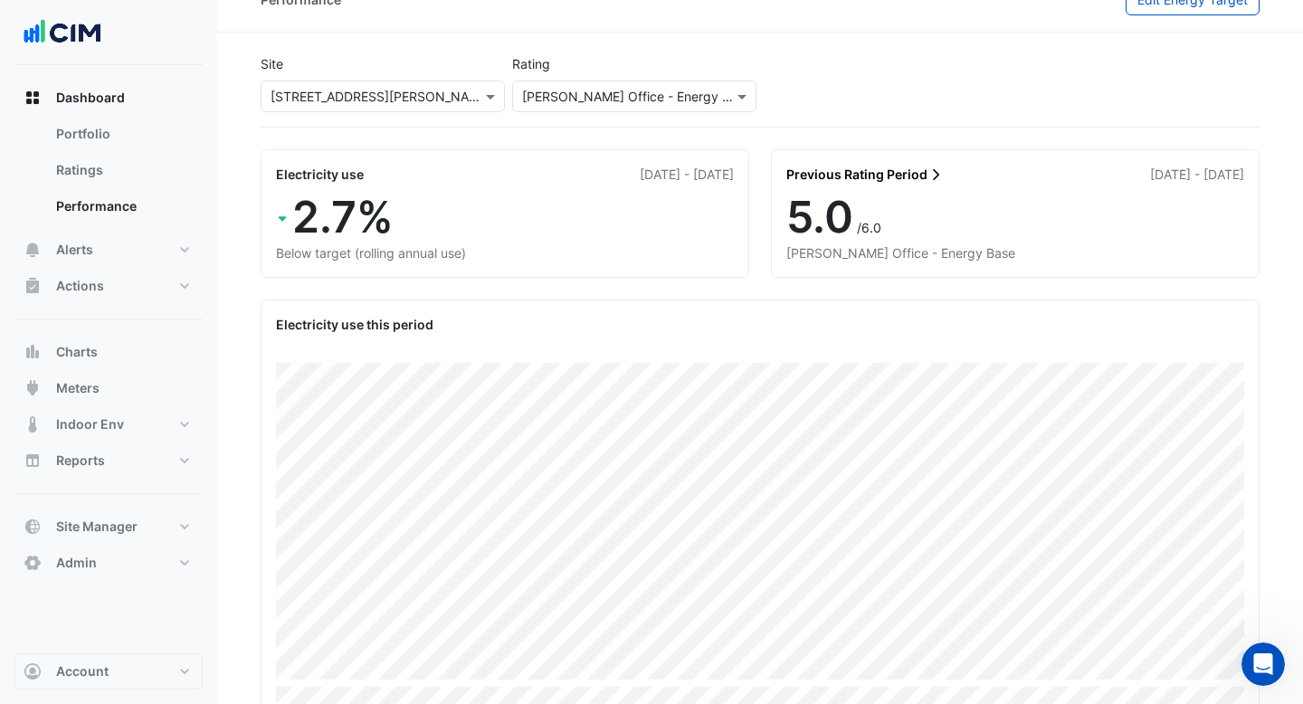
click at [729, 95] on div at bounding box center [634, 96] width 242 height 21
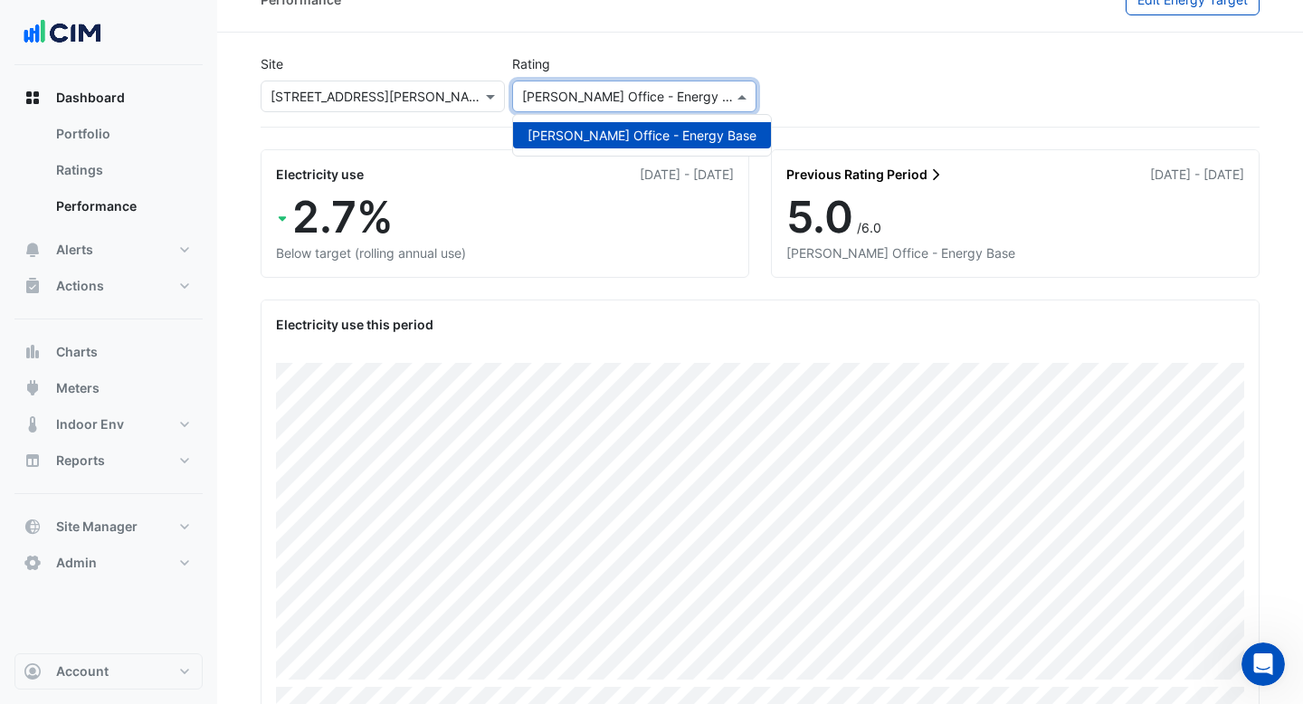
click at [780, 81] on div "Site × [STREET_ADDRESS][PERSON_NAME] Rating [PERSON_NAME] Office - Energy Base …" at bounding box center [760, 87] width 1006 height 80
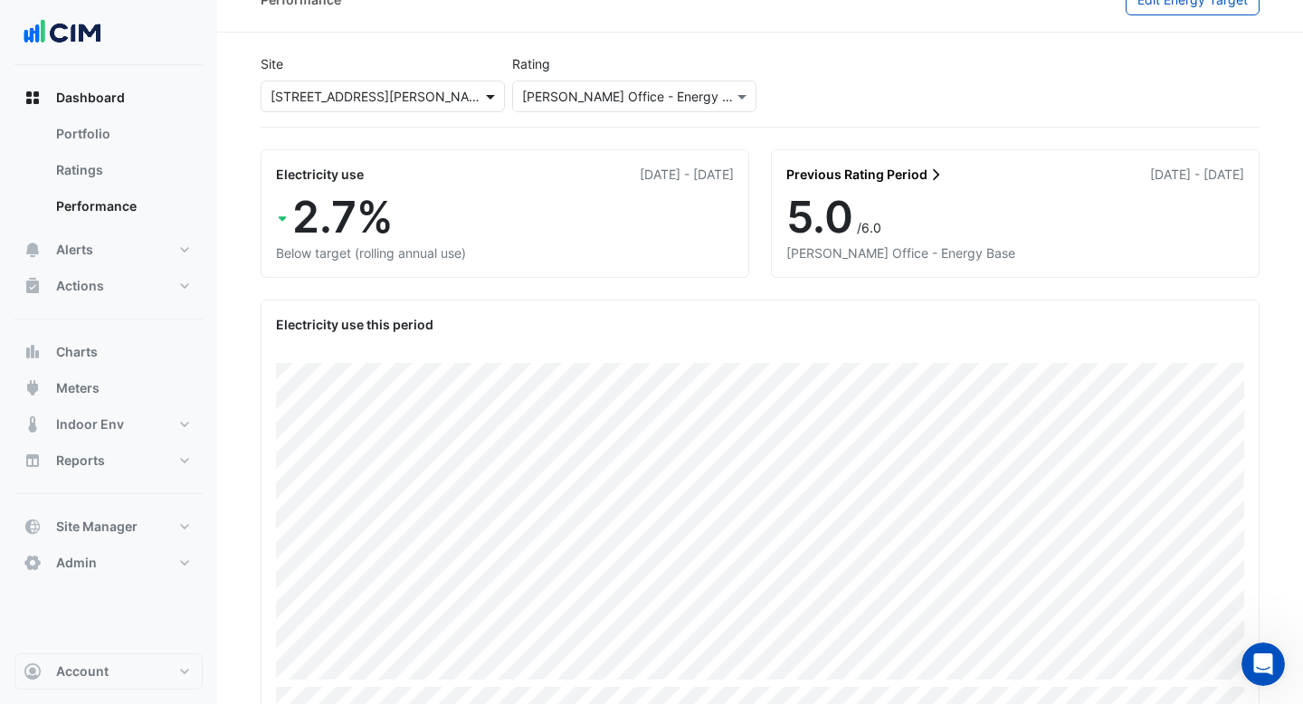
click at [497, 99] on span at bounding box center [492, 96] width 23 height 19
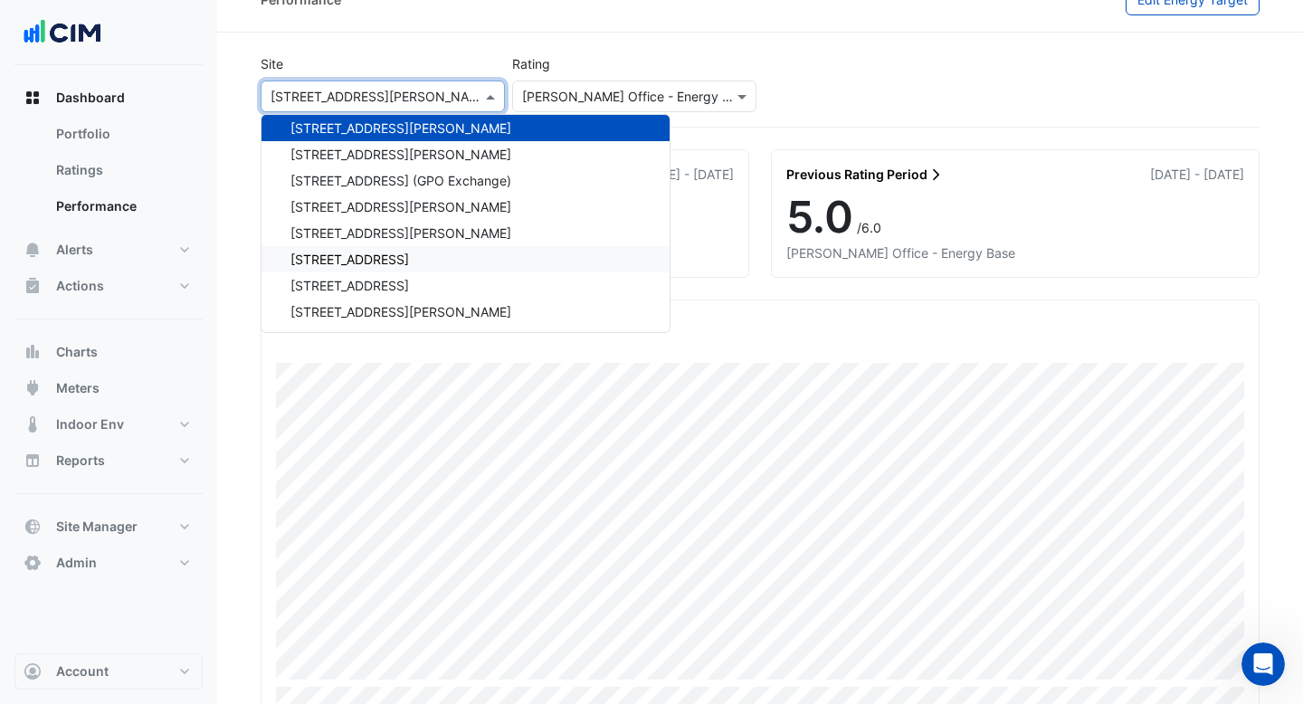
scroll to position [3617, 0]
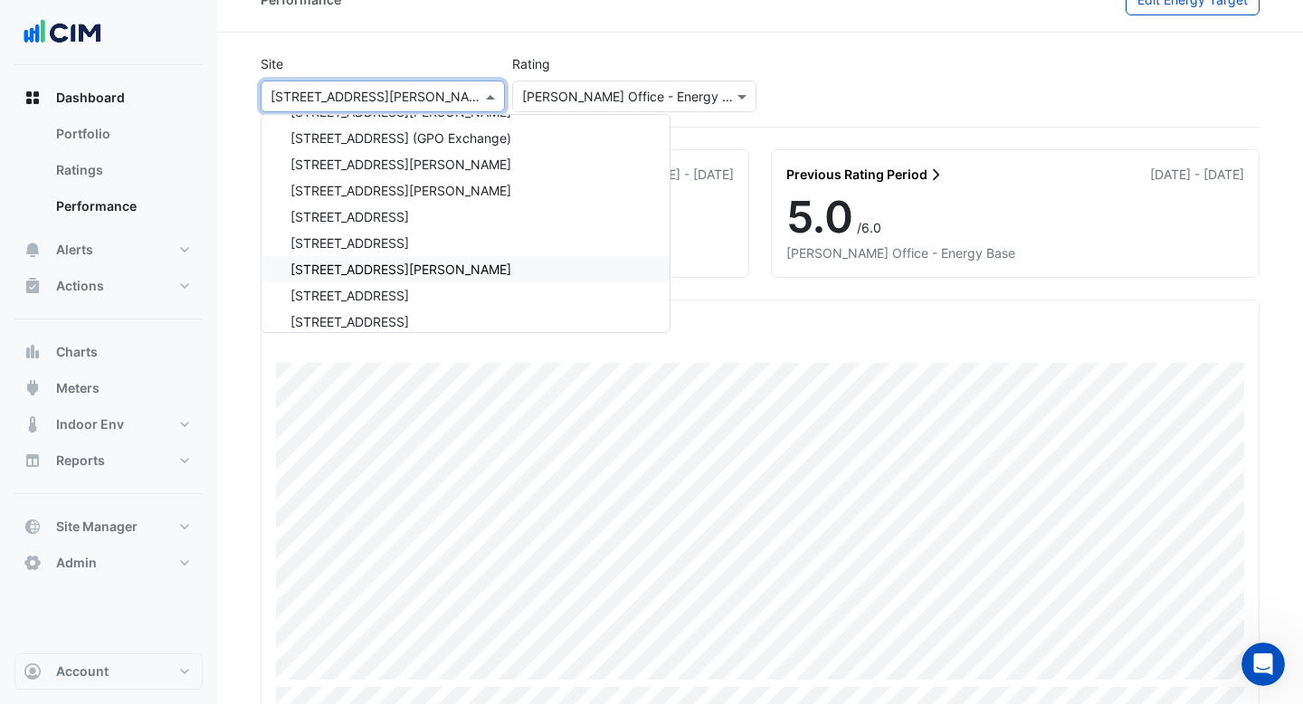
click at [425, 265] on div "[STREET_ADDRESS][PERSON_NAME]" at bounding box center [465, 269] width 408 height 26
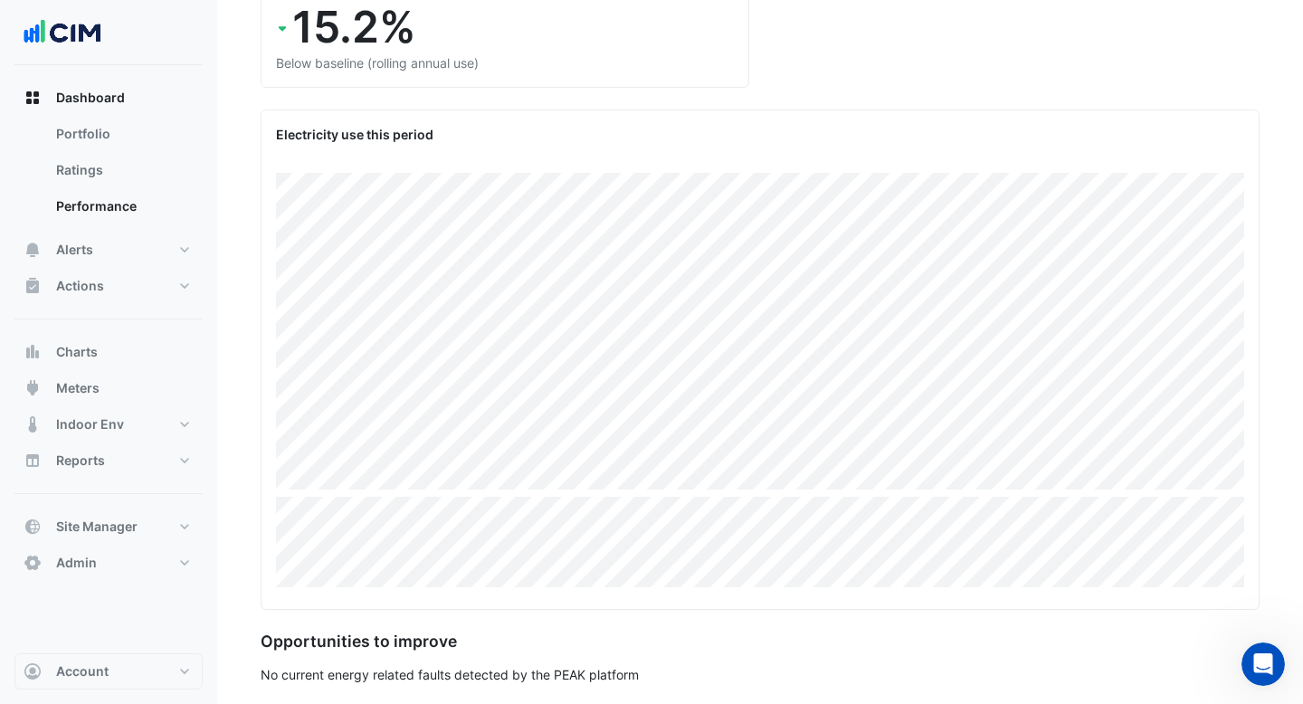
scroll to position [223, 0]
click at [89, 287] on span "Actions" at bounding box center [80, 286] width 48 height 18
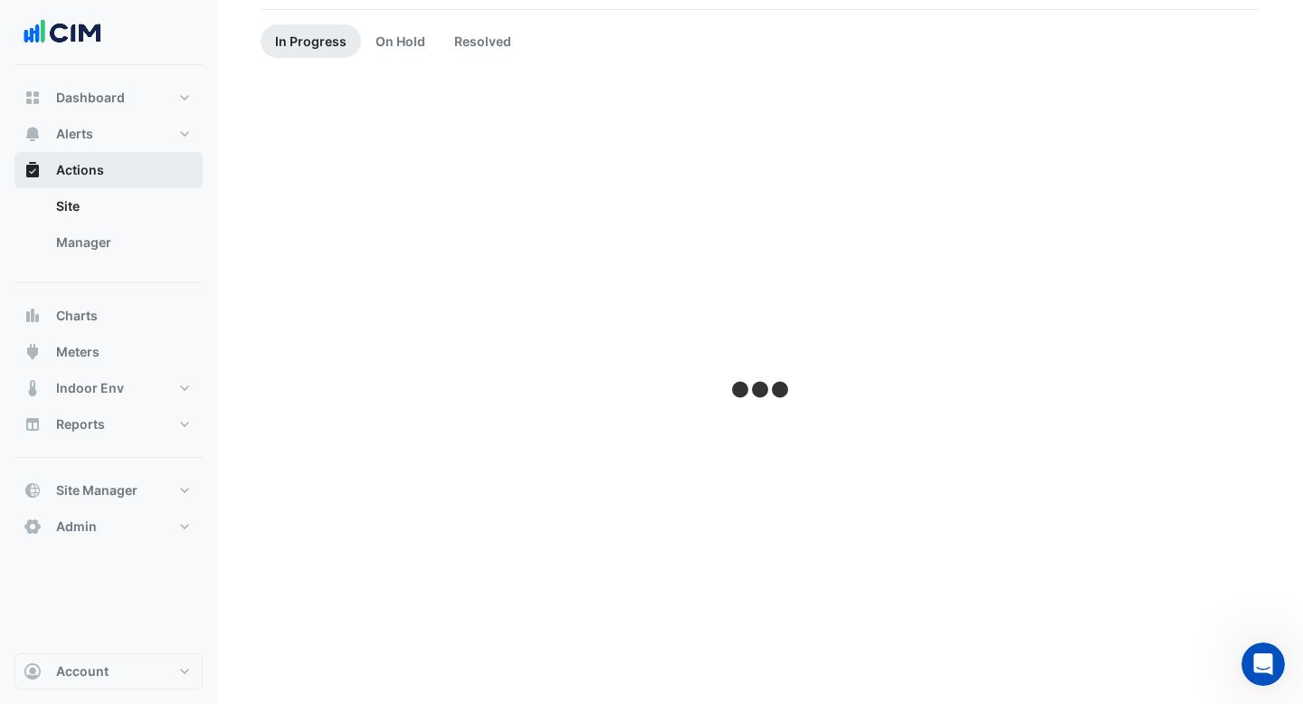
scroll to position [150, 0]
click at [92, 239] on link "Manager" at bounding box center [122, 242] width 161 height 36
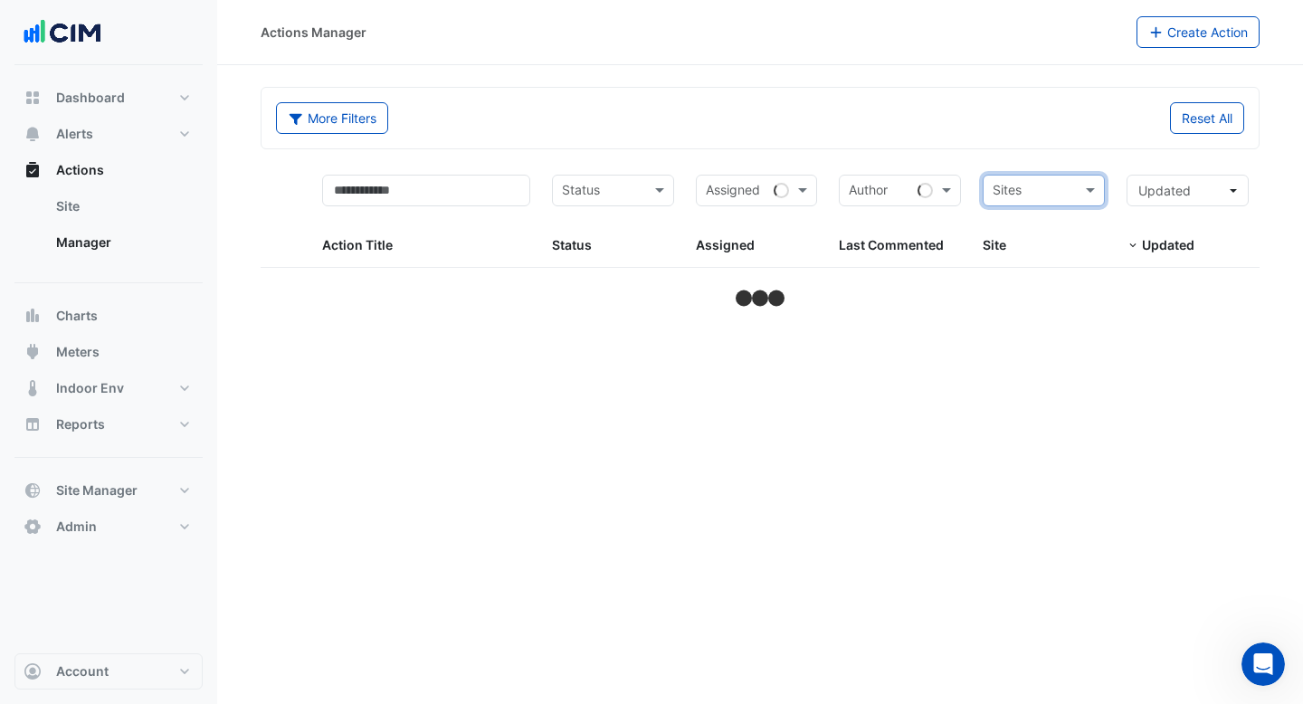
select select "***"
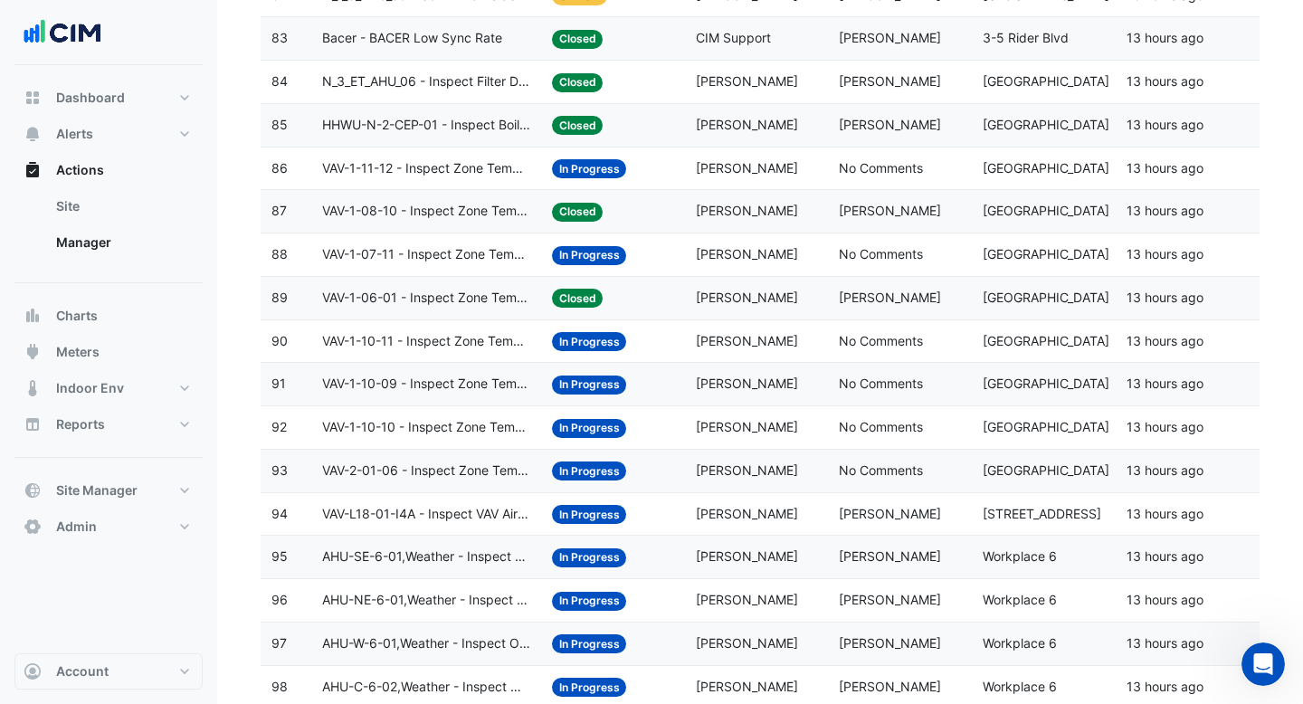
scroll to position [3932, 0]
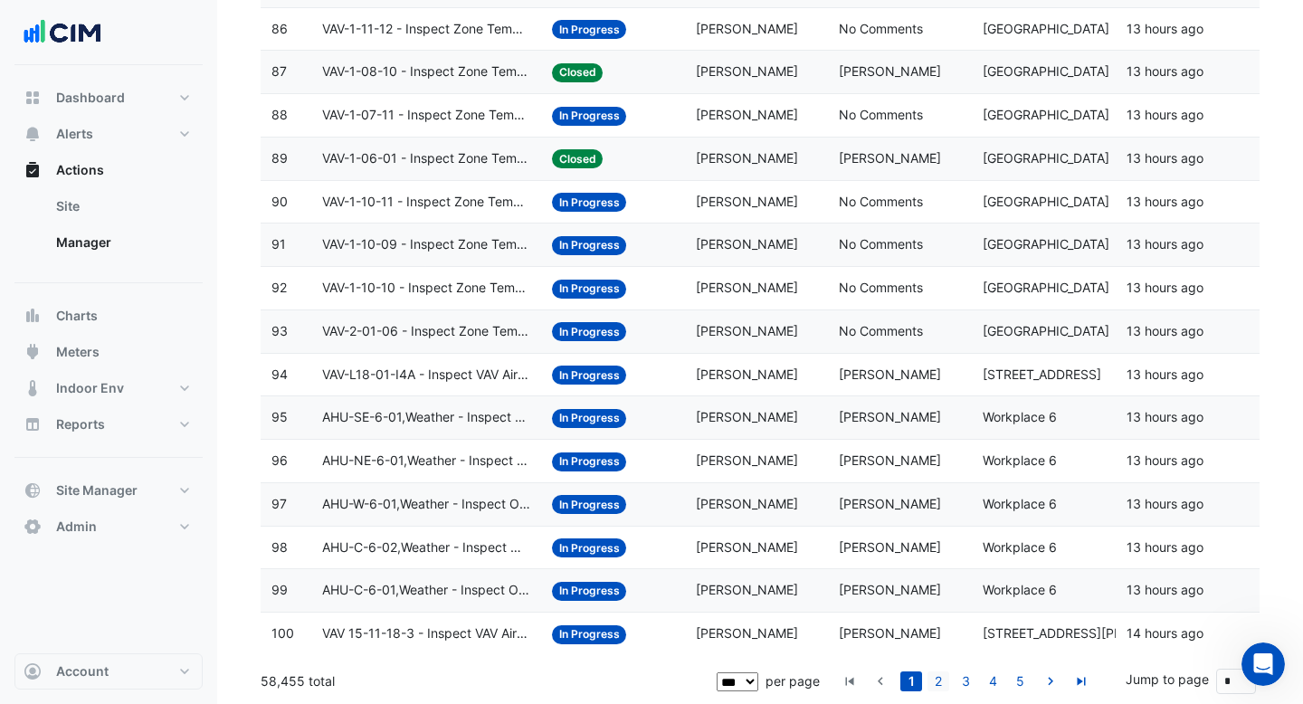
click at [941, 674] on link "2" at bounding box center [938, 681] width 22 height 20
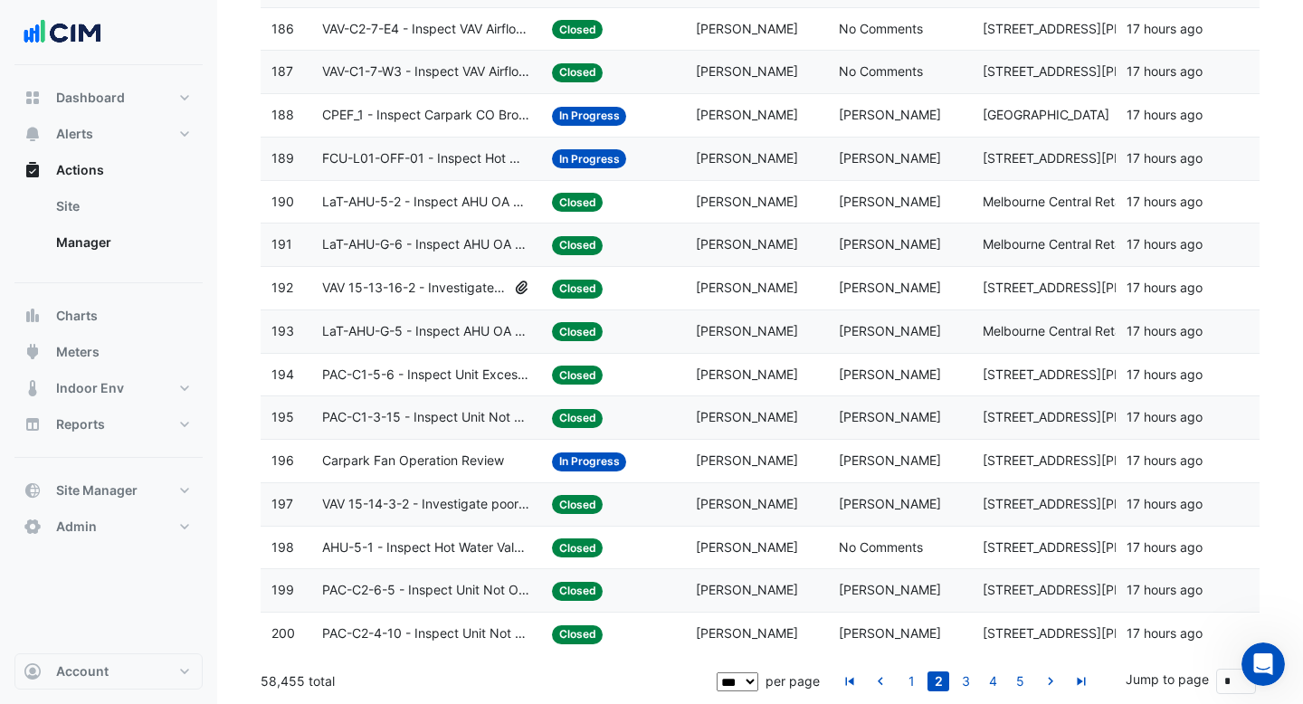
click at [450, 295] on span "VAV 15-13-16-2 - Investigate poor zone temp" at bounding box center [414, 288] width 185 height 21
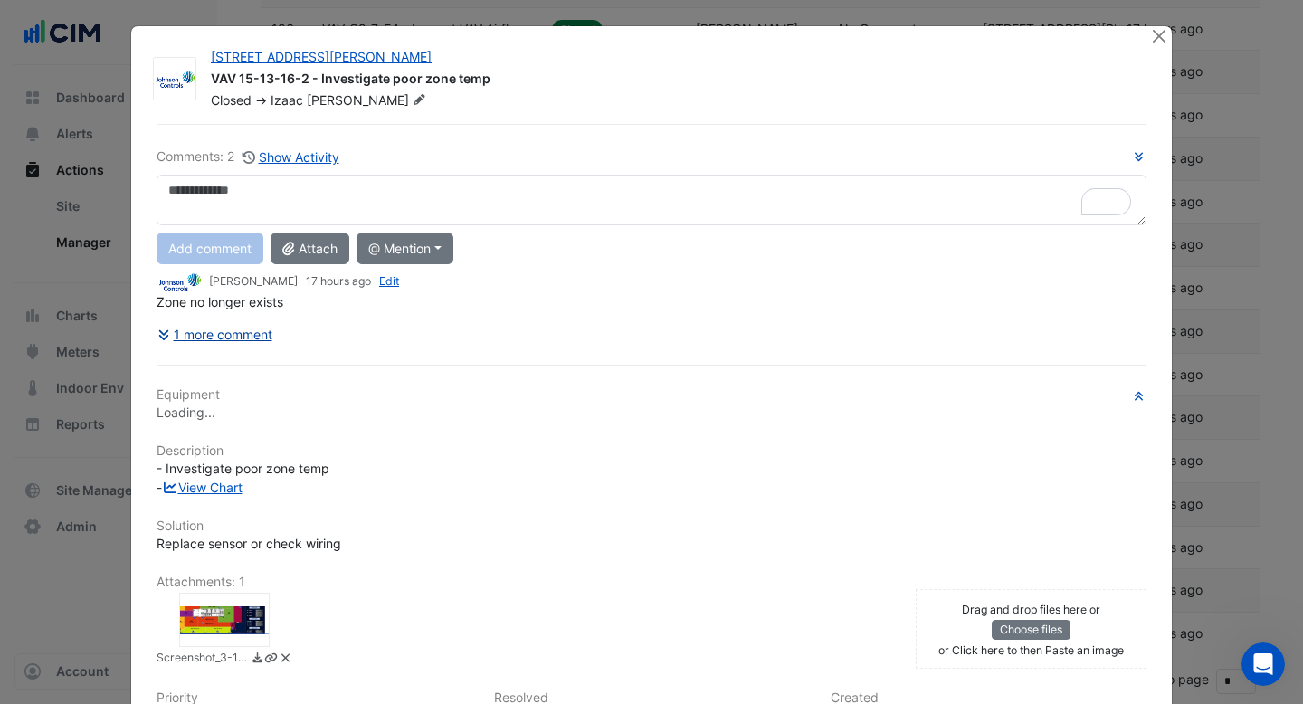
click at [230, 337] on button "1 more comment" at bounding box center [214, 334] width 117 height 32
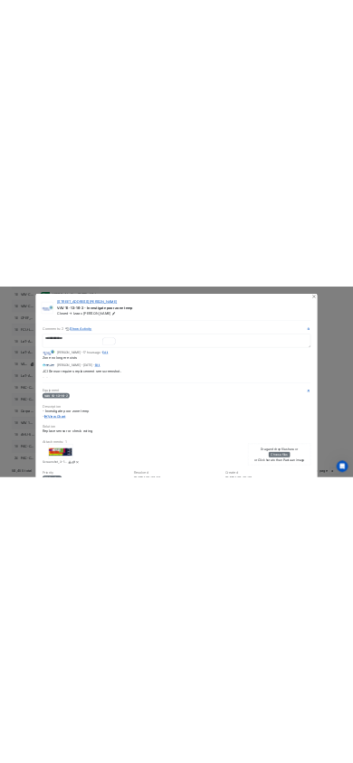
scroll to position [3913, 0]
